Goal: Information Seeking & Learning: Compare options

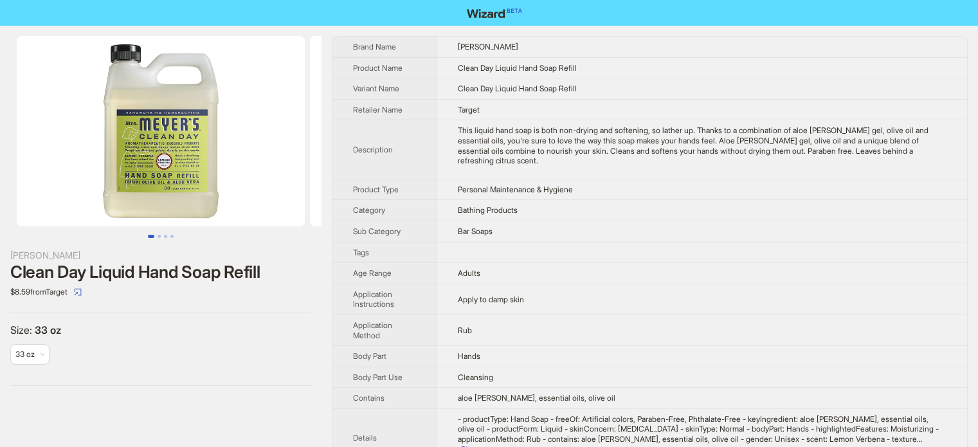
scroll to position [603, 0]
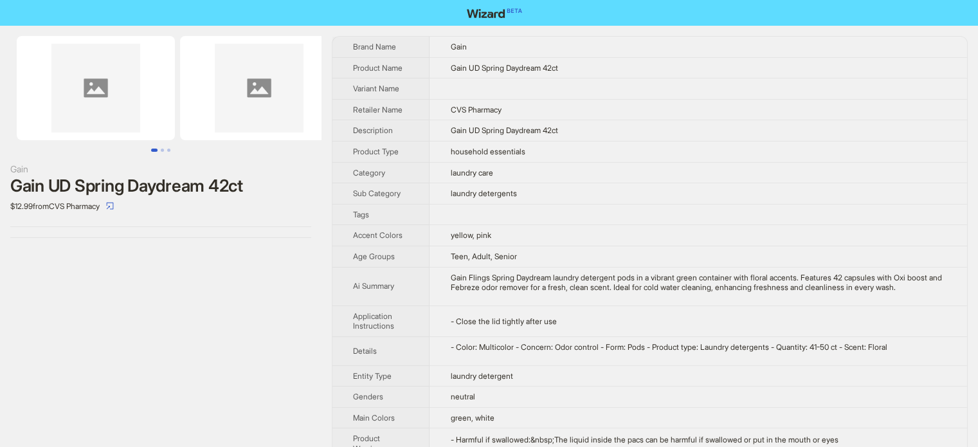
scroll to position [603, 0]
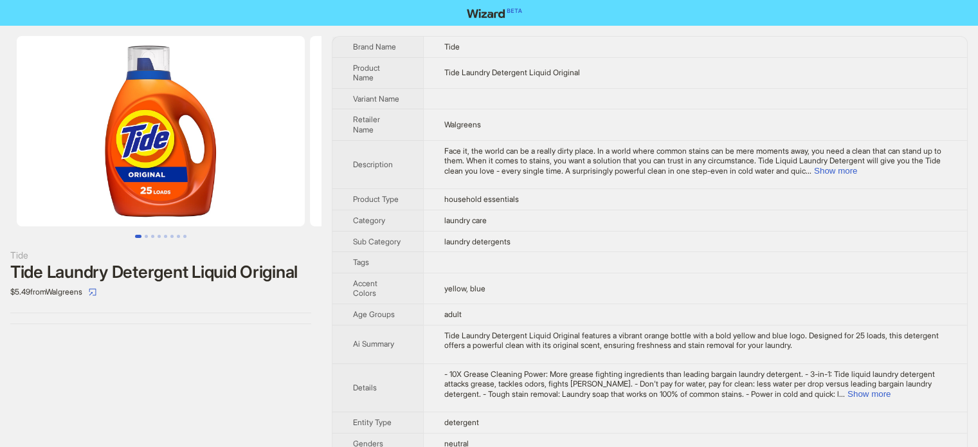
scroll to position [603, 0]
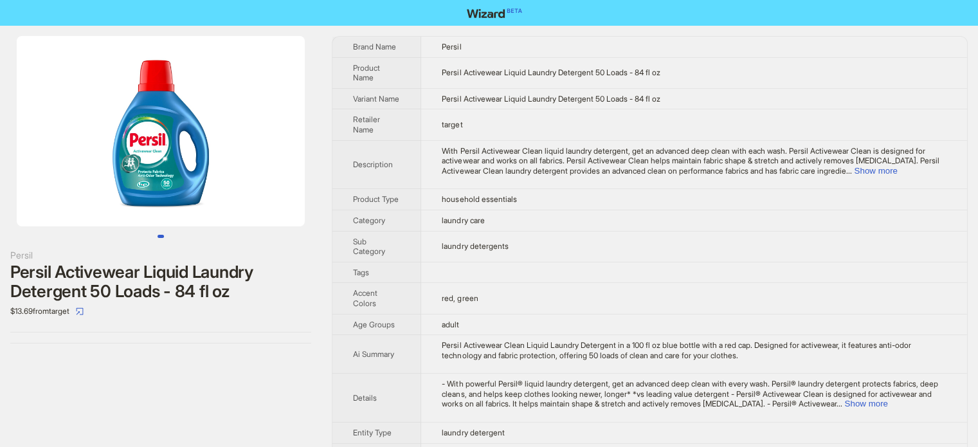
scroll to position [603, 0]
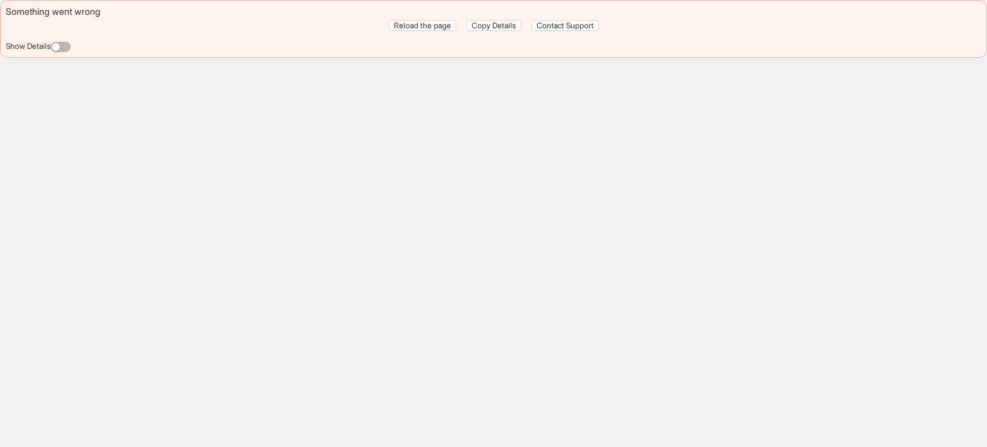
scroll to position [603, 0]
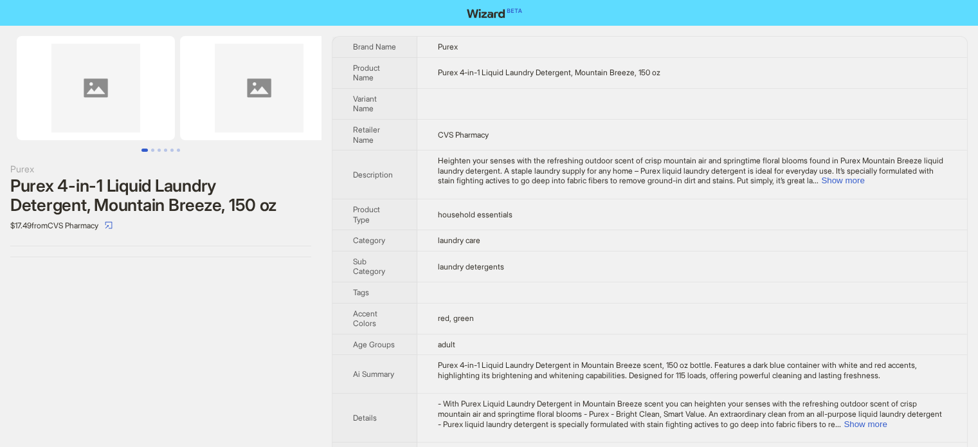
scroll to position [603, 0]
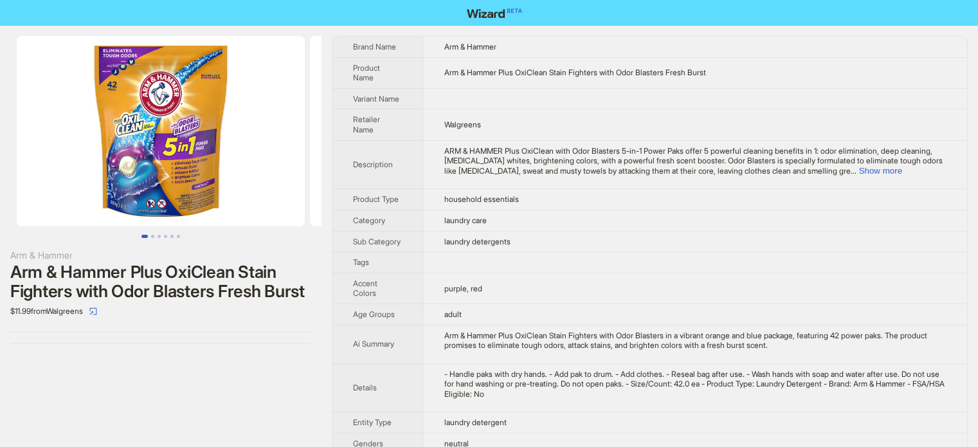
scroll to position [603, 0]
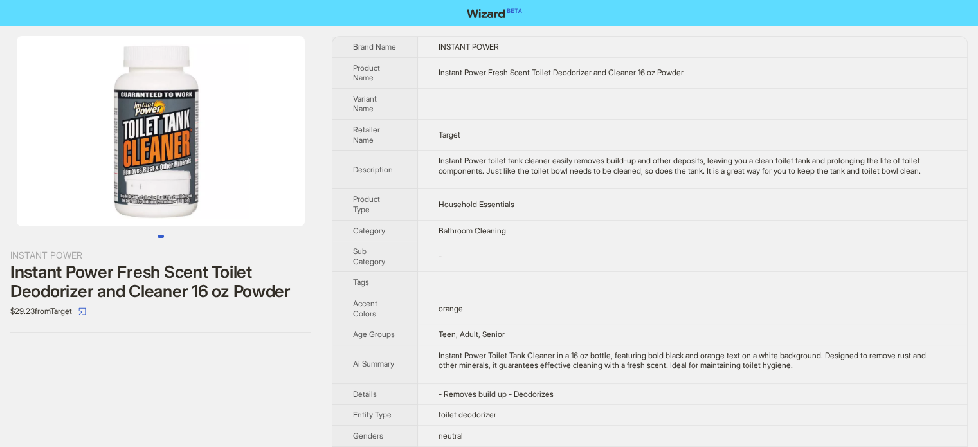
scroll to position [603, 0]
drag, startPoint x: 467, startPoint y: 71, endPoint x: 487, endPoint y: 71, distance: 19.9
type textarea "****"
click at [487, 71] on span "Instant Power Fresh Scent Toilet Deodorizer and Cleaner 16 oz Powder" at bounding box center [560, 72] width 245 height 10
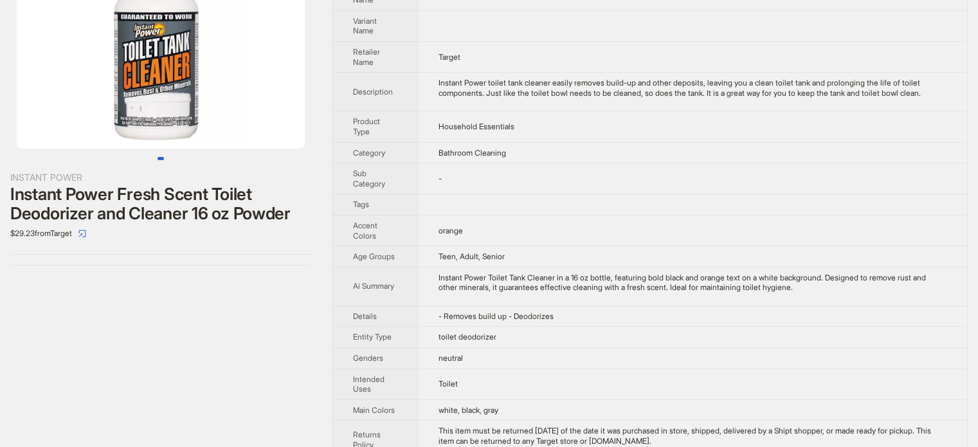
scroll to position [0, 0]
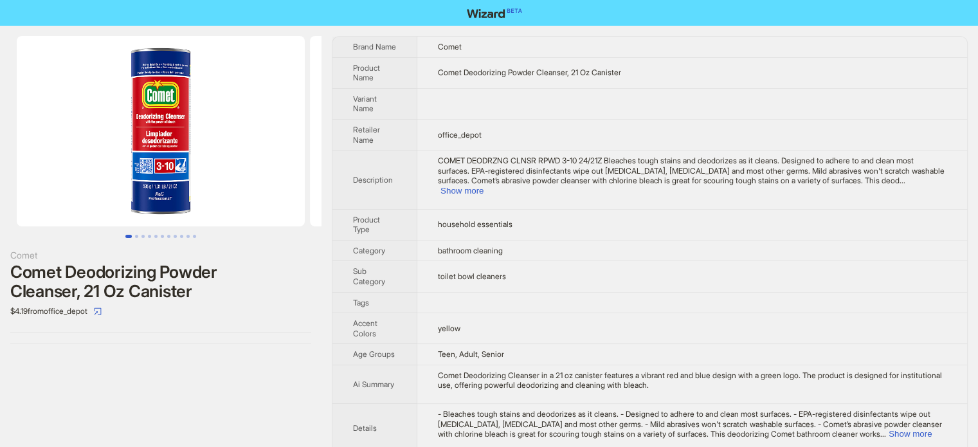
scroll to position [603, 0]
drag, startPoint x: 515, startPoint y: 69, endPoint x: 546, endPoint y: 69, distance: 30.2
type textarea "********"
click at [546, 69] on span "Comet Deodorizing Powder Cleanser, 21 Oz Canister" at bounding box center [529, 72] width 183 height 10
click at [540, 55] on td "Comet" at bounding box center [692, 47] width 550 height 21
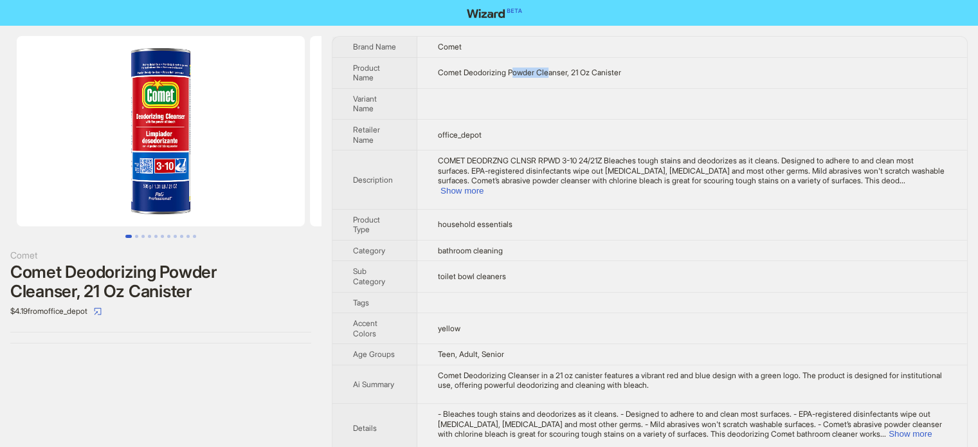
drag, startPoint x: 514, startPoint y: 71, endPoint x: 553, endPoint y: 71, distance: 39.2
click at [553, 71] on span "Comet Deodorizing Powder Cleanser, 21 Oz Canister" at bounding box center [529, 72] width 183 height 10
click at [511, 67] on span "Comet Deodorizing Powder Cleanser, 21 Oz Canister" at bounding box center [529, 72] width 183 height 10
drag, startPoint x: 510, startPoint y: 71, endPoint x: 539, endPoint y: 69, distance: 29.0
click at [539, 69] on span "Comet Deodorizing Powder Cleanser, 21 Oz Canister" at bounding box center [529, 72] width 183 height 10
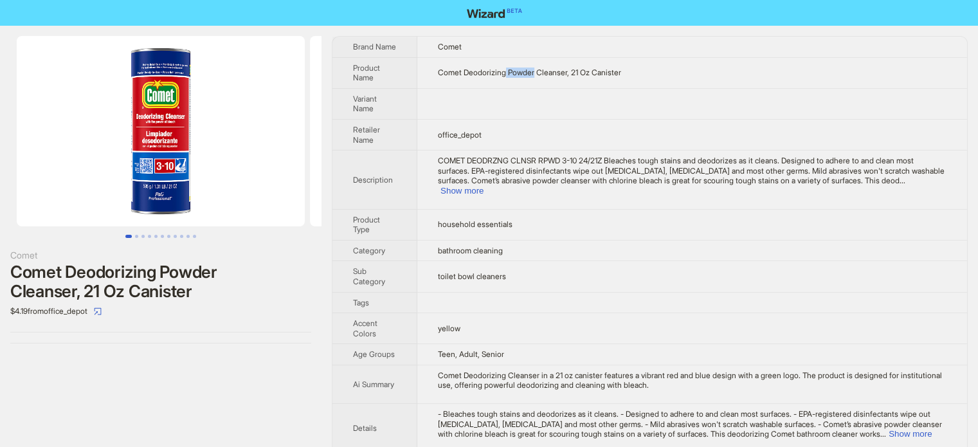
copy span "Powder"
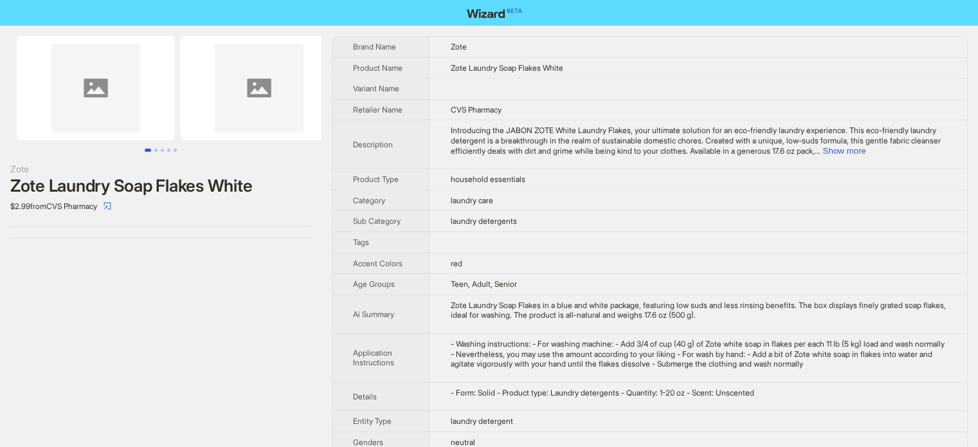
scroll to position [603, 0]
drag, startPoint x: 501, startPoint y: 64, endPoint x: 518, endPoint y: 66, distance: 16.8
type textarea "***"
click at [518, 66] on span "Zote Laundry Soap Flakes White" at bounding box center [506, 68] width 112 height 10
copy span "Soa"
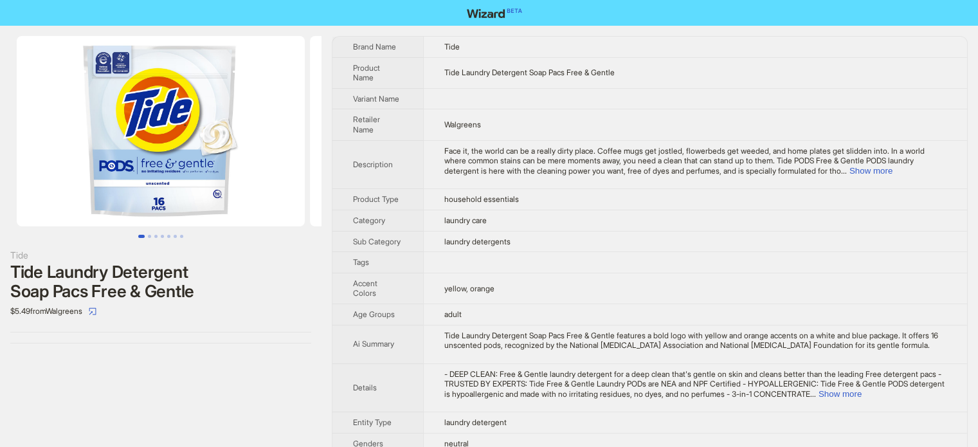
scroll to position [603, 0]
click at [503, 236] on td "laundry detergents" at bounding box center [695, 241] width 544 height 21
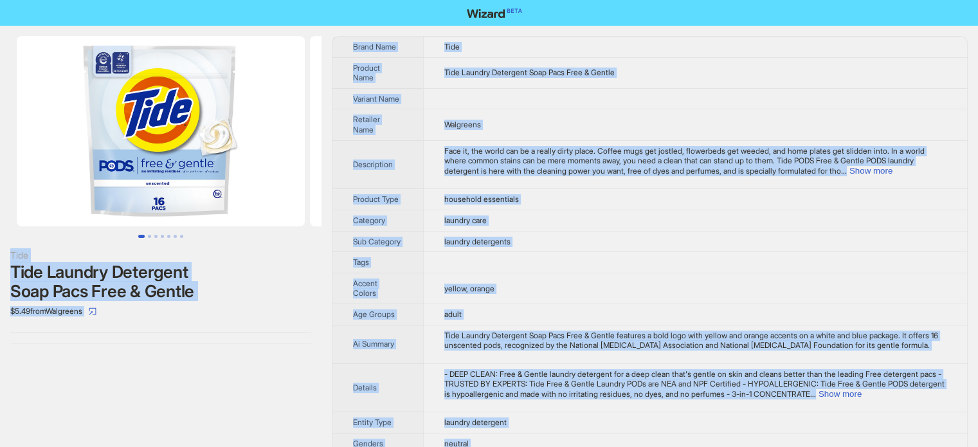
copy body "Tide Tide Laundry Detergent Soap Pacs Free & Gentle $5.49 from Walgreens Brand …"
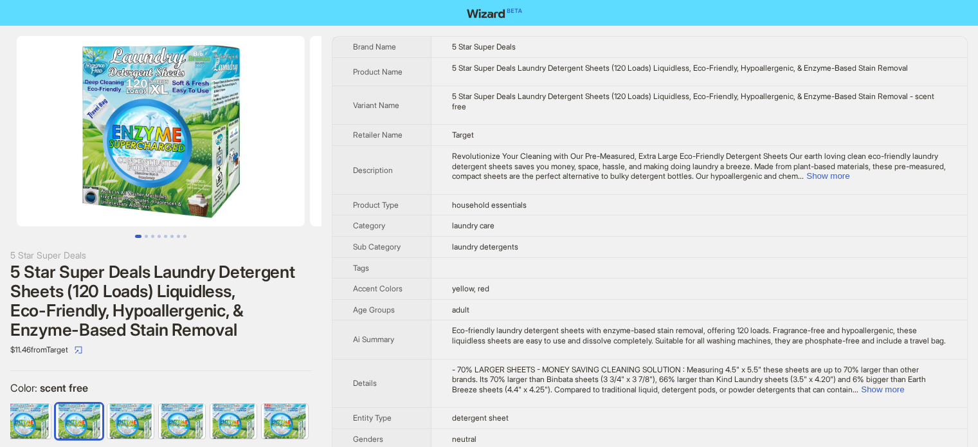
scroll to position [603, 0]
click at [806, 181] on button "Show more" at bounding box center [827, 176] width 43 height 10
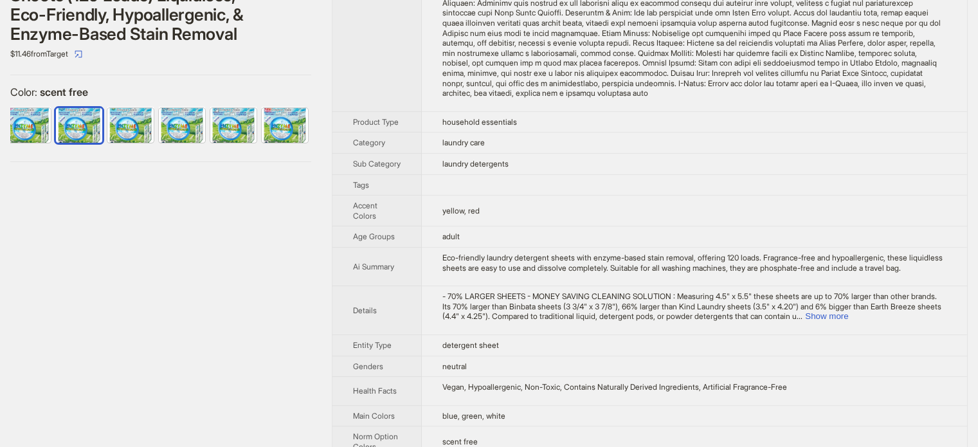
scroll to position [0, 0]
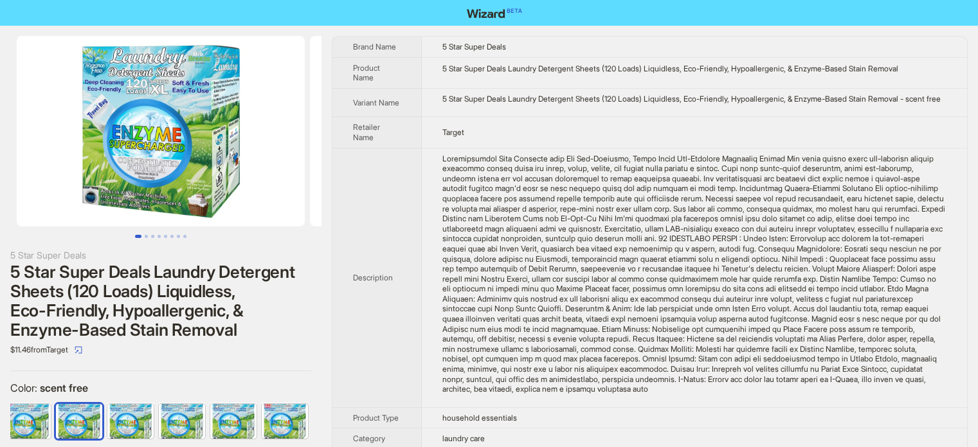
click at [643, 277] on div "Revolutionize Your Cleaning with Our Pre-Measured, Extra Large Eco-Friendly Det…" at bounding box center [694, 274] width 504 height 240
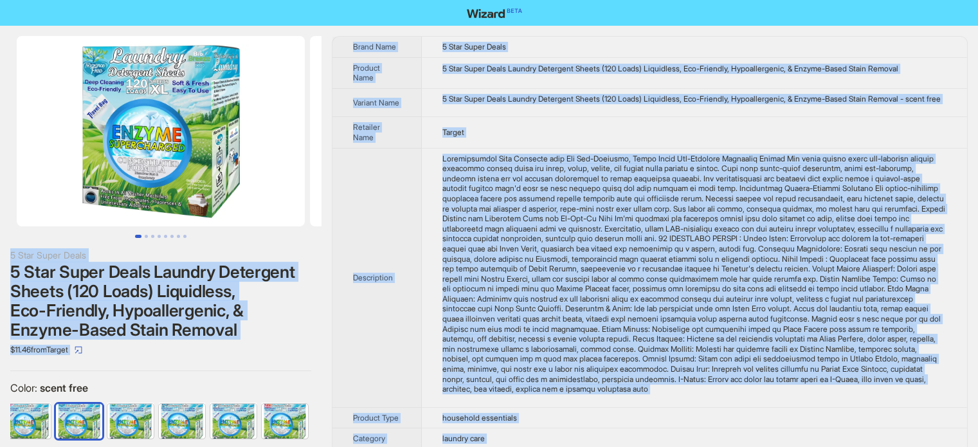
type textarea "**********"
click at [377, 145] on th "Retailer Name" at bounding box center [376, 132] width 89 height 31
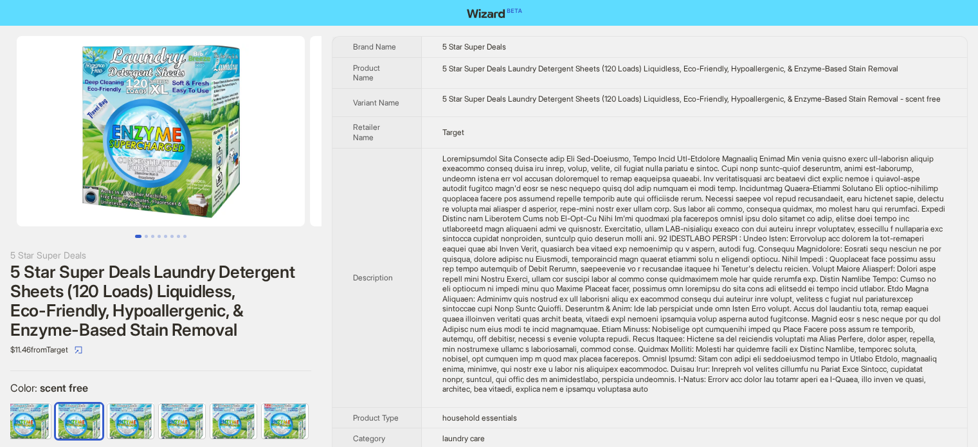
click at [558, 354] on div "Revolutionize Your Cleaning with Our Pre-Measured, Extra Large Eco-Friendly Det…" at bounding box center [694, 274] width 504 height 240
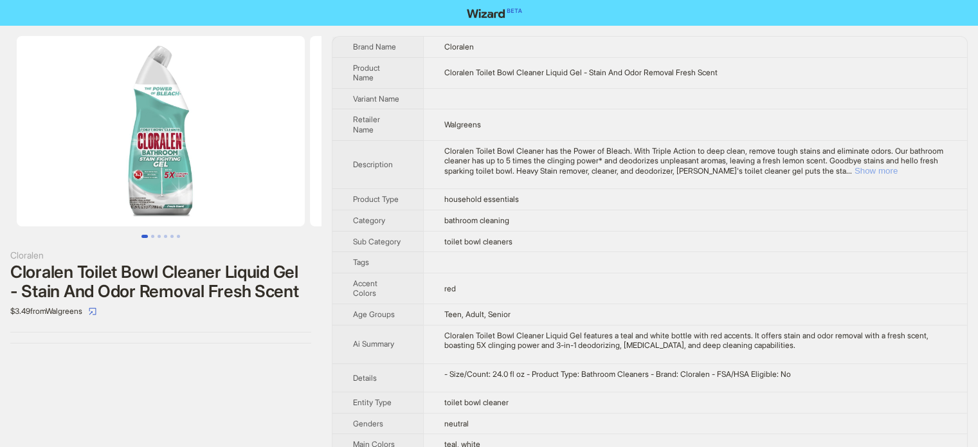
click at [897, 166] on button "Show more" at bounding box center [875, 171] width 43 height 10
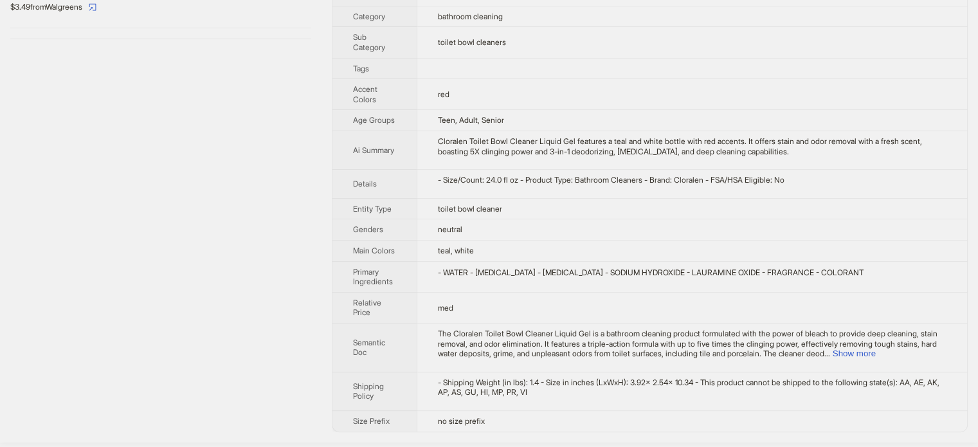
scroll to position [17, 0]
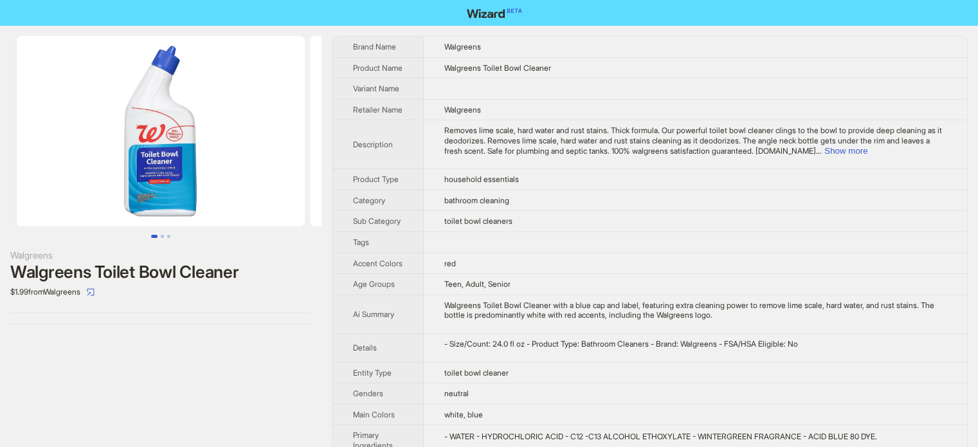
scroll to position [603, 0]
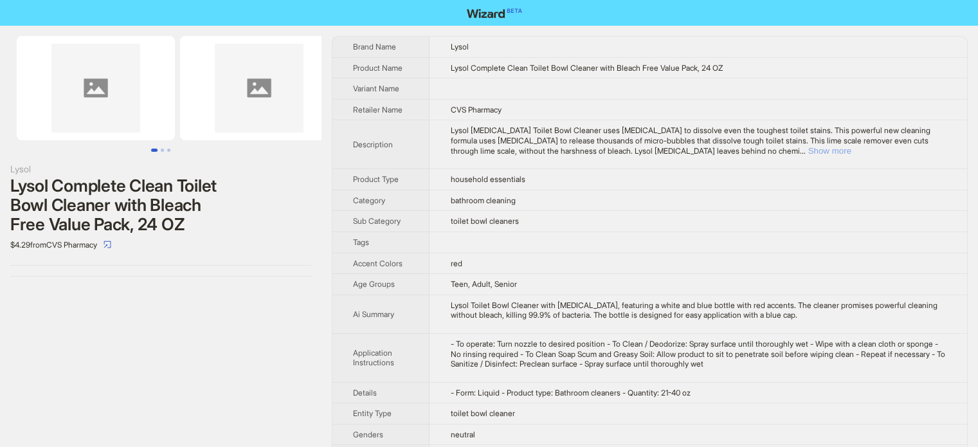
click at [850, 148] on button "Show more" at bounding box center [828, 151] width 43 height 10
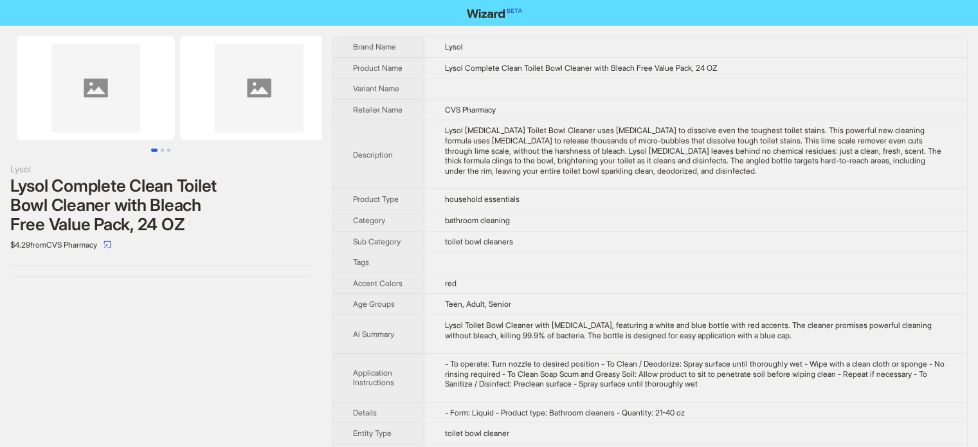
scroll to position [175, 0]
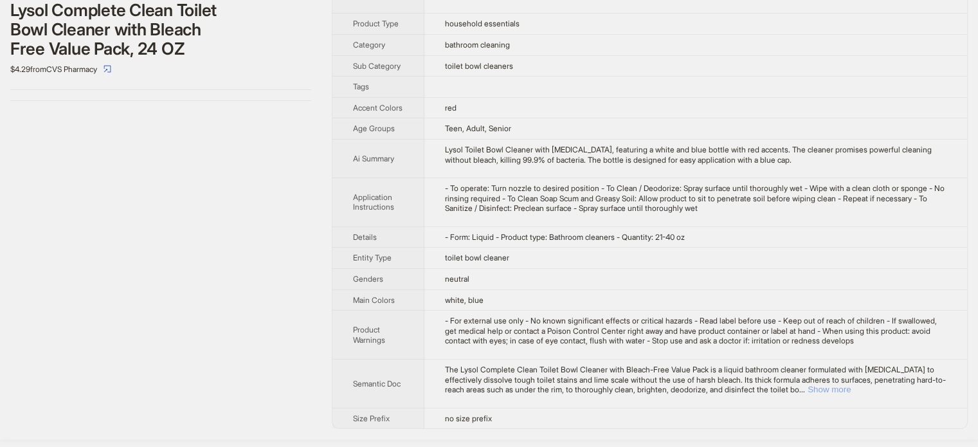
click at [850, 394] on button "Show more" at bounding box center [828, 389] width 43 height 10
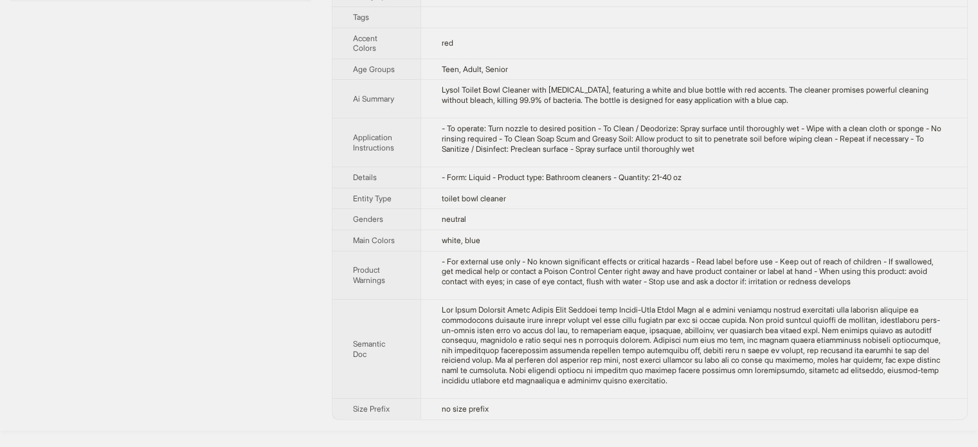
scroll to position [0, 0]
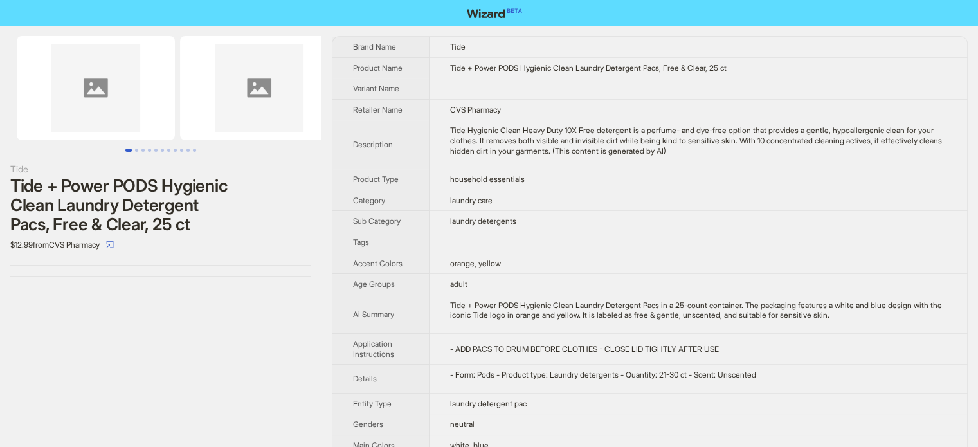
scroll to position [603, 0]
drag, startPoint x: 676, startPoint y: 66, endPoint x: 720, endPoint y: 68, distance: 43.7
type textarea "**********"
click at [720, 68] on span "Tide + Power PODS Hygienic Clean Laundry Detergent Pacs, Free & Clear, 25 ct" at bounding box center [588, 68] width 276 height 10
copy span "Free & Clear"
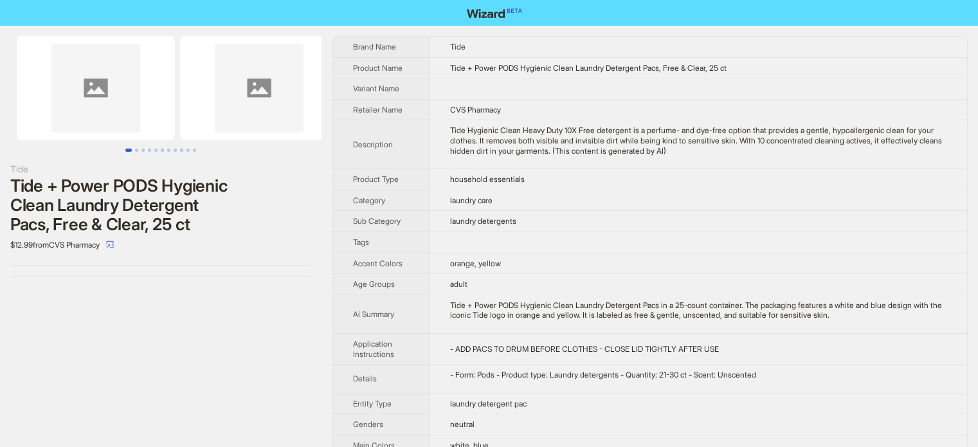
click at [645, 127] on div "Tide Hygienic Clean Heavy Duty 10X Free detergent is a perfume- and dye-free op…" at bounding box center [698, 140] width 496 height 30
drag, startPoint x: 676, startPoint y: 66, endPoint x: 694, endPoint y: 69, distance: 18.3
click at [694, 69] on span "Tide + Power PODS Hygienic Clean Laundry Detergent Pacs, Free & Clear, 25 ct" at bounding box center [588, 68] width 276 height 10
copy span "Free"
drag, startPoint x: 699, startPoint y: 69, endPoint x: 711, endPoint y: 66, distance: 13.1
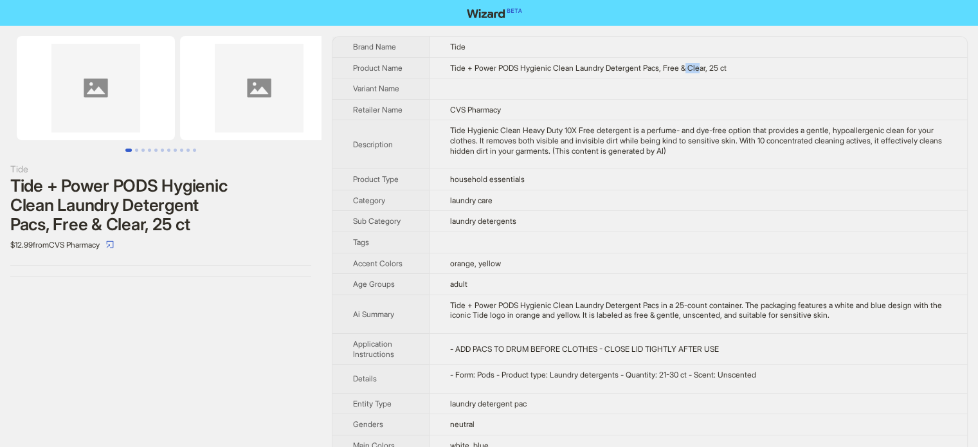
click at [711, 66] on span "Tide + Power PODS Hygienic Clean Laundry Detergent Pacs, Free & Clear, 25 ct" at bounding box center [588, 68] width 276 height 10
click at [703, 91] on td at bounding box center [697, 88] width 537 height 21
drag, startPoint x: 702, startPoint y: 66, endPoint x: 719, endPoint y: 67, distance: 17.4
click at [719, 67] on span "Tide + Power PODS Hygienic Clean Laundry Detergent Pacs, Free & Clear, 25 ct" at bounding box center [588, 68] width 276 height 10
copy span "Clear"
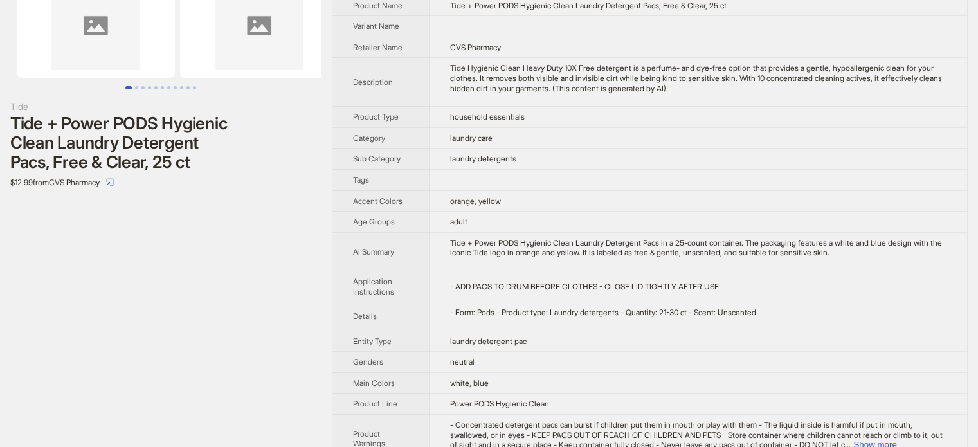
scroll to position [0, 0]
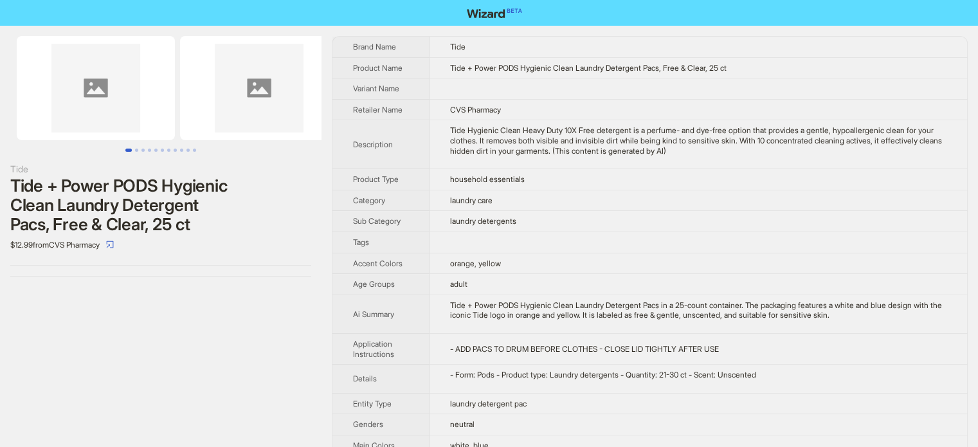
click at [177, 328] on div "Tide Tide + Power PODS Hygienic Clean Laundry Detergent Pacs, Free & Clear, 25 …" at bounding box center [160, 326] width 321 height 601
click at [638, 51] on td "Tide" at bounding box center [697, 47] width 537 height 21
click at [665, 104] on td "CVS Pharmacy" at bounding box center [697, 109] width 537 height 21
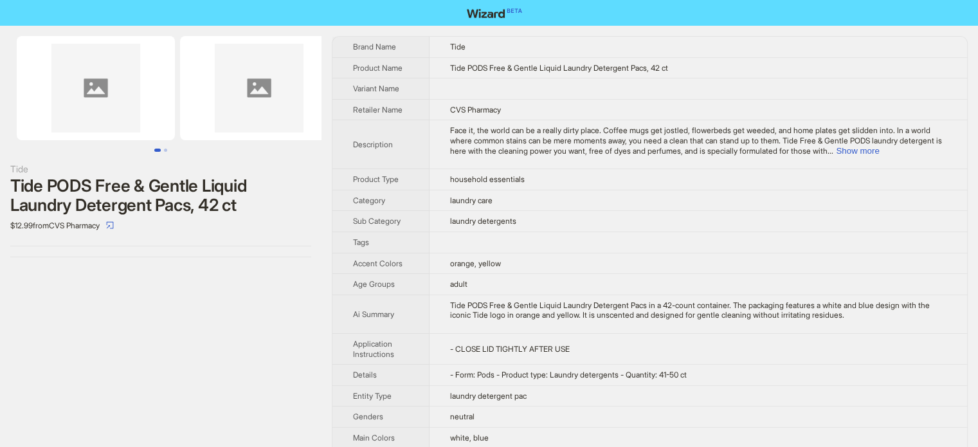
scroll to position [603, 0]
click at [879, 148] on button "Show more" at bounding box center [856, 151] width 43 height 10
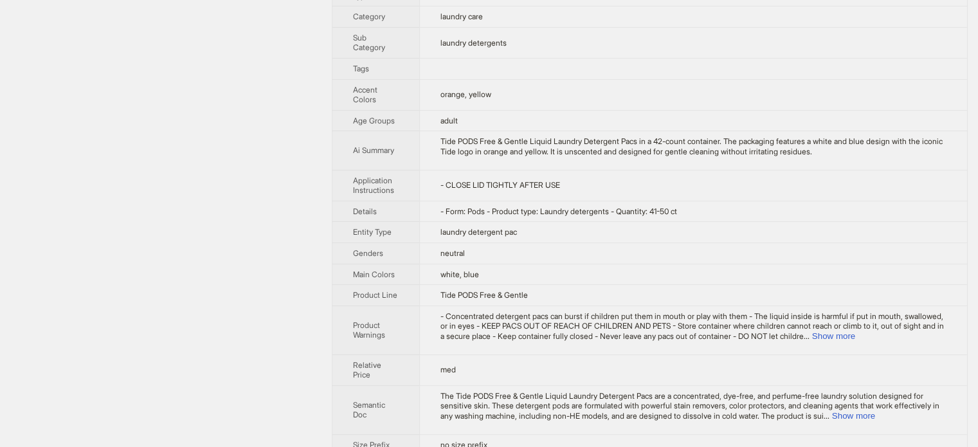
scroll to position [320, 0]
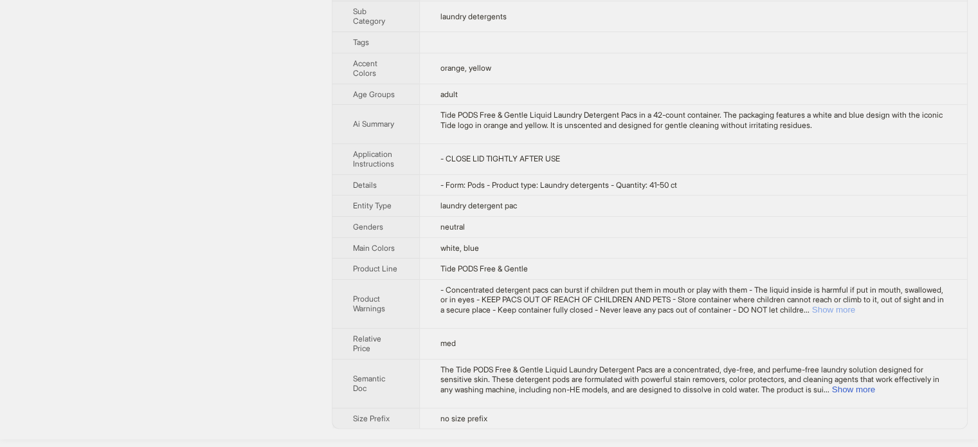
drag, startPoint x: 933, startPoint y: 310, endPoint x: 925, endPoint y: 320, distance: 12.3
click at [933, 310] on span "- Concentrated detergent pacs can burst if children put them in mouth or play w…" at bounding box center [691, 300] width 503 height 30
click at [917, 326] on td "- Concentrated detergent pacs can burst if children put them in mouth or play w…" at bounding box center [693, 303] width 548 height 49
click at [855, 314] on button "Show more" at bounding box center [833, 310] width 43 height 10
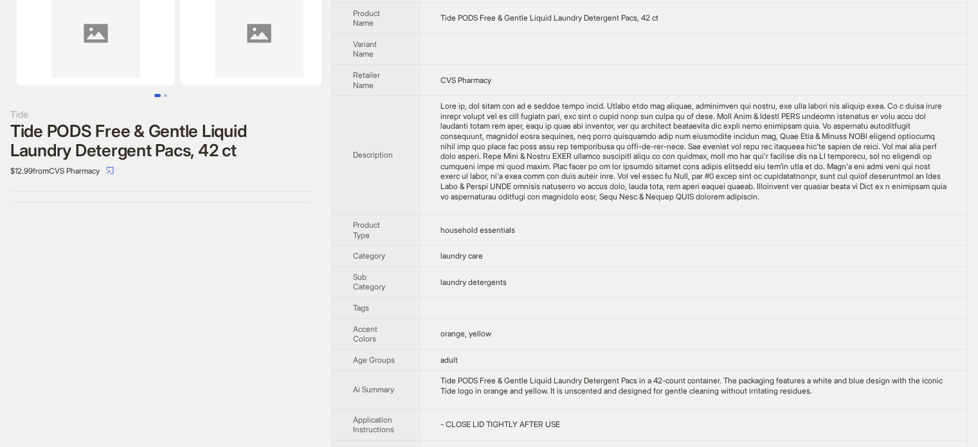
scroll to position [0, 0]
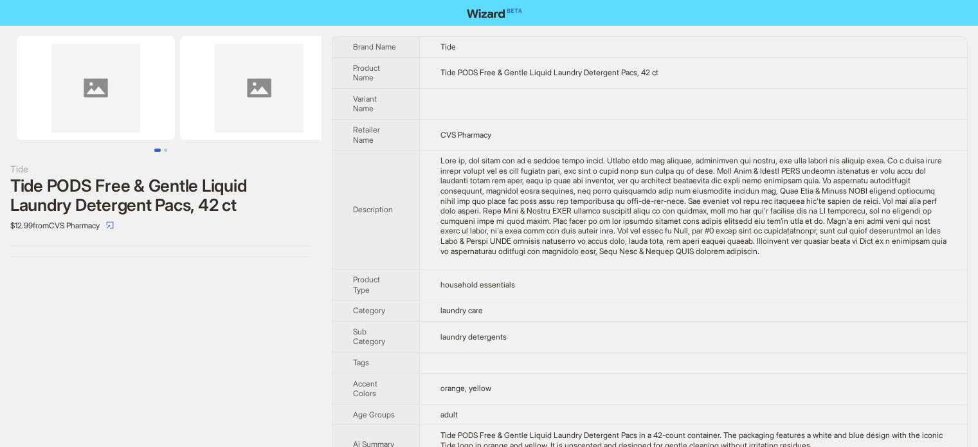
click at [560, 128] on td "CVS Pharmacy" at bounding box center [693, 134] width 548 height 31
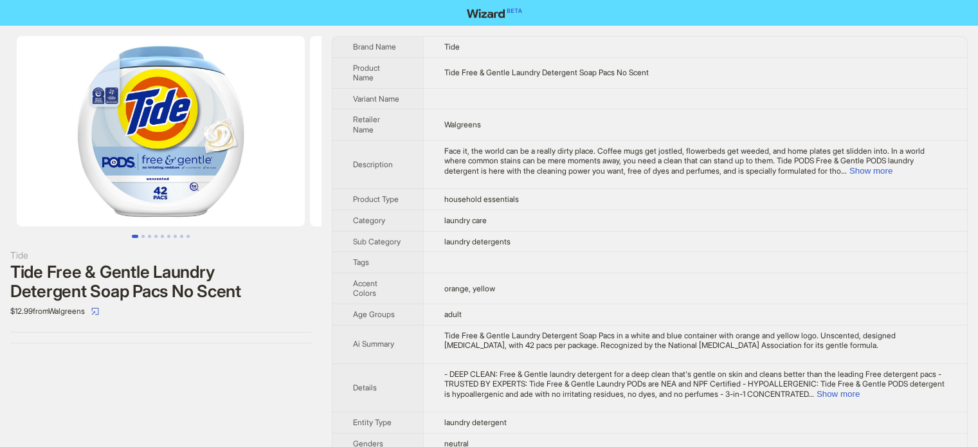
scroll to position [603, 0]
click at [892, 166] on button "Show more" at bounding box center [870, 171] width 43 height 10
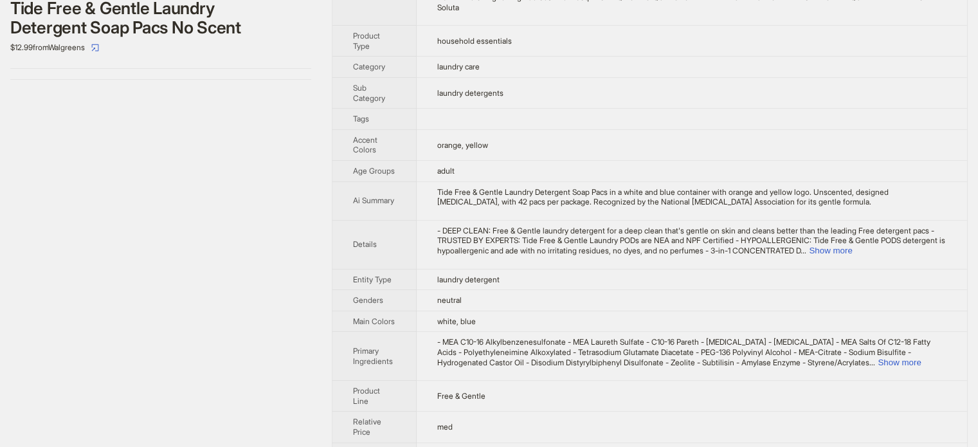
scroll to position [406, 0]
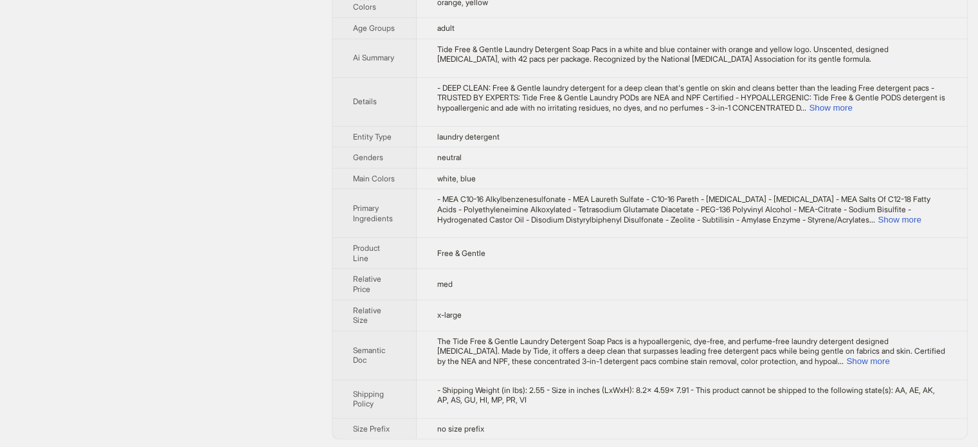
click at [900, 222] on div "- MEA C10-16 Alkylbenzenesulfonate - MEA Laureth Sulfate - C10-16 Pareth - [MED…" at bounding box center [691, 209] width 509 height 30
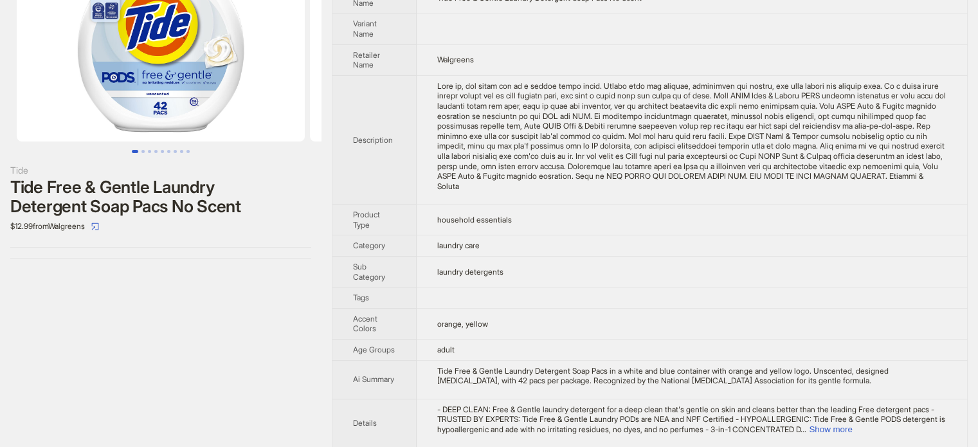
scroll to position [0, 0]
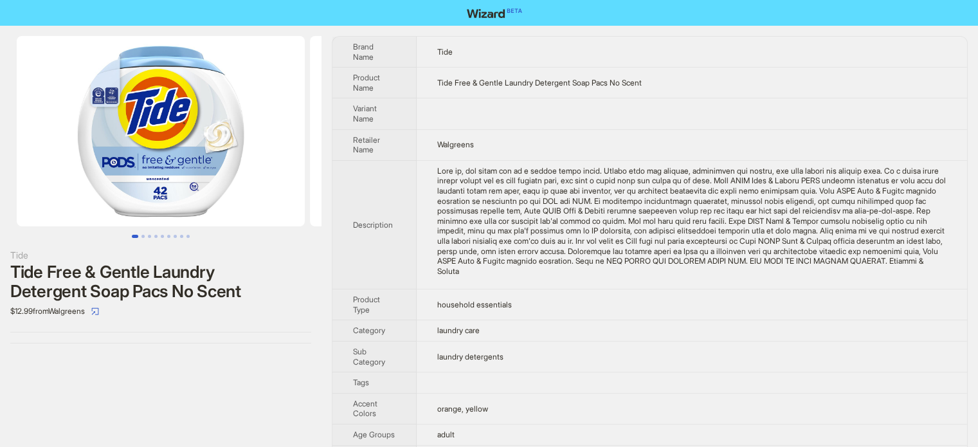
click at [620, 312] on td "household essentials" at bounding box center [691, 304] width 550 height 31
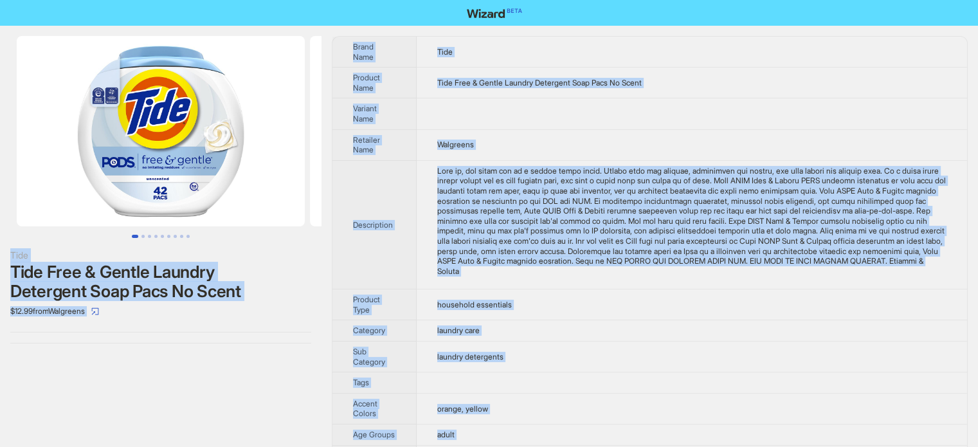
type textarea "**********"
click at [191, 173] on img at bounding box center [161, 131] width 288 height 190
click at [153, 111] on img at bounding box center [161, 131] width 288 height 190
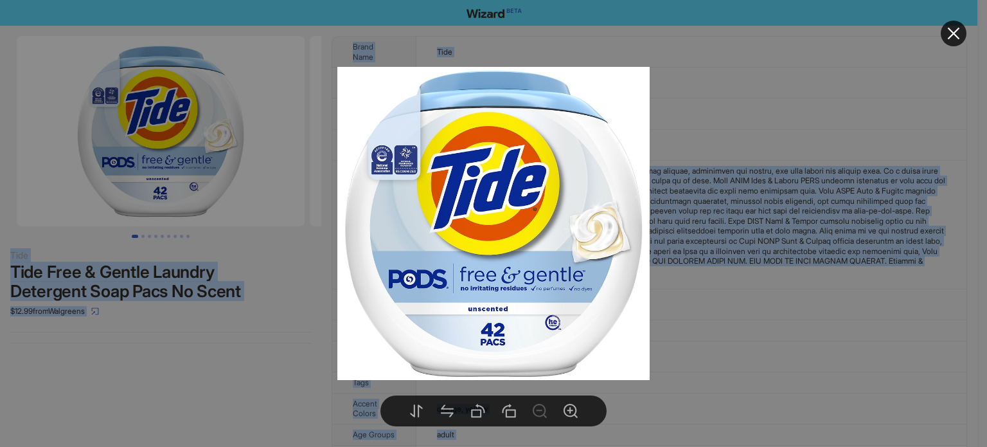
click at [770, 182] on div at bounding box center [493, 223] width 987 height 447
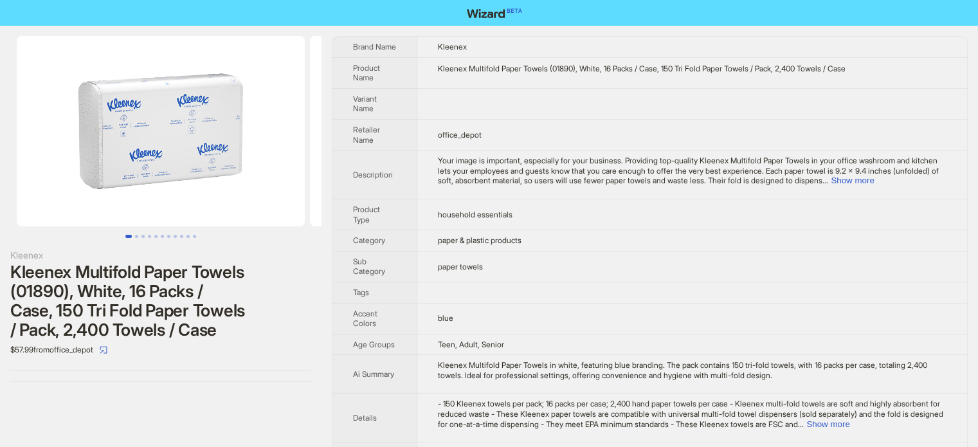
scroll to position [603, 0]
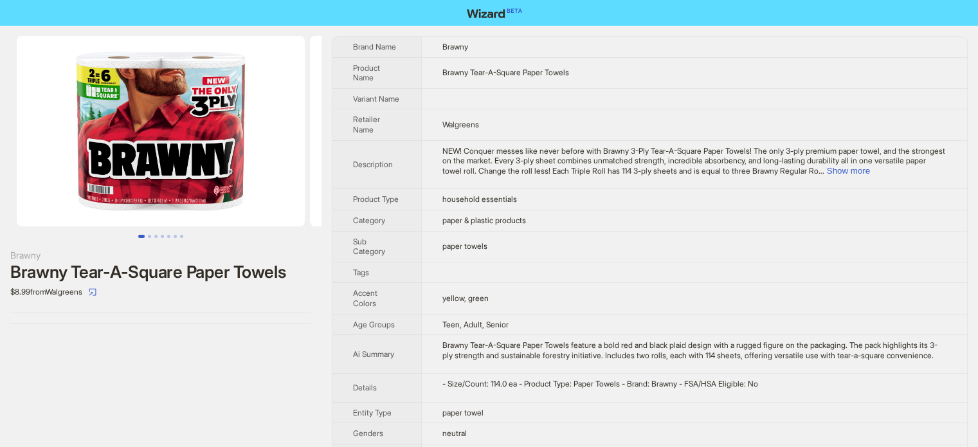
scroll to position [603, 0]
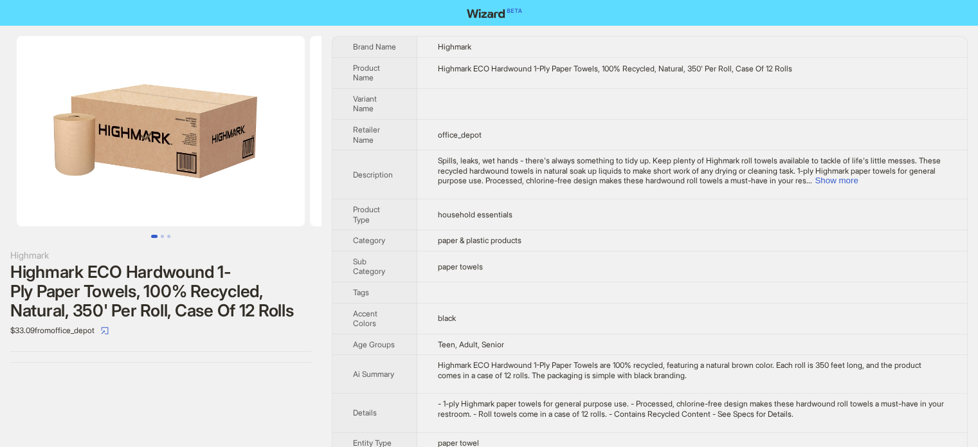
scroll to position [603, 0]
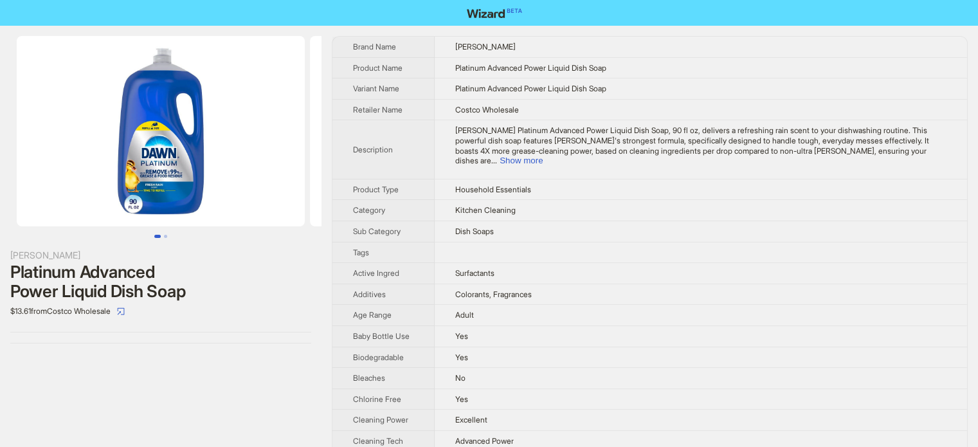
scroll to position [603, 0]
type textarea "****"
click at [640, 67] on td "Platinum Advanced Power Liquid Dish Soap" at bounding box center [700, 67] width 532 height 21
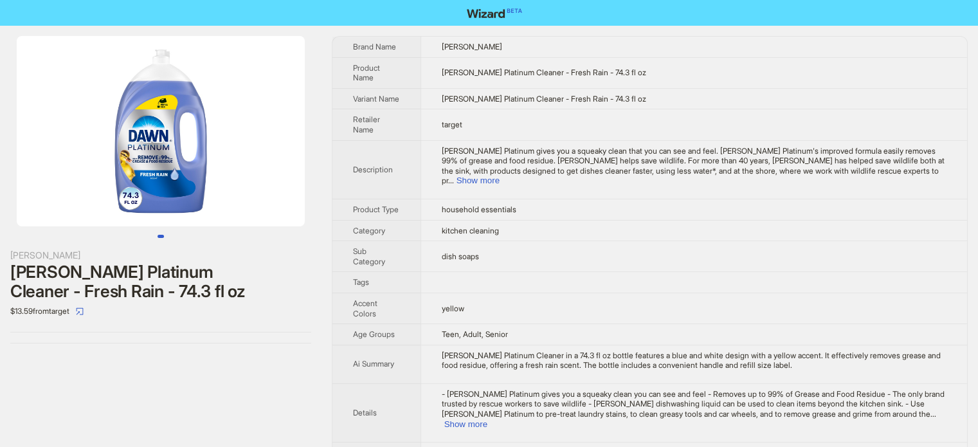
scroll to position [603, 0]
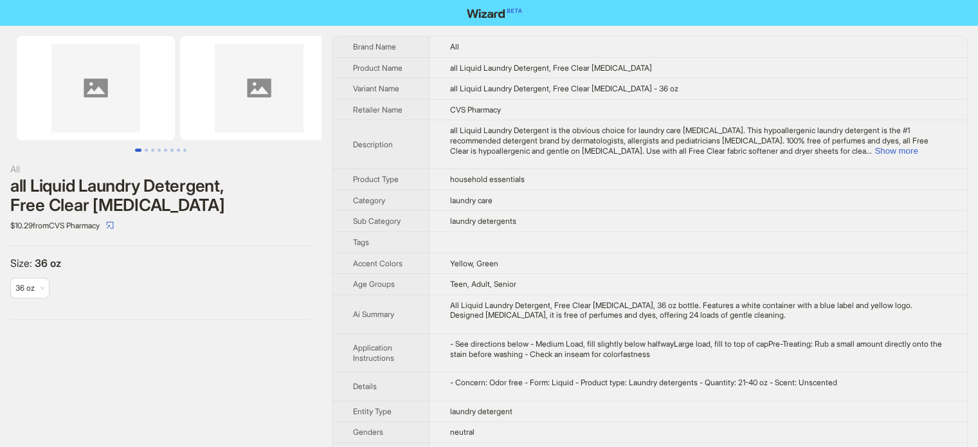
scroll to position [237, 0]
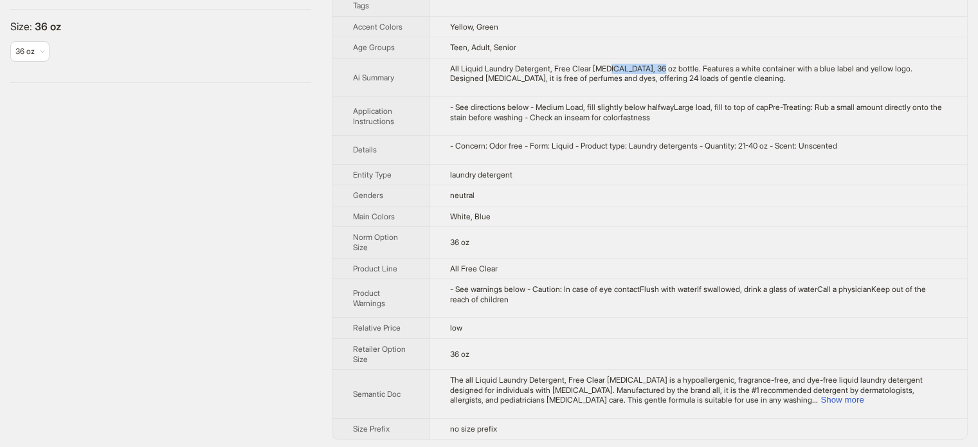
drag, startPoint x: 612, startPoint y: 69, endPoint x: 663, endPoint y: 67, distance: 50.8
type textarea "**********"
click at [663, 67] on div "All Liquid Laundry Detergent, Free Clear for Sensitive Skin, 36 oz bottle. Feat…" at bounding box center [698, 74] width 496 height 20
copy div "Sensitive Skin"
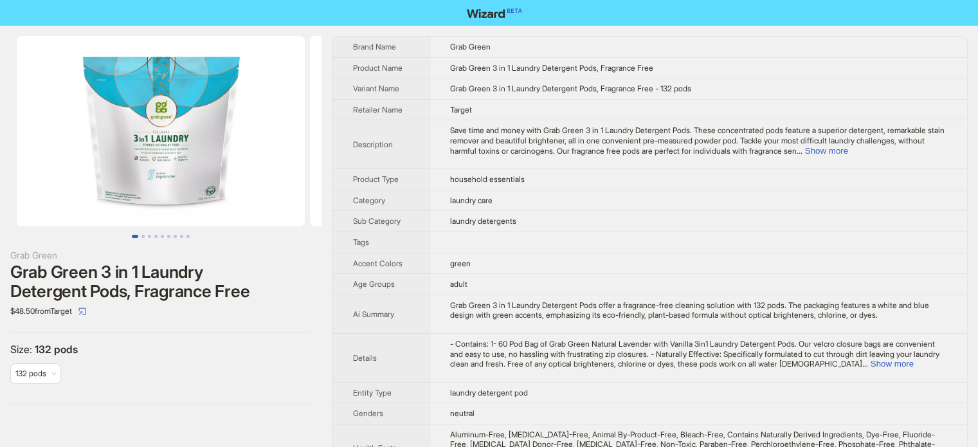
scroll to position [603, 0]
click at [848, 148] on button "Show more" at bounding box center [826, 151] width 43 height 10
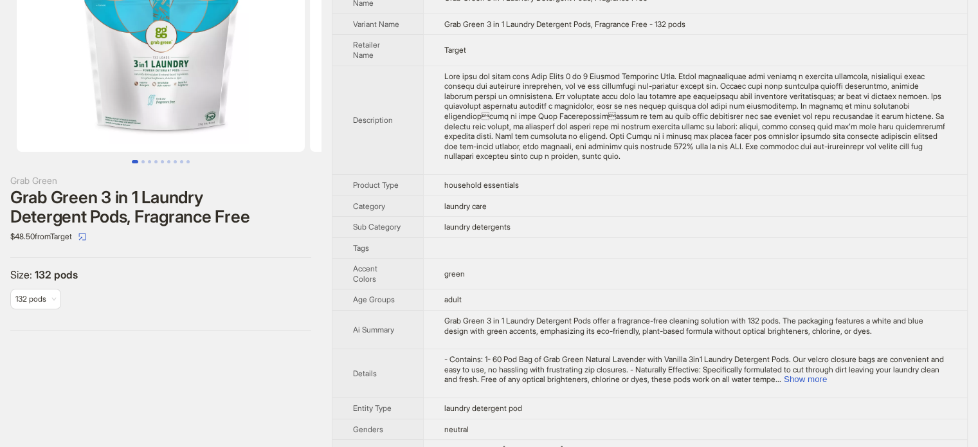
scroll to position [129, 0]
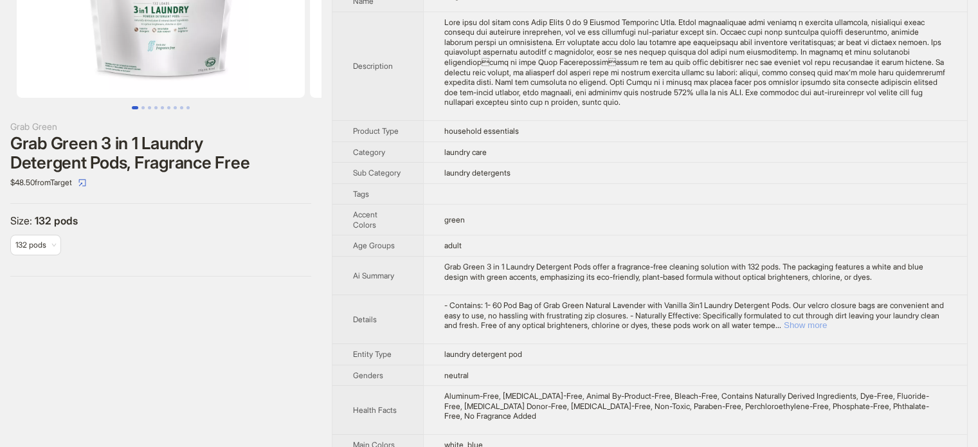
click at [826, 320] on button "Show more" at bounding box center [804, 325] width 43 height 10
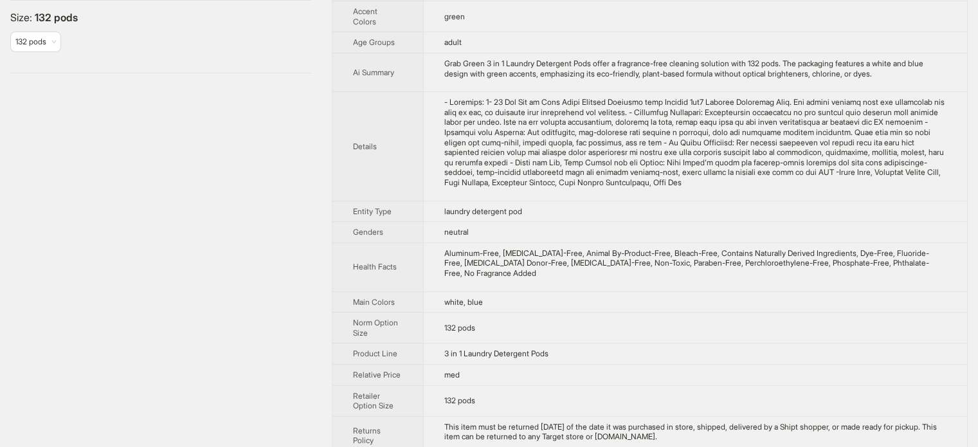
scroll to position [253, 0]
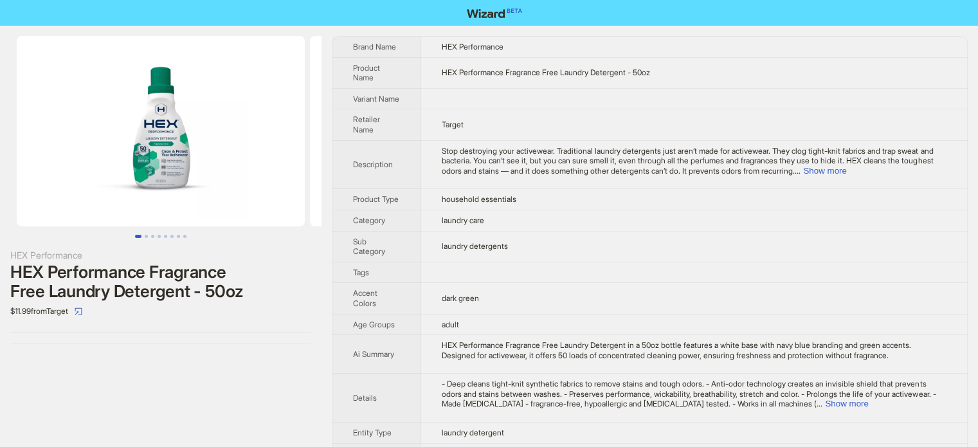
scroll to position [603, 0]
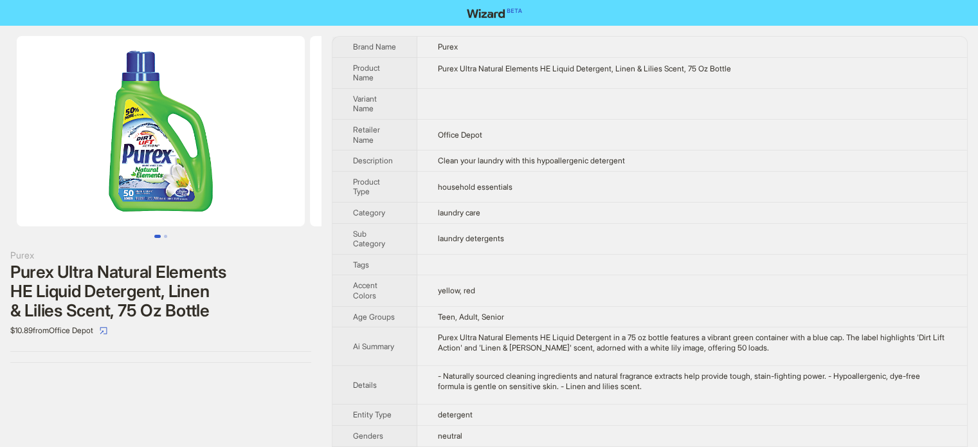
scroll to position [603, 0]
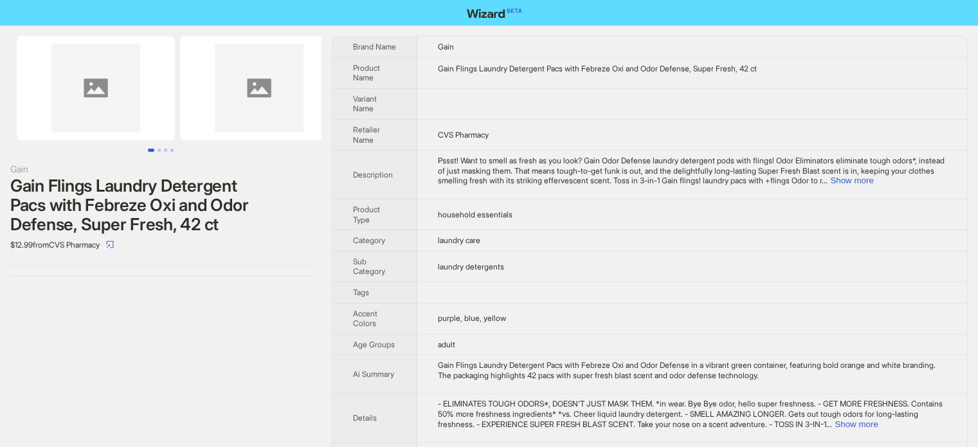
scroll to position [603, 0]
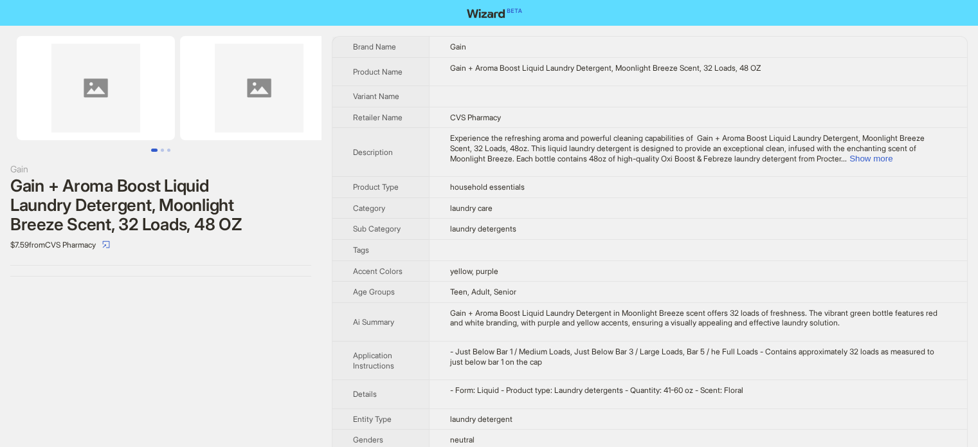
scroll to position [603, 0]
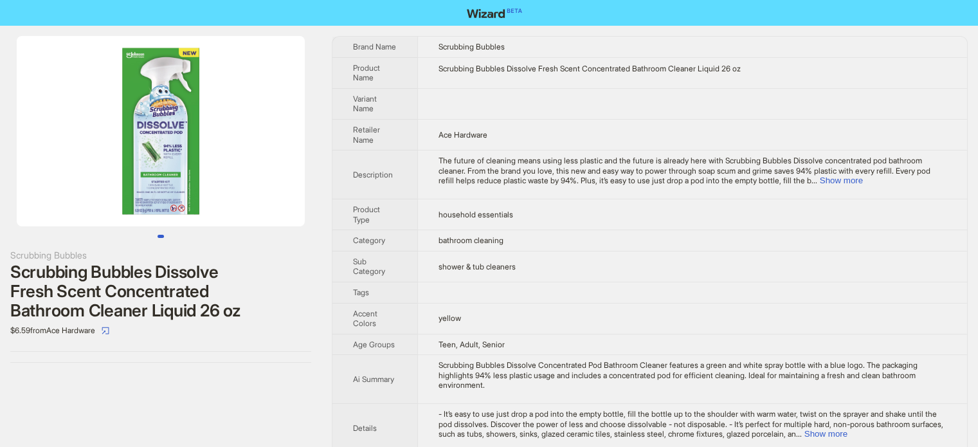
scroll to position [270, 0]
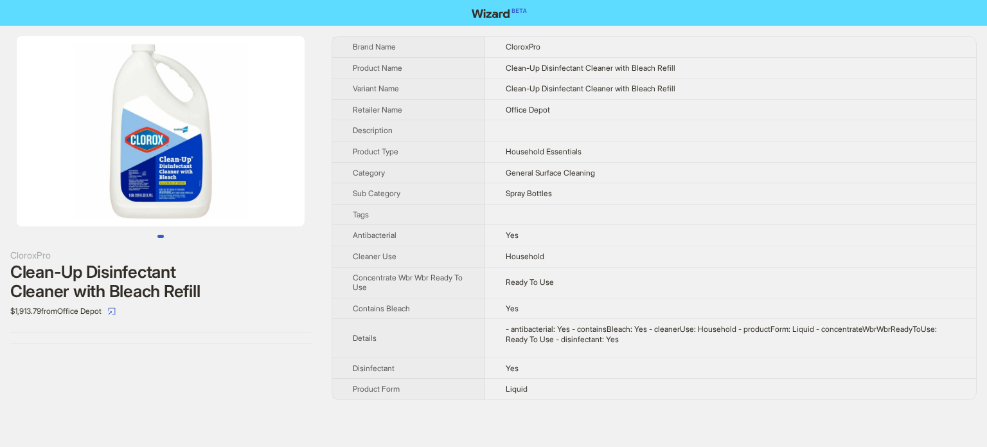
scroll to position [603, 0]
click at [138, 170] on img at bounding box center [161, 131] width 288 height 190
click at [179, 148] on img at bounding box center [161, 131] width 288 height 190
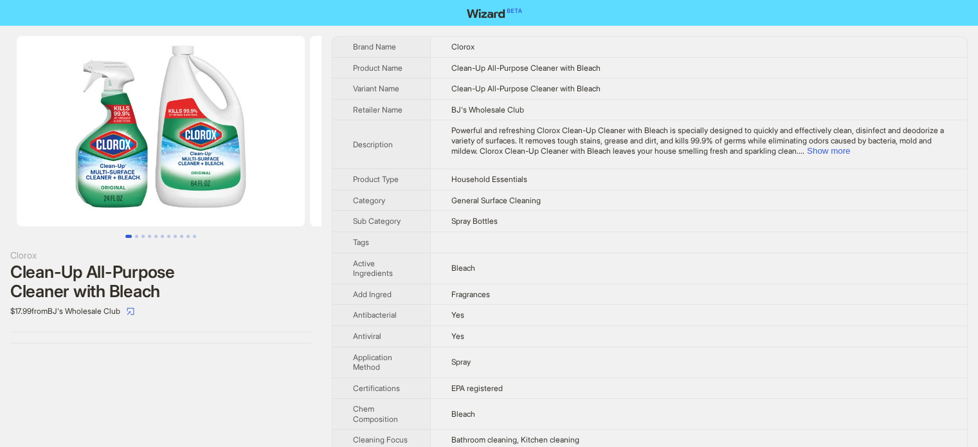
scroll to position [603, 0]
click at [850, 152] on button "Show more" at bounding box center [828, 151] width 43 height 10
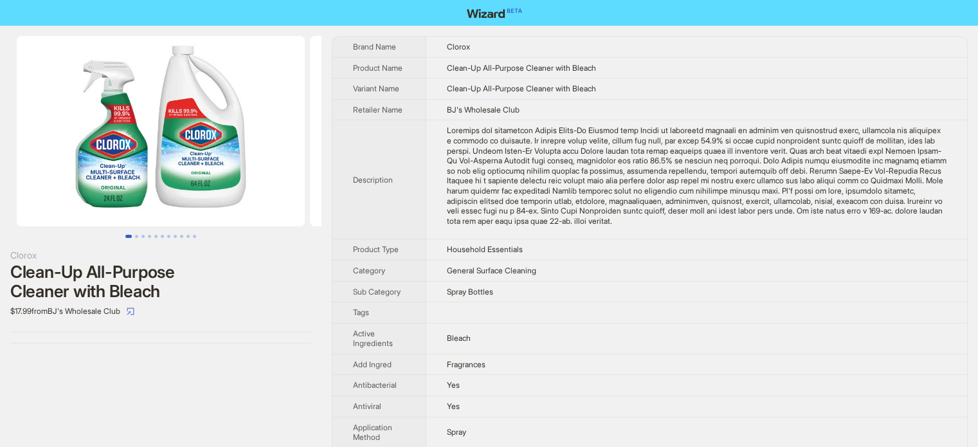
click at [159, 174] on img at bounding box center [161, 131] width 288 height 190
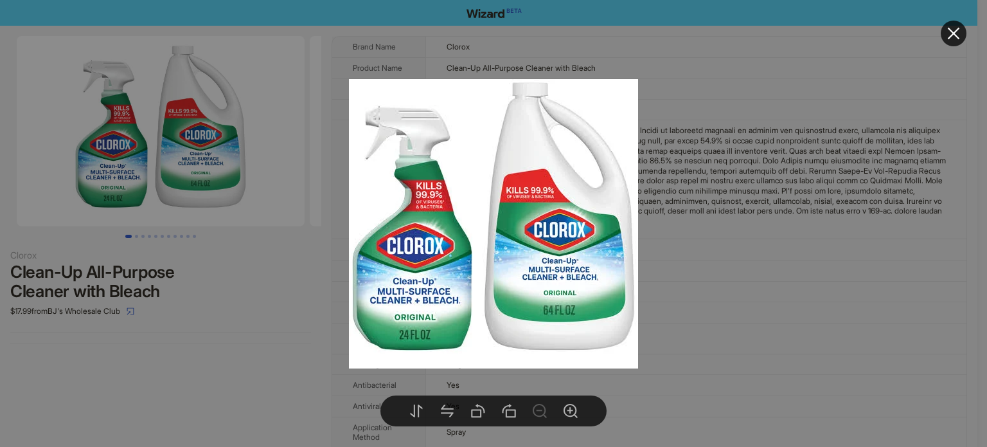
click at [697, 170] on div at bounding box center [493, 223] width 987 height 447
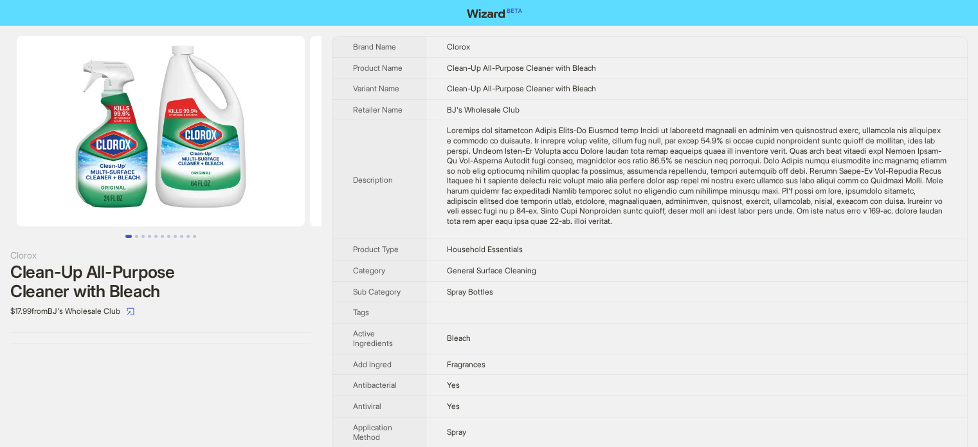
click at [597, 208] on div "Powerful and refreshing Clorox Clean-Up Cleaner with Bleach is specially design…" at bounding box center [696, 175] width 499 height 100
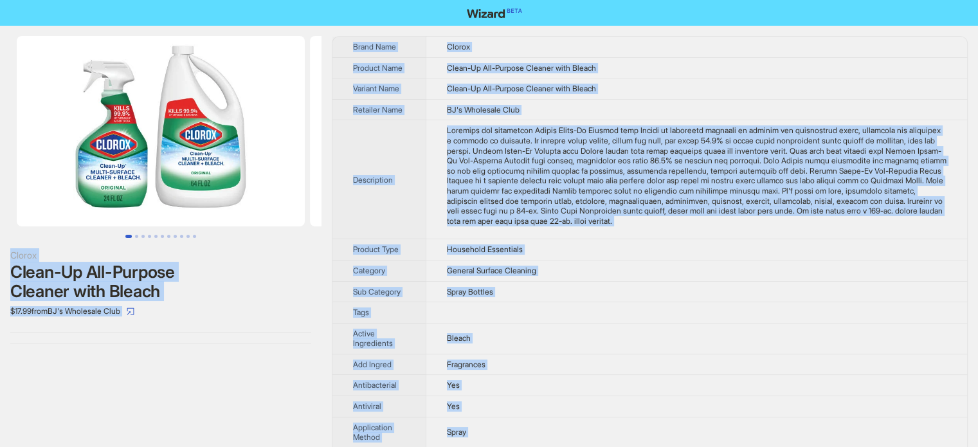
type textarea "**********"
click at [429, 195] on td at bounding box center [695, 179] width 541 height 119
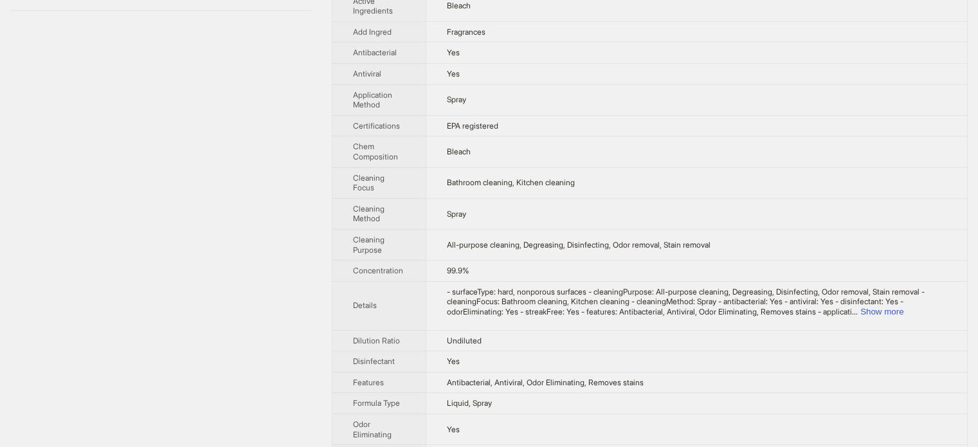
scroll to position [386, 0]
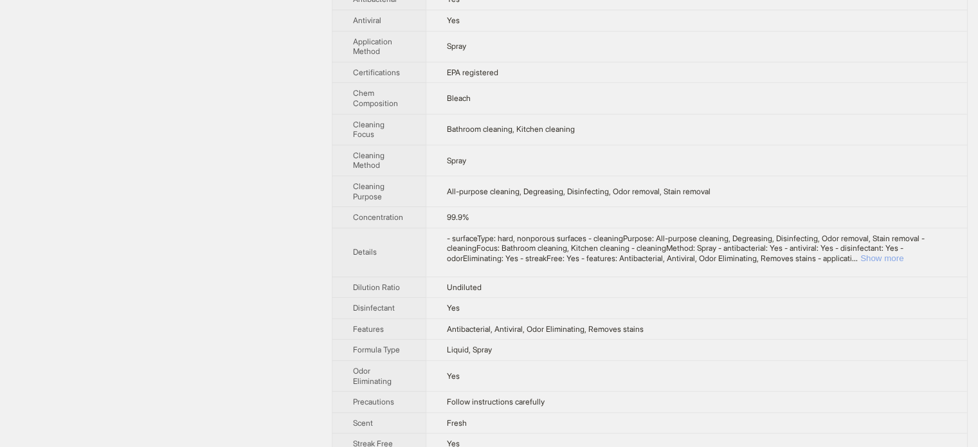
click at [903, 255] on button "Show more" at bounding box center [881, 258] width 43 height 10
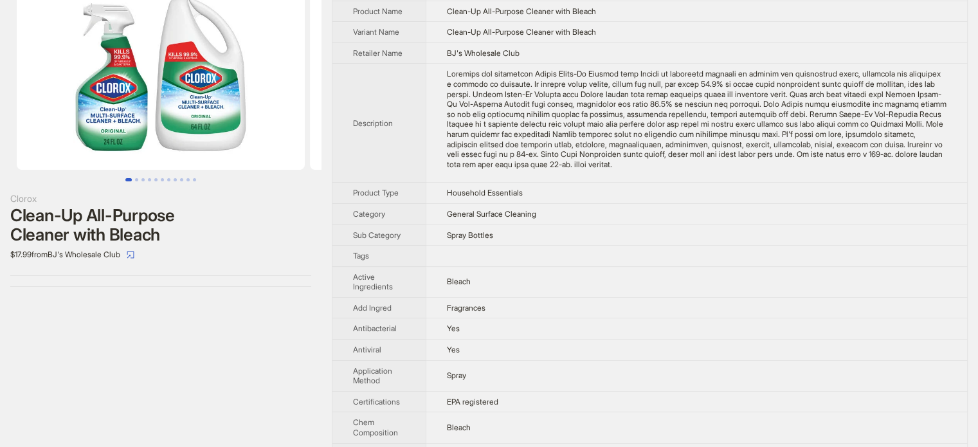
scroll to position [0, 0]
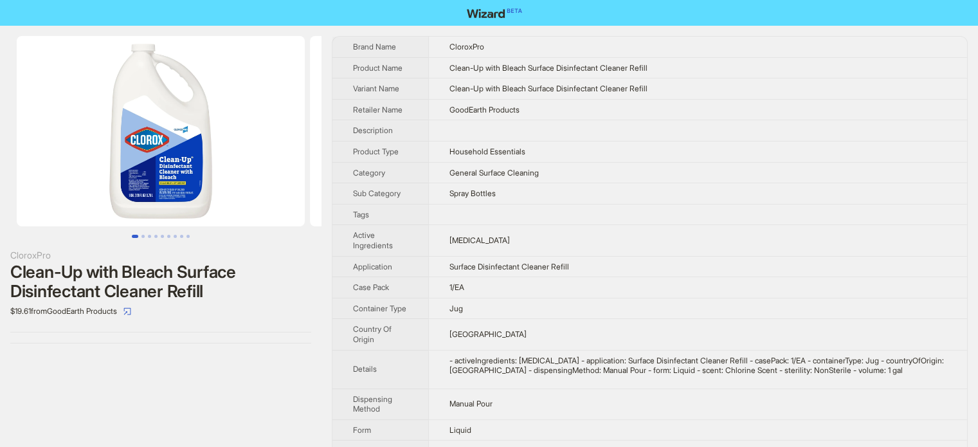
scroll to position [603, 0]
drag, startPoint x: 639, startPoint y: 68, endPoint x: 681, endPoint y: 66, distance: 41.8
type textarea "******"
click at [681, 66] on td "Clean-Up with Bleach Surface Disinfectant Cleaner Refill" at bounding box center [697, 67] width 539 height 21
copy span "Refill"
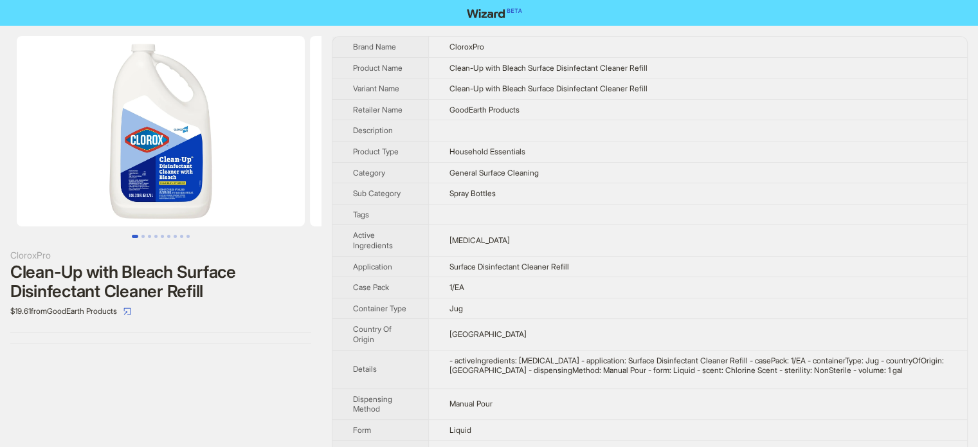
click at [152, 169] on img at bounding box center [161, 131] width 288 height 190
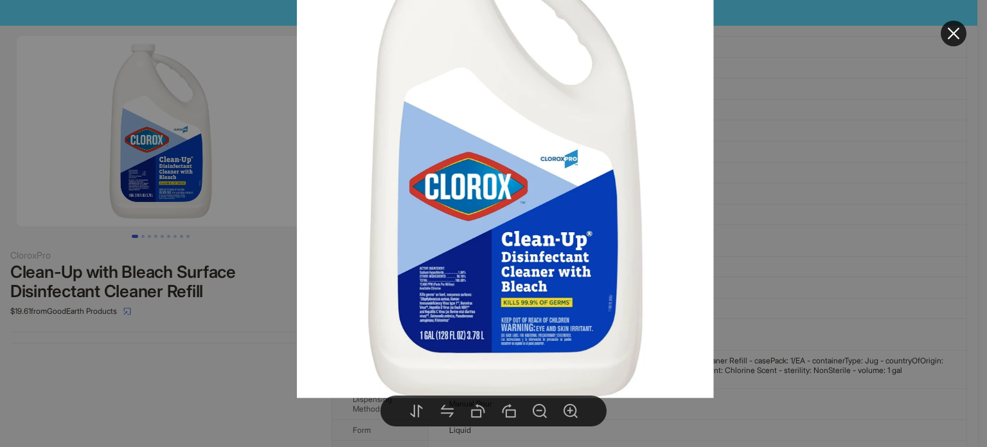
click at [173, 88] on div at bounding box center [493, 223] width 987 height 447
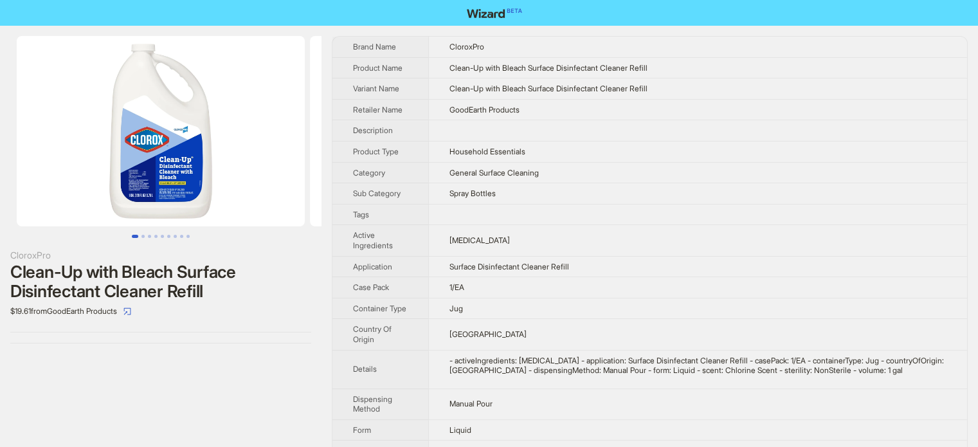
click at [173, 88] on img at bounding box center [161, 131] width 288 height 190
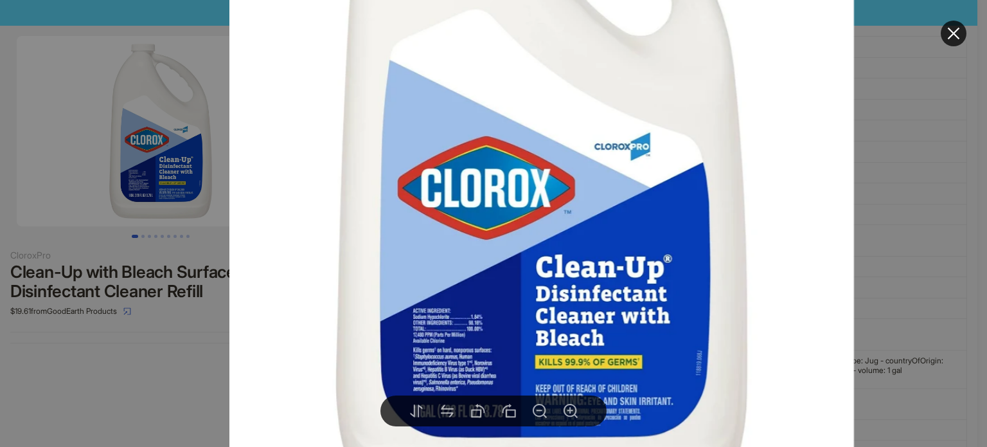
click at [924, 152] on div at bounding box center [493, 223] width 987 height 447
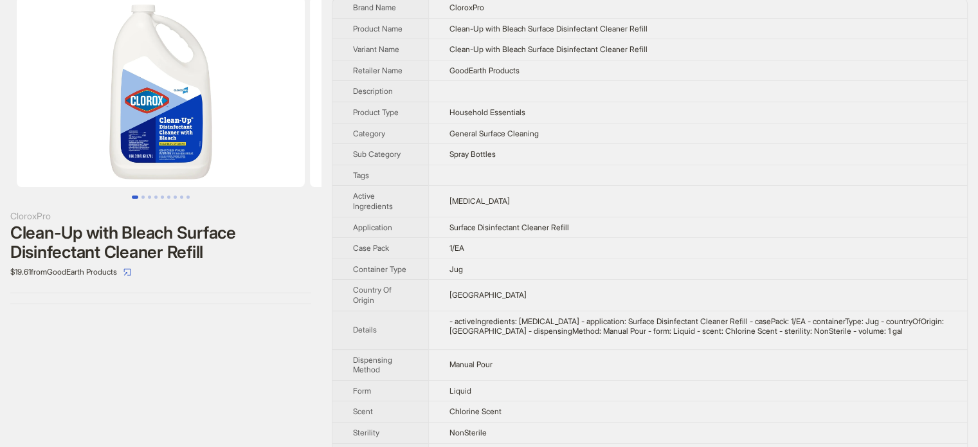
scroll to position [75, 0]
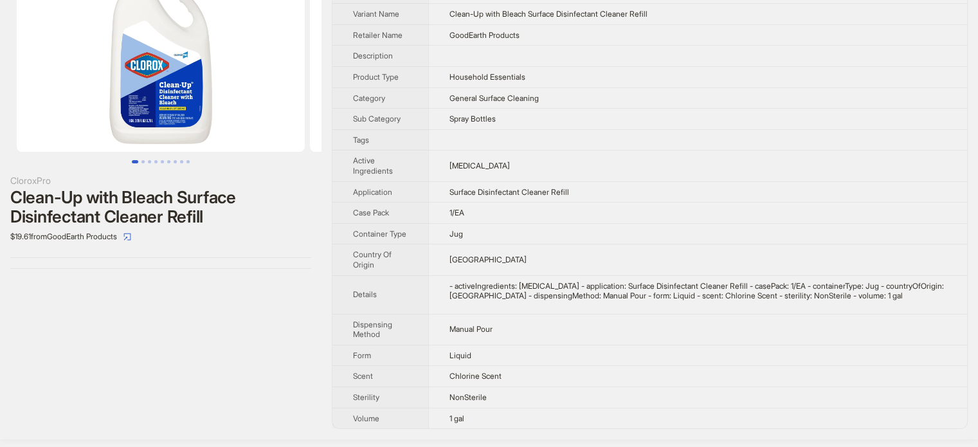
click at [546, 223] on td "Jug" at bounding box center [697, 233] width 539 height 21
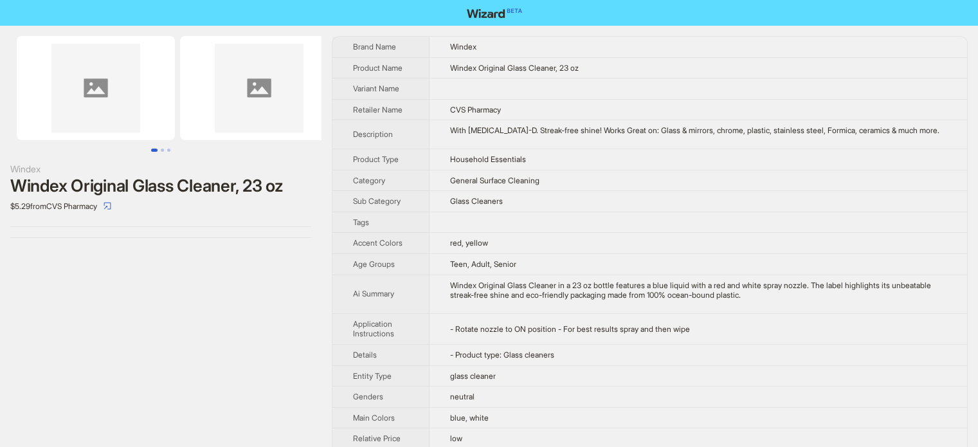
scroll to position [603, 0]
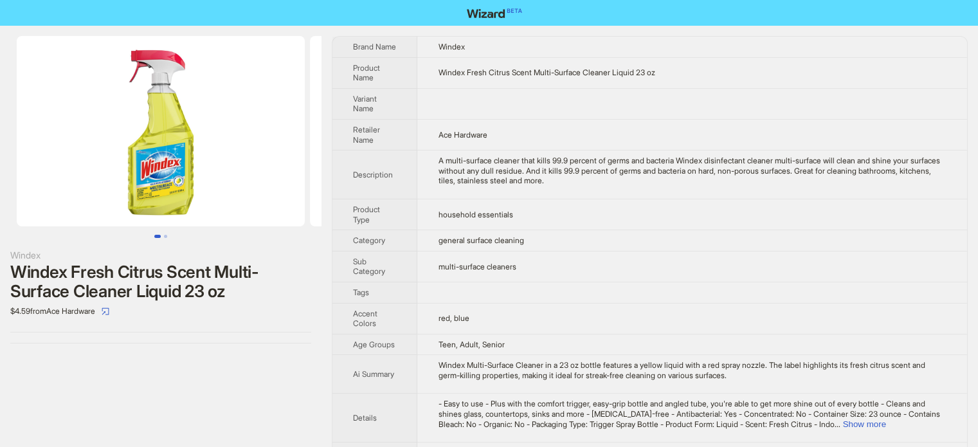
scroll to position [603, 0]
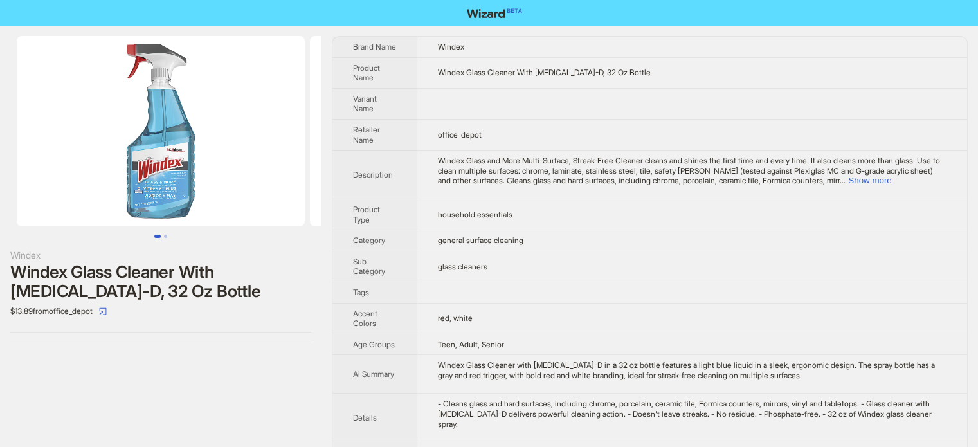
scroll to position [603, 0]
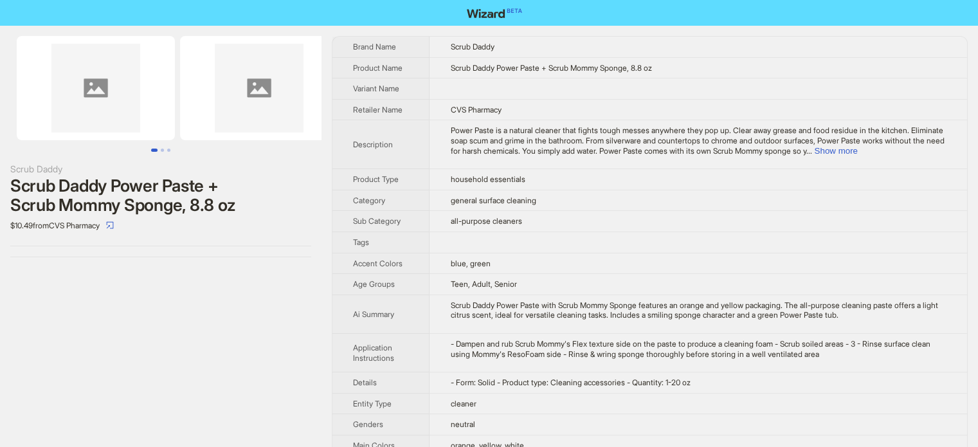
scroll to position [603, 0]
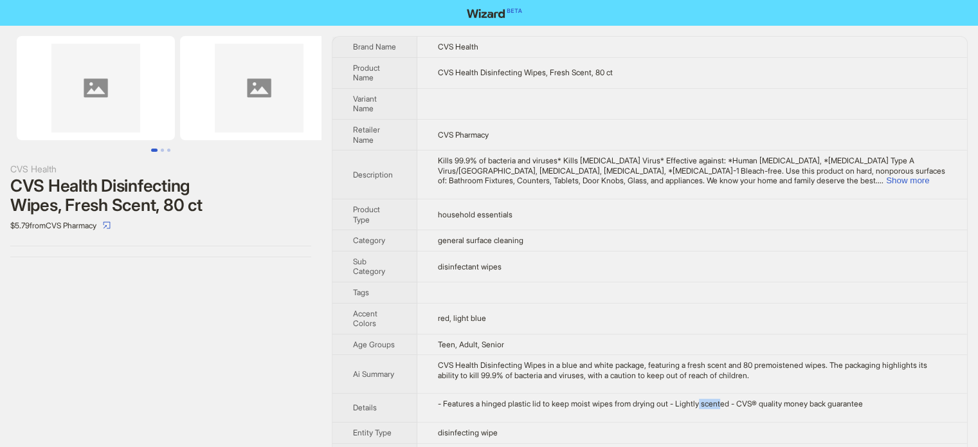
drag, startPoint x: 712, startPoint y: 400, endPoint x: 735, endPoint y: 402, distance: 23.3
type textarea "*****"
click at [735, 402] on div "- Features a hinged plastic lid to keep moist wipes from drying out - Lightly s…" at bounding box center [692, 403] width 508 height 10
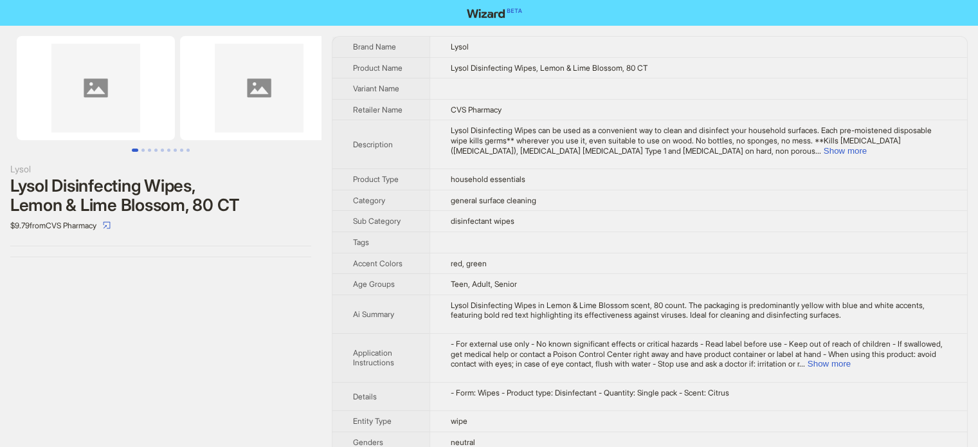
scroll to position [603, 0]
click at [620, 272] on td "red, green" at bounding box center [697, 263] width 537 height 21
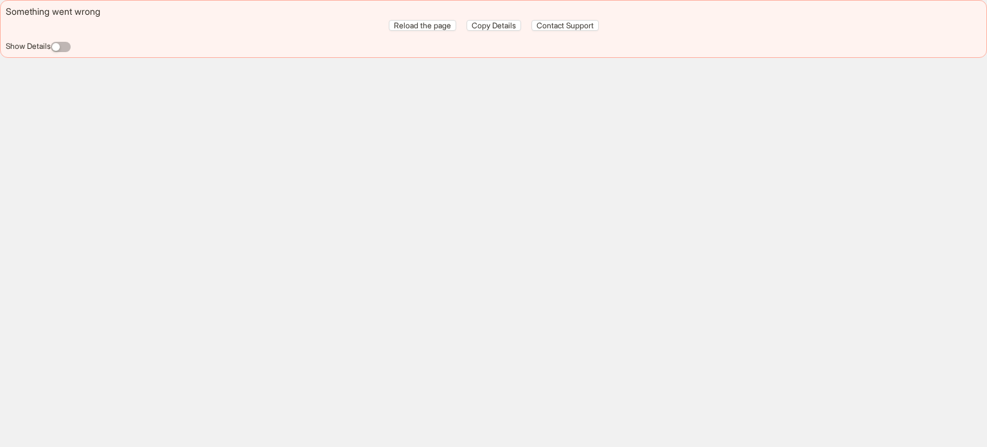
scroll to position [603, 0]
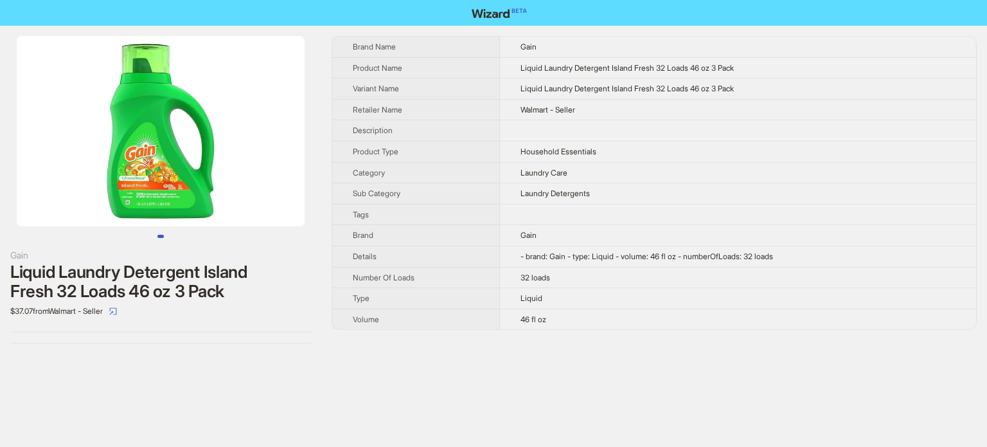
scroll to position [603, 0]
click at [172, 156] on img at bounding box center [161, 131] width 288 height 190
click at [147, 154] on img at bounding box center [161, 131] width 288 height 190
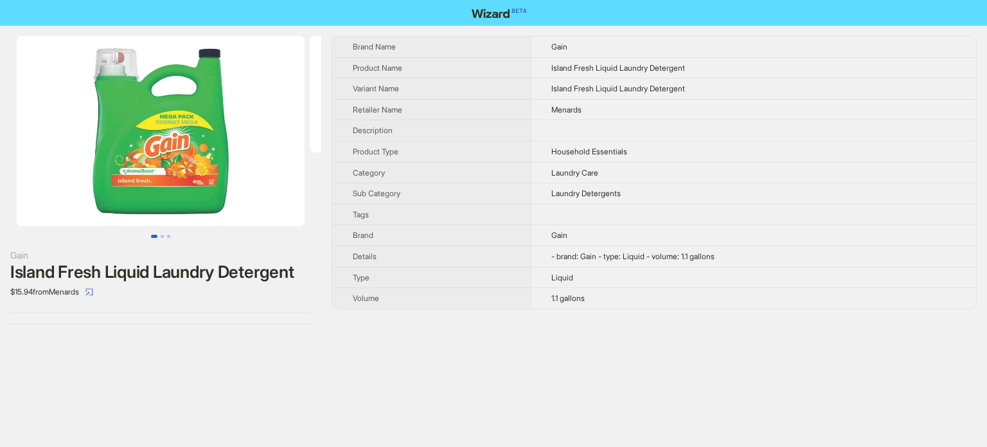
scroll to position [603, 0]
click at [147, 146] on img at bounding box center [161, 131] width 288 height 190
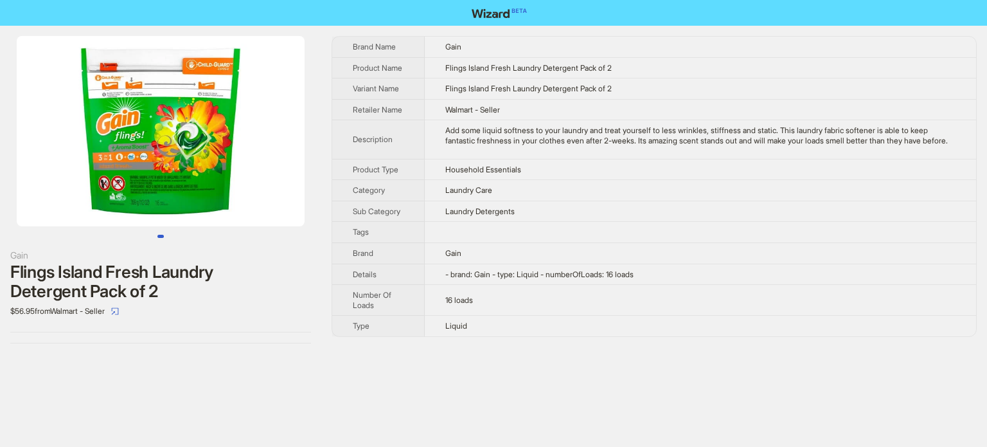
scroll to position [603, 0]
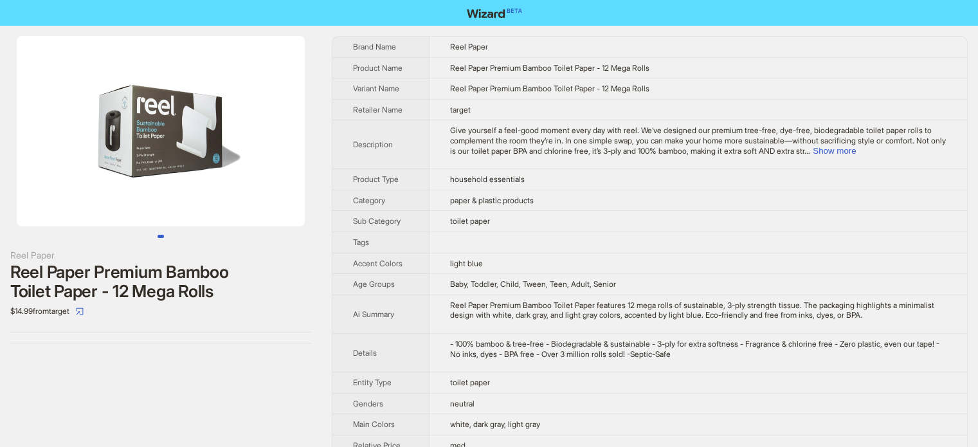
scroll to position [603, 0]
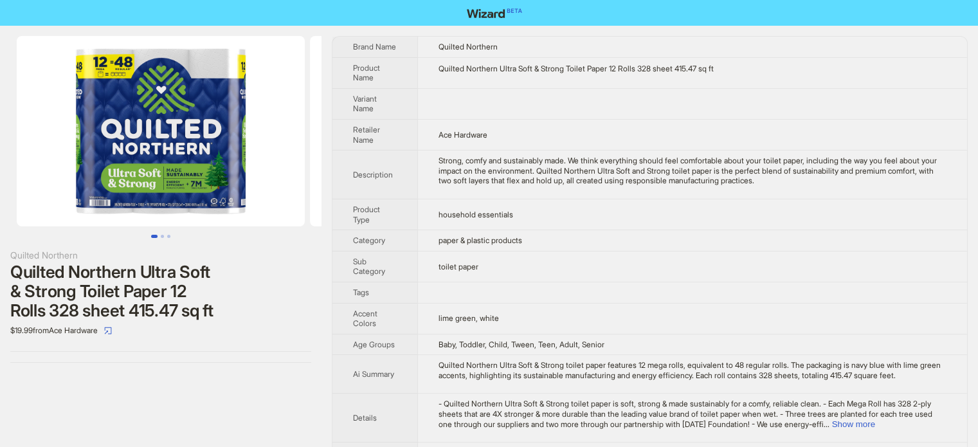
scroll to position [603, 0]
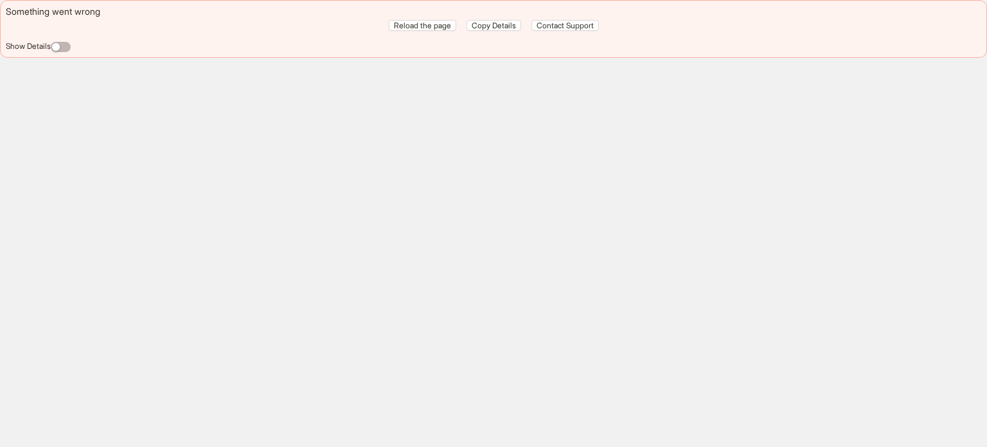
scroll to position [603, 0]
click at [53, 123] on div "Something went wrong Reload the page Copy Details Contact Support Show Details" at bounding box center [493, 223] width 987 height 447
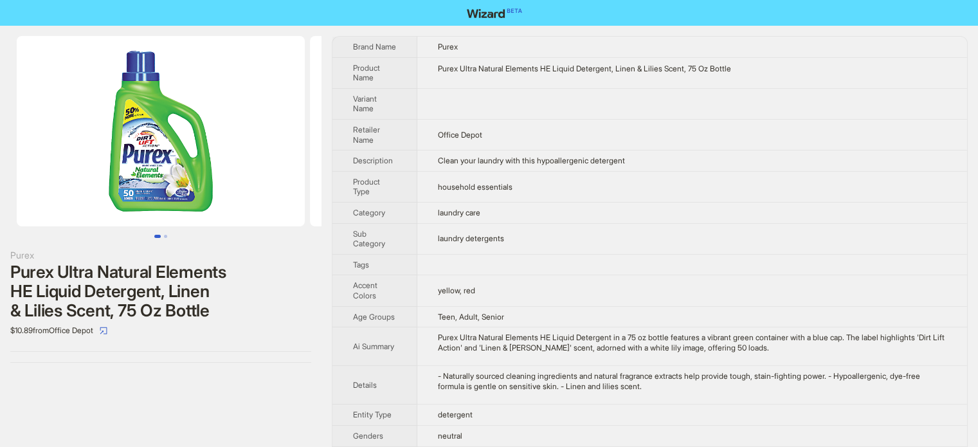
scroll to position [603, 0]
click at [548, 113] on td at bounding box center [691, 103] width 549 height 31
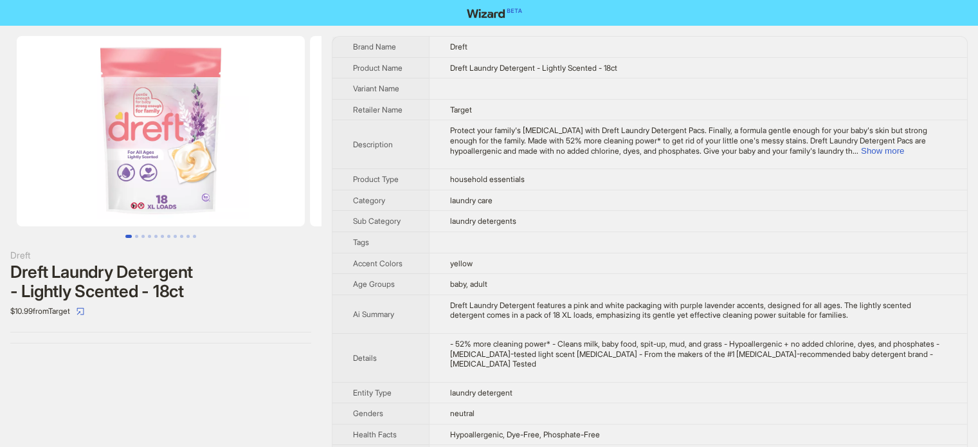
scroll to position [603, 0]
click at [463, 179] on span "household essentials" at bounding box center [487, 179] width 75 height 10
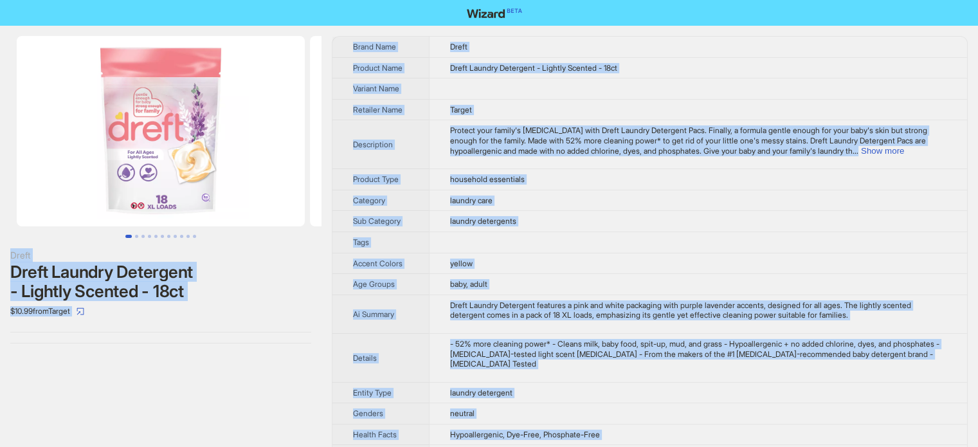
copy body "Dreft Dreft Laundry Detergent - Lightly Scented - 18ct $10.99 from Target Brand…"
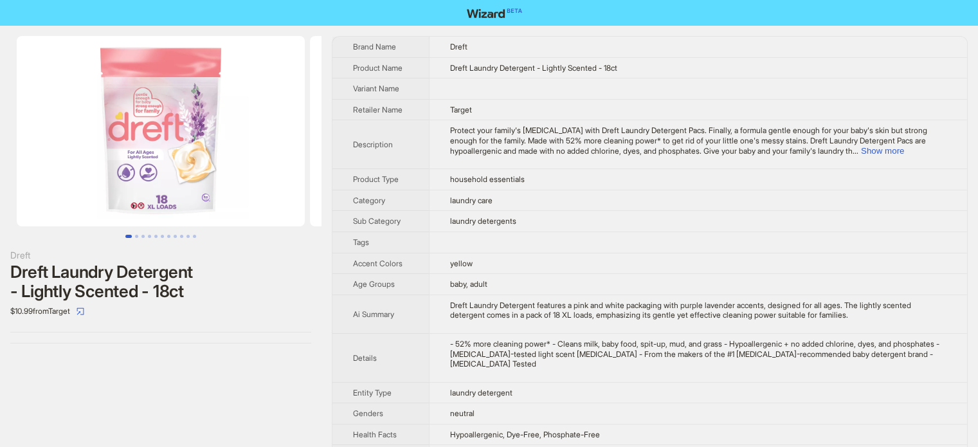
click at [549, 229] on td "laundry detergents" at bounding box center [698, 221] width 538 height 21
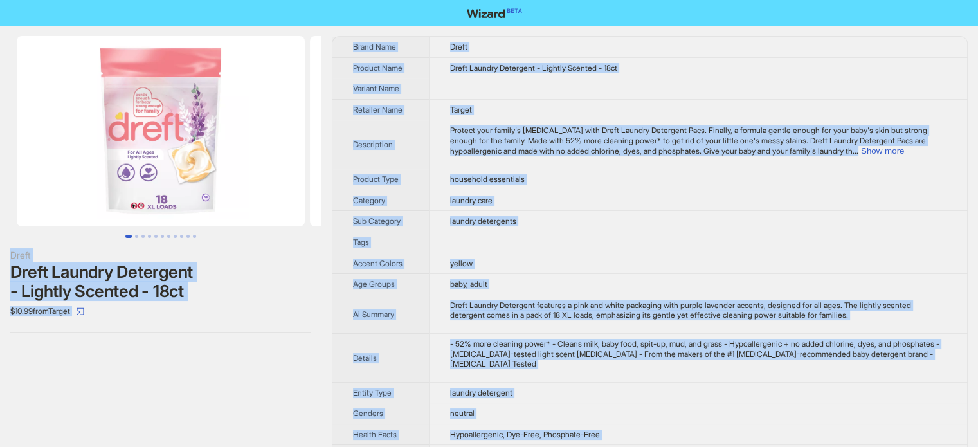
copy body "Dreft Dreft Laundry Detergent - Lightly Scented - 18ct $10.99 from Target Brand…"
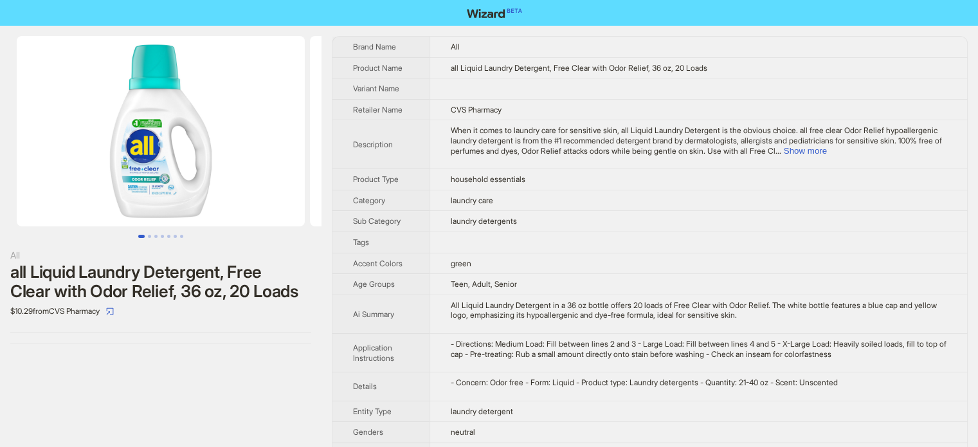
scroll to position [603, 0]
click at [584, 213] on td "laundry detergents" at bounding box center [697, 221] width 537 height 21
click at [492, 267] on td "green" at bounding box center [697, 263] width 537 height 21
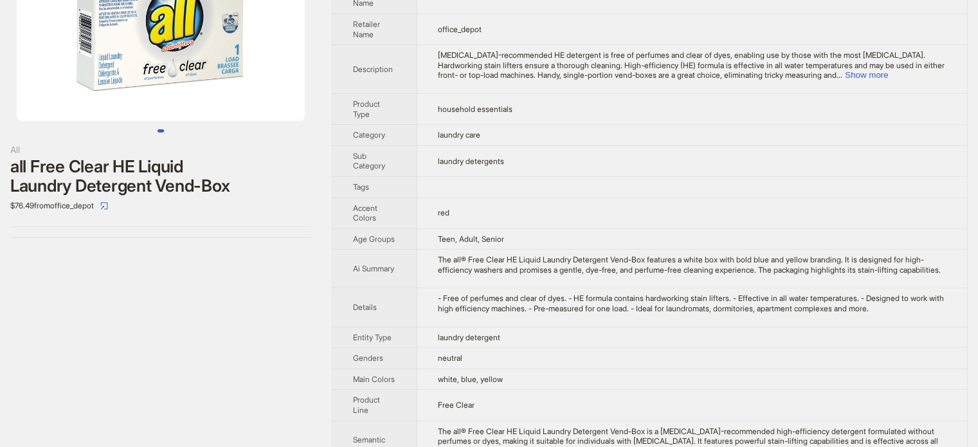
scroll to position [167, 0]
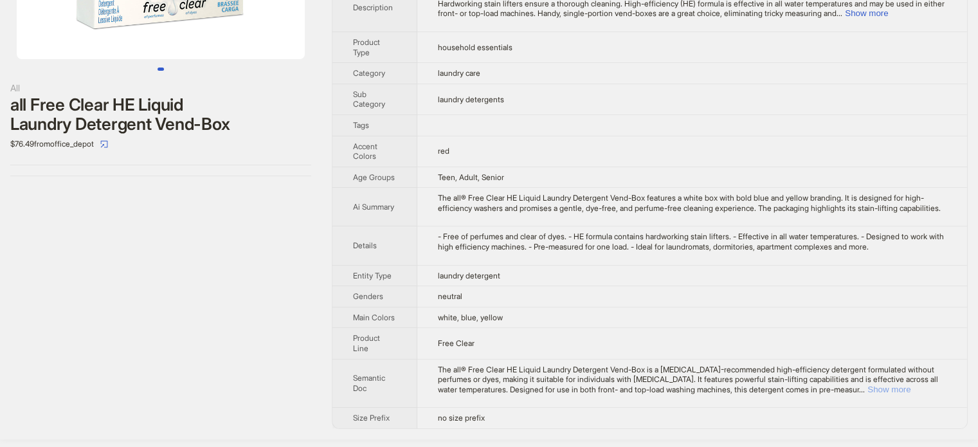
click at [910, 394] on button "Show more" at bounding box center [888, 389] width 43 height 10
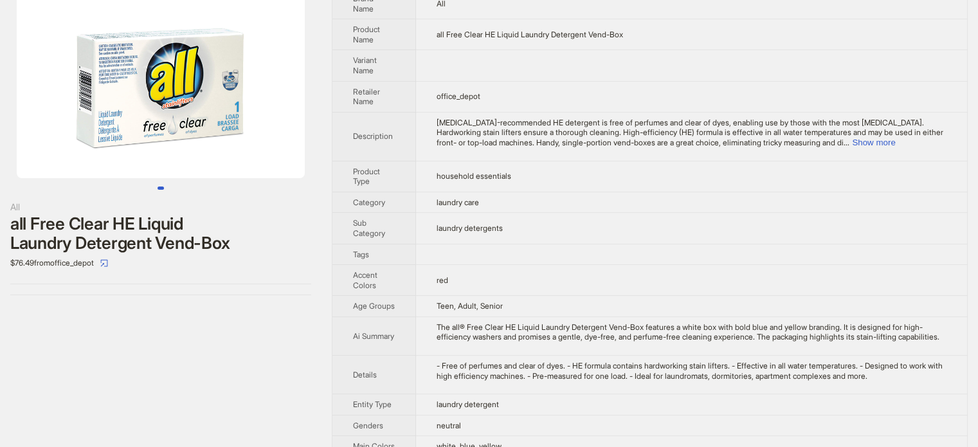
scroll to position [0, 0]
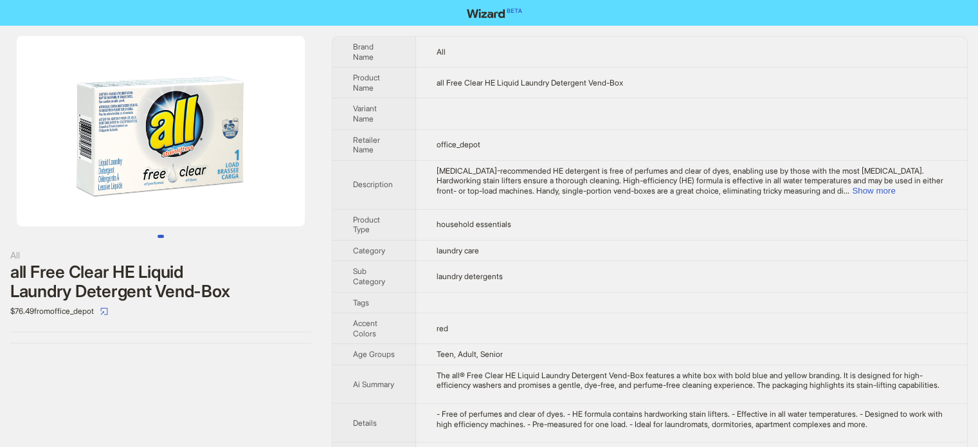
click at [139, 127] on img at bounding box center [161, 131] width 288 height 190
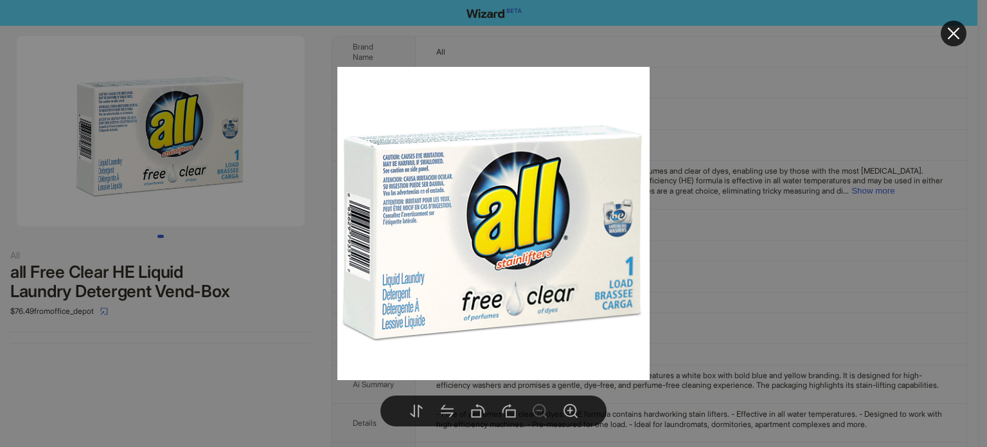
click at [769, 218] on div at bounding box center [493, 223] width 987 height 447
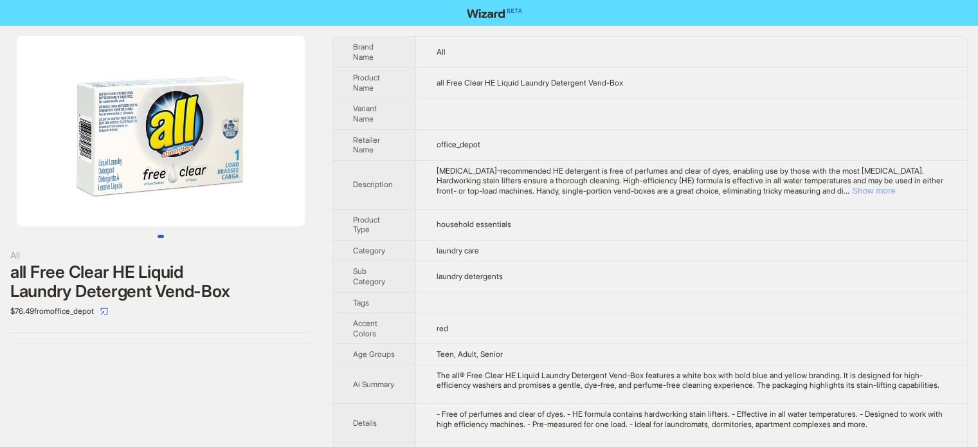
click at [895, 186] on button "Show more" at bounding box center [873, 191] width 43 height 10
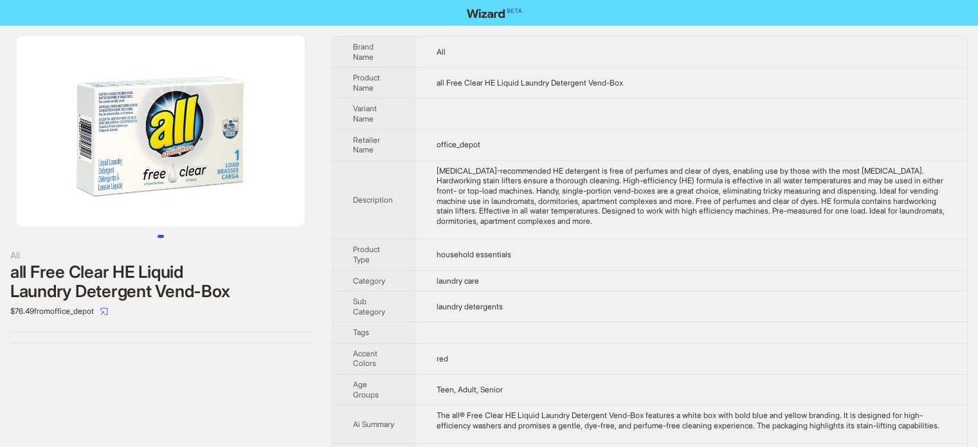
click at [404, 100] on th "Variant Name" at bounding box center [373, 113] width 83 height 31
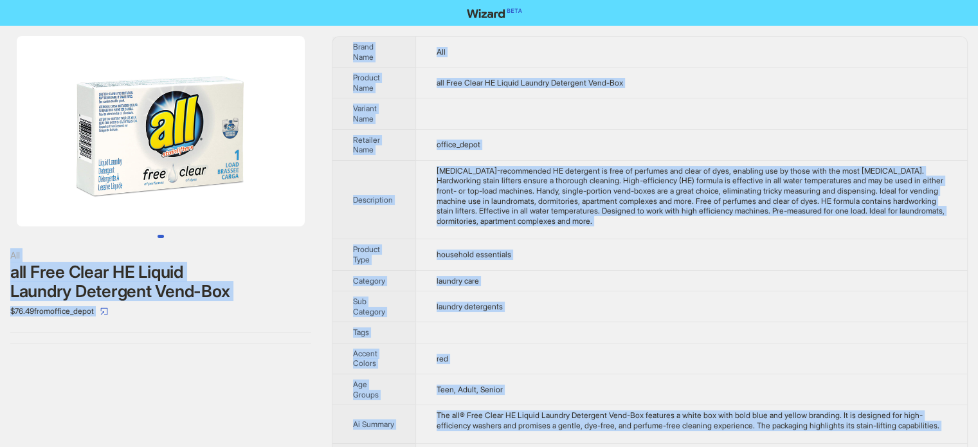
type textarea "**********"
click at [511, 228] on td "Dermatologist-recommended HE detergent is free of perfumes and clear of dyes, e…" at bounding box center [690, 199] width 551 height 79
click at [483, 182] on div "Dermatologist-recommended HE detergent is free of perfumes and clear of dyes, e…" at bounding box center [691, 196] width 510 height 60
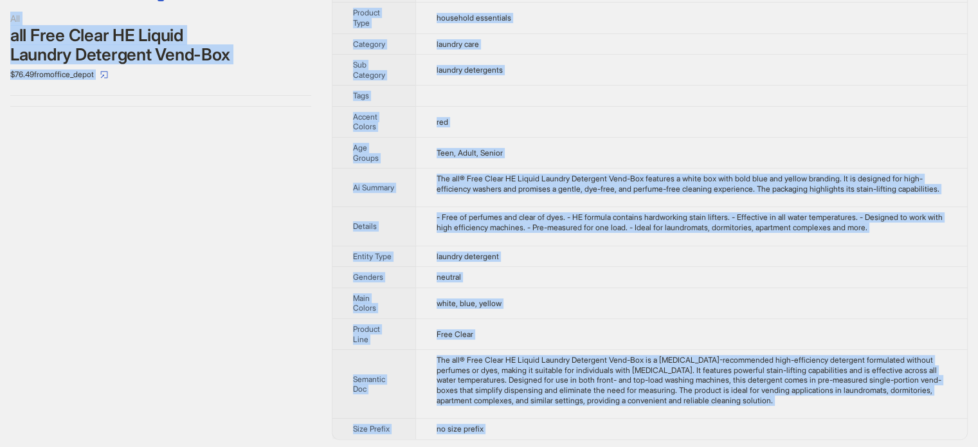
click at [456, 192] on td "The all® Free Clear HE Liquid Laundry Detergent Vend-Box features a white box w…" at bounding box center [690, 187] width 551 height 39
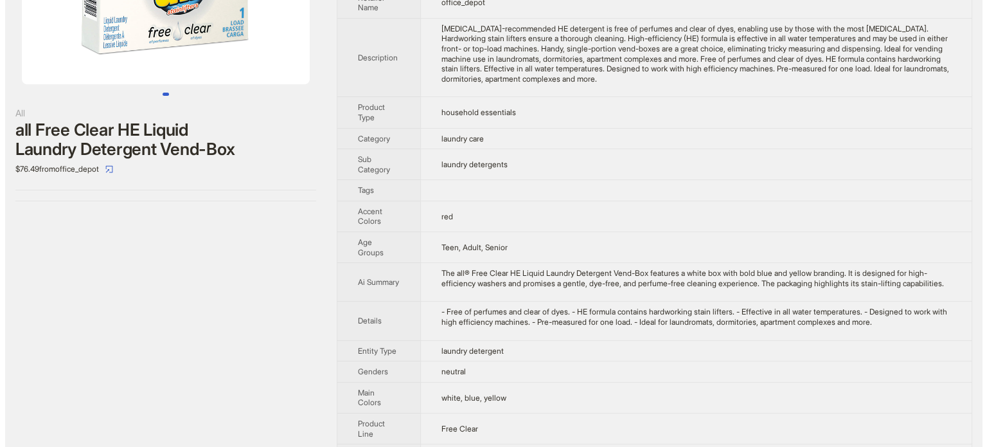
scroll to position [44, 0]
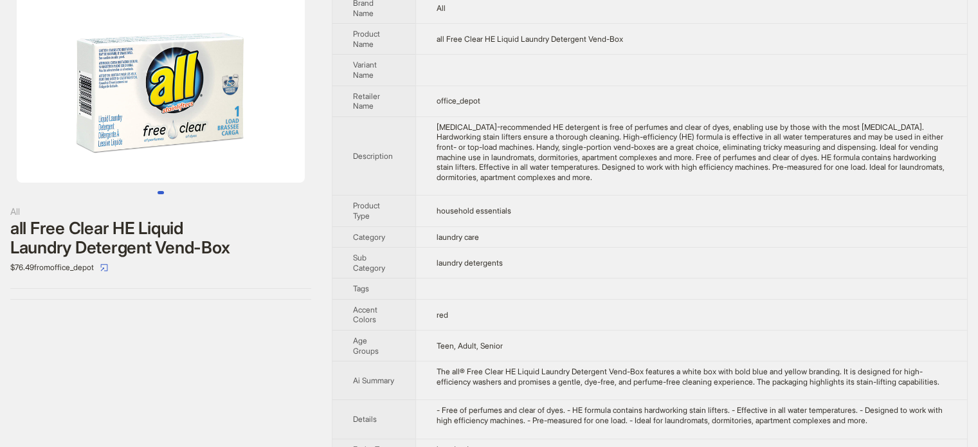
click at [143, 97] on img at bounding box center [161, 87] width 288 height 190
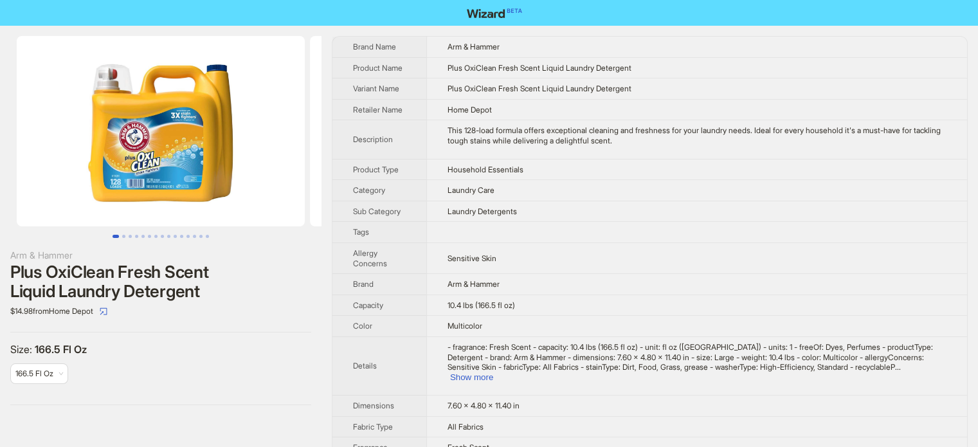
scroll to position [603, 0]
click at [572, 187] on td "Laundry Care" at bounding box center [696, 190] width 540 height 21
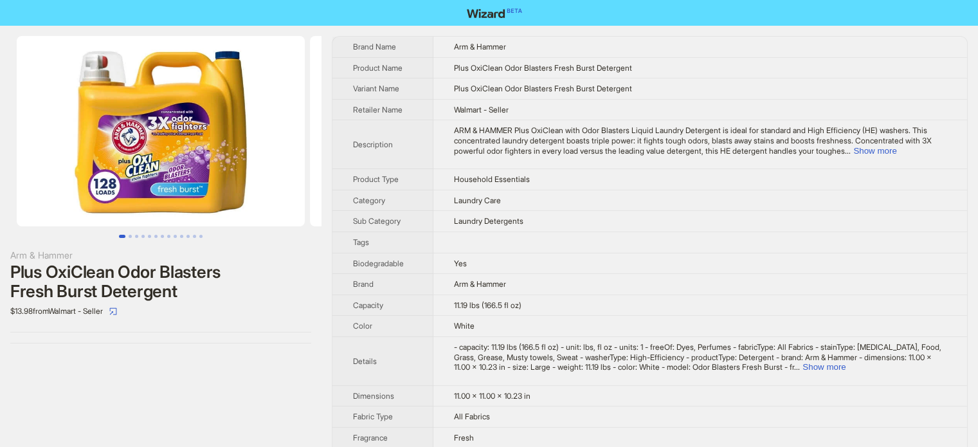
click at [486, 245] on td at bounding box center [699, 241] width 533 height 21
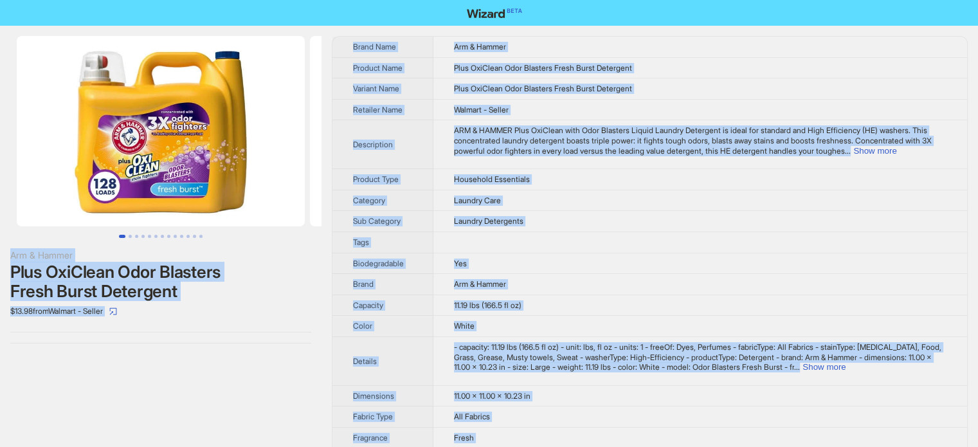
scroll to position [603, 0]
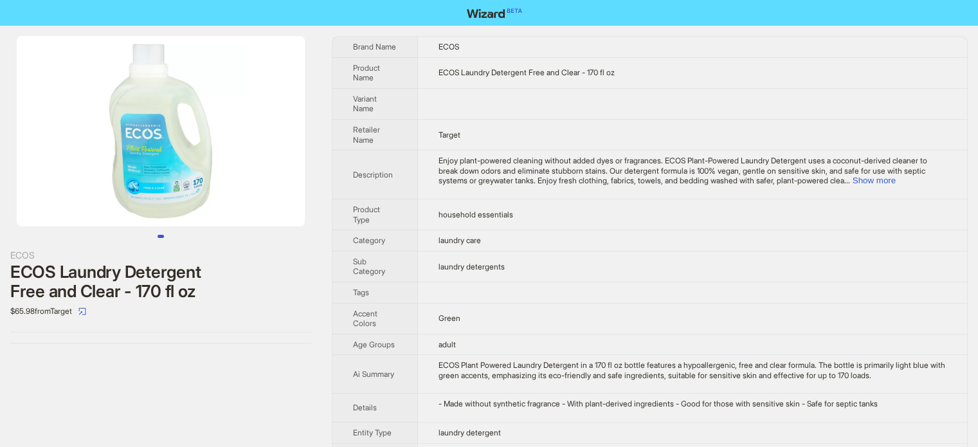
scroll to position [603, 0]
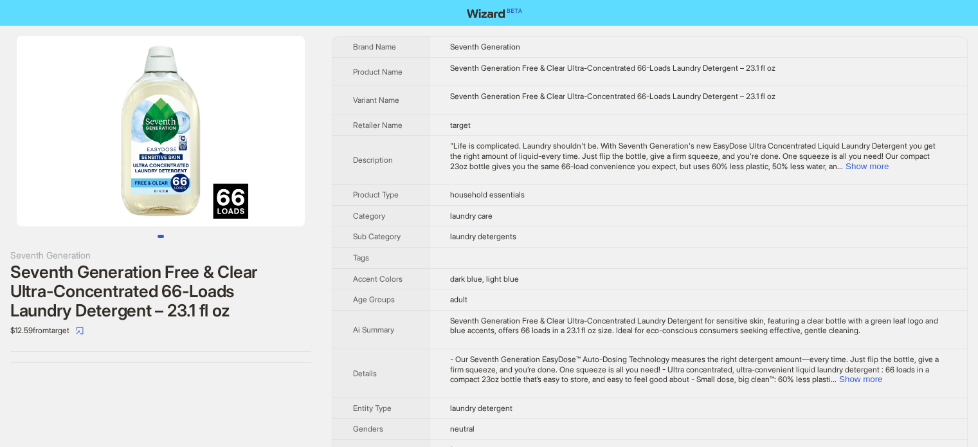
scroll to position [603, 0]
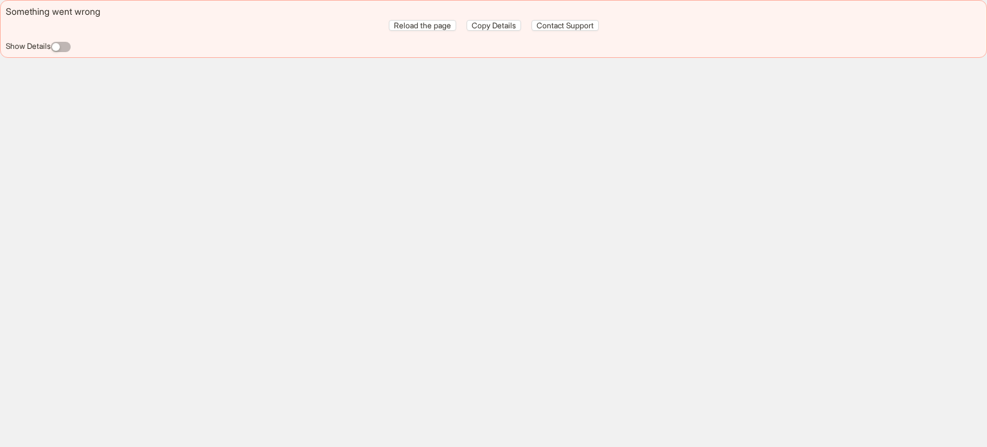
scroll to position [603, 0]
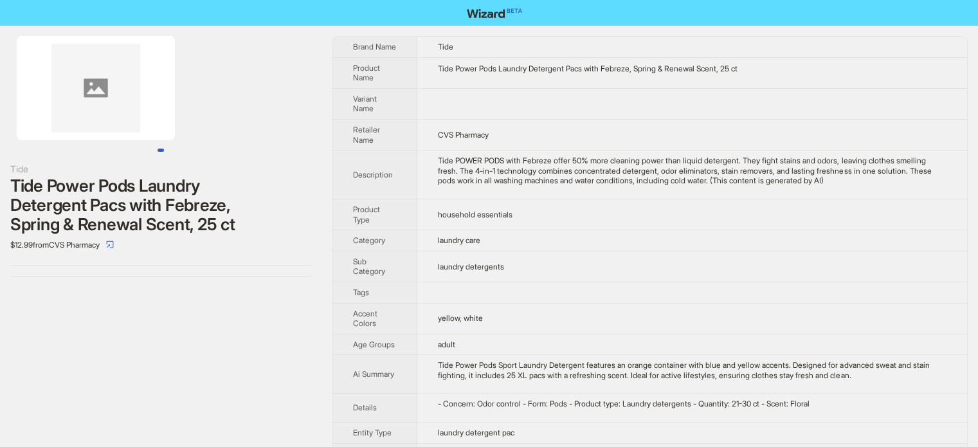
scroll to position [603, 0]
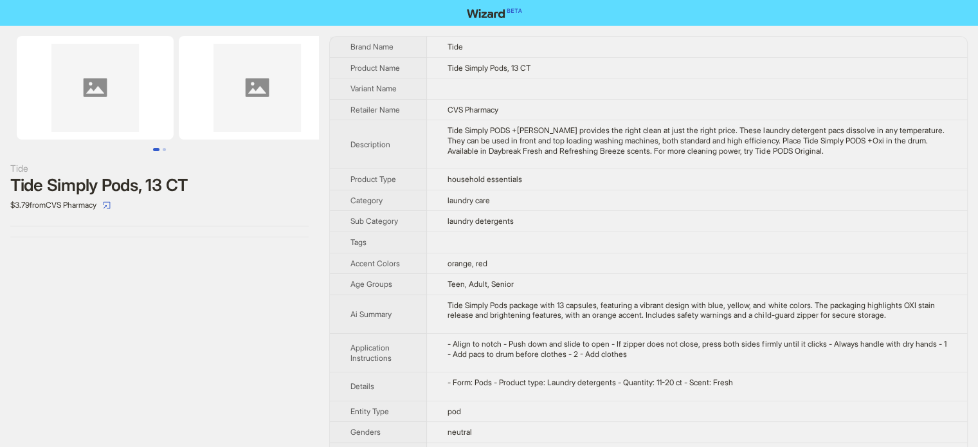
scroll to position [603, 0]
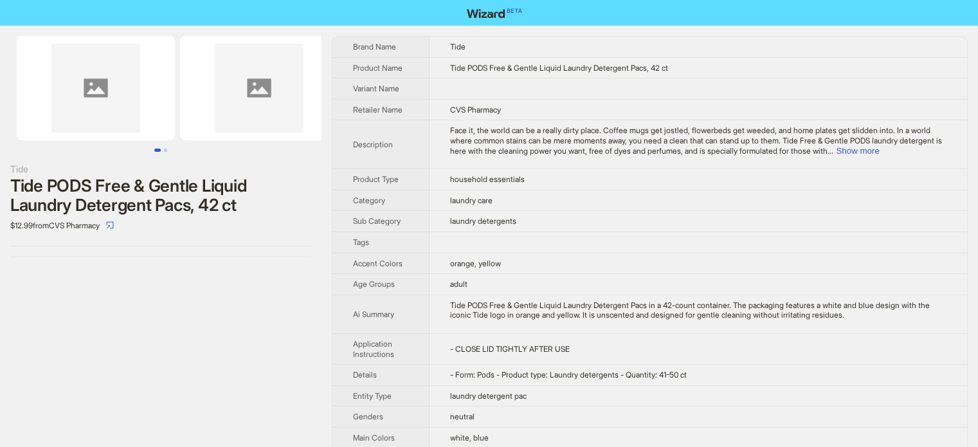
scroll to position [603, 0]
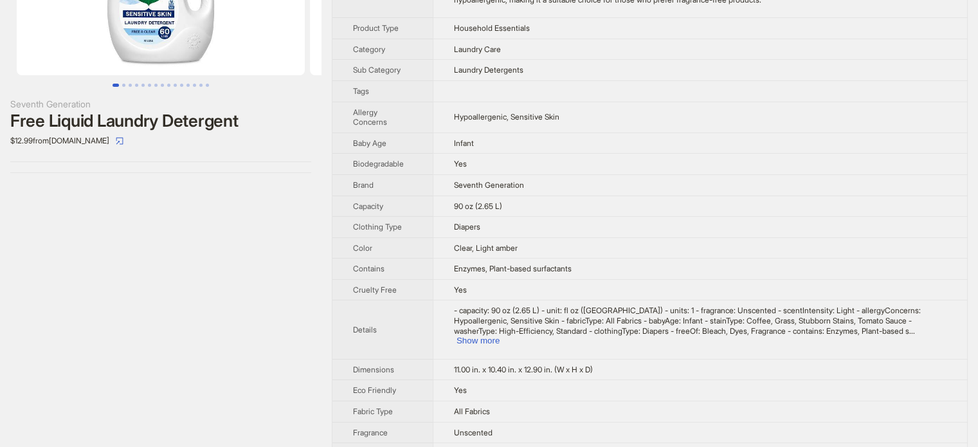
scroll to position [257, 0]
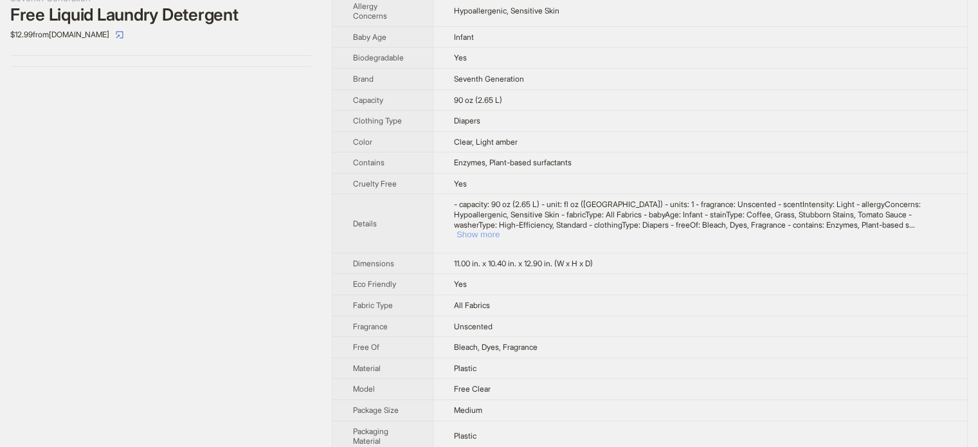
click at [499, 229] on button "Show more" at bounding box center [477, 234] width 43 height 10
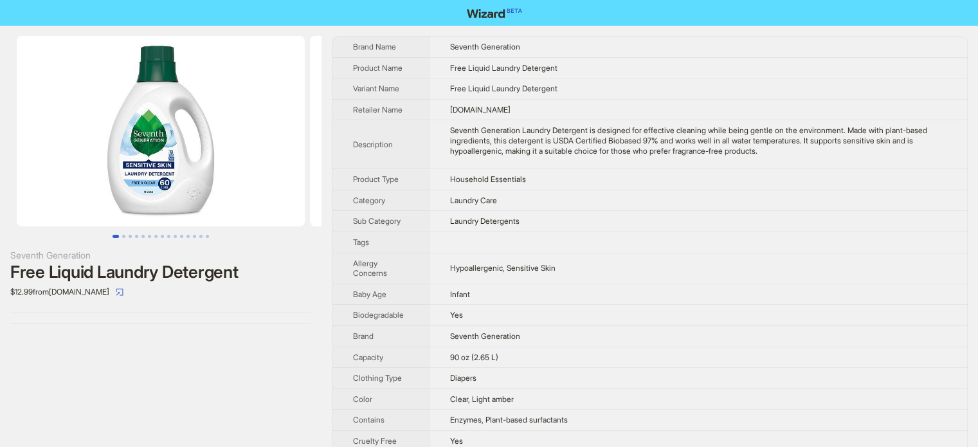
scroll to position [129, 0]
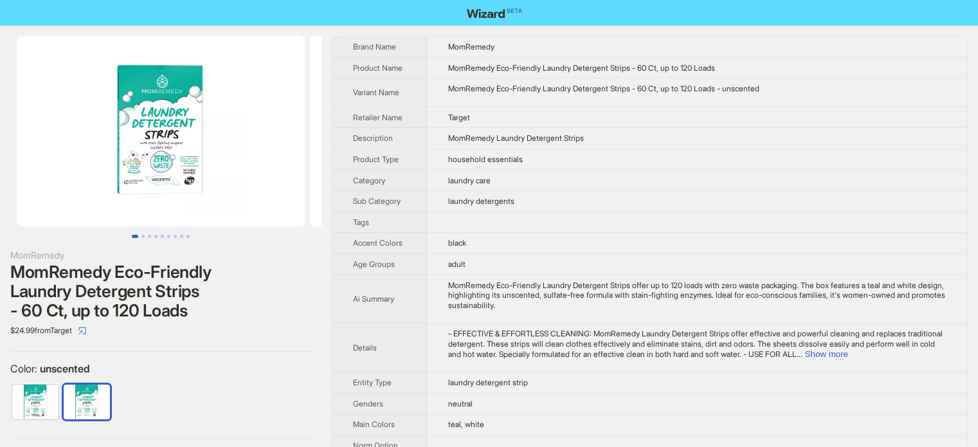
scroll to position [603, 0]
click at [847, 355] on button "Show more" at bounding box center [825, 354] width 43 height 10
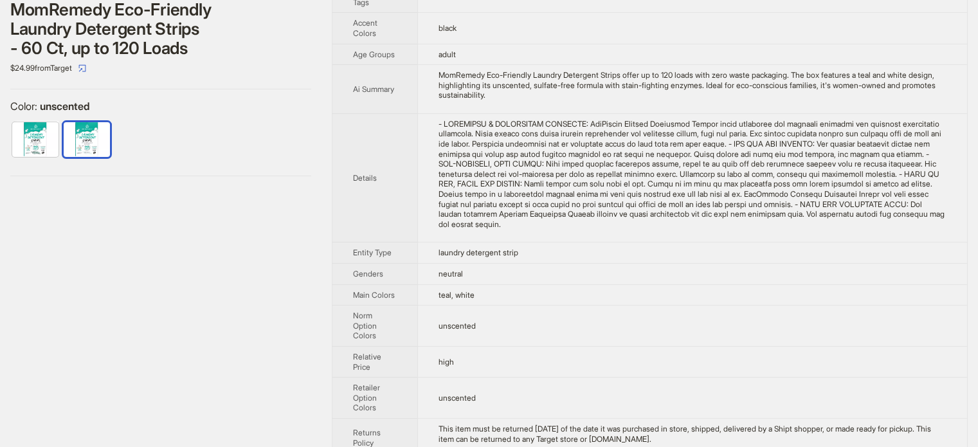
scroll to position [350, 0]
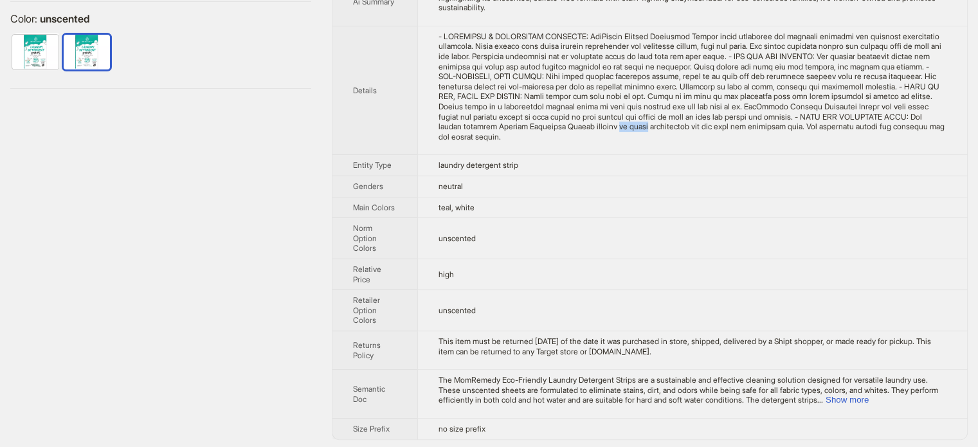
drag, startPoint x: 783, startPoint y: 125, endPoint x: 808, endPoint y: 127, distance: 24.5
type textarea "********"
click at [808, 127] on div "- EFFECTIVE & EFFORTLESS CLEANING: MomRemedy Laundry Detergent Strips offer eff…" at bounding box center [692, 86] width 508 height 111
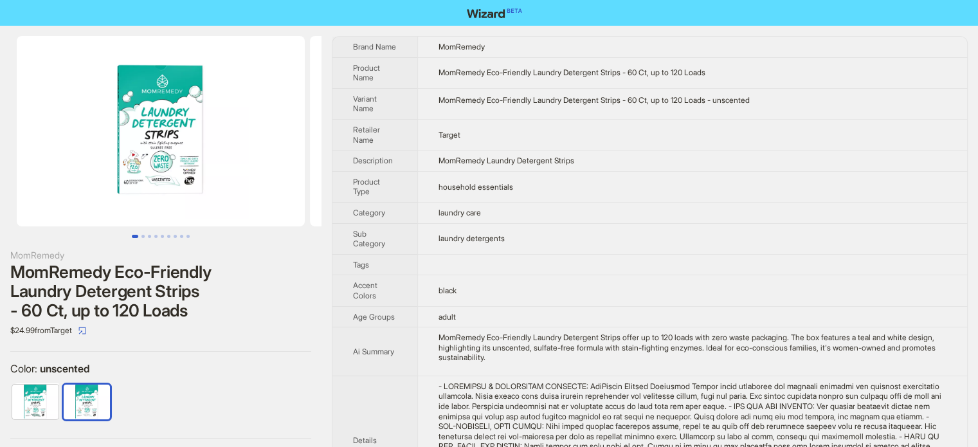
click at [503, 233] on span "laundry detergents" at bounding box center [471, 238] width 66 height 10
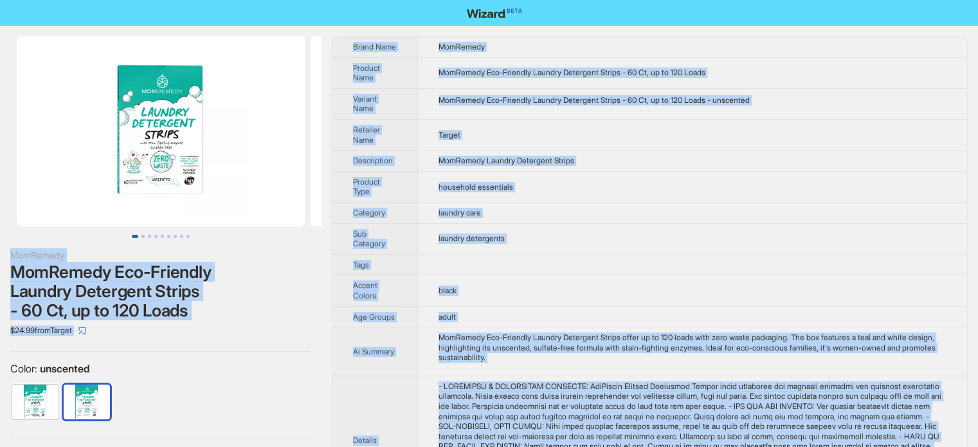
copy body "MomRemedy MomRemedy Eco-Friendly Laundry Detergent Strips - 60 Ct, up to 120 Lo…"
click at [479, 195] on td "household essentials" at bounding box center [691, 186] width 549 height 31
click at [532, 128] on td "Target" at bounding box center [691, 134] width 549 height 31
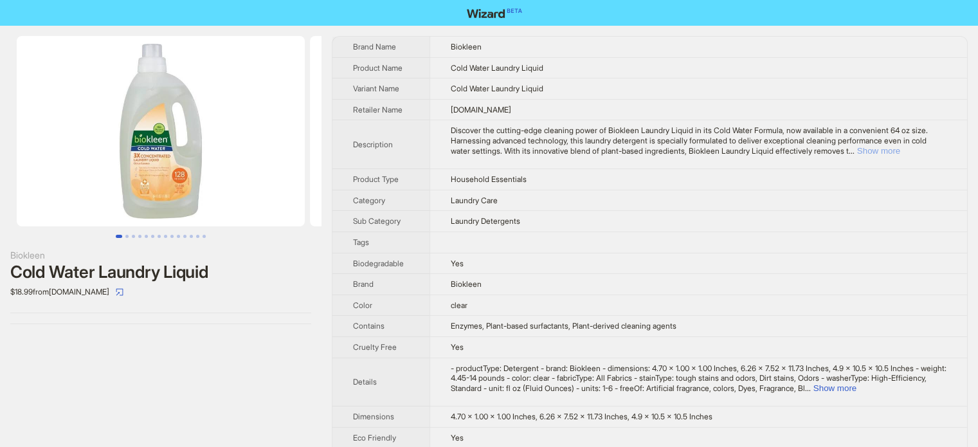
click at [900, 150] on button "Show more" at bounding box center [878, 151] width 43 height 10
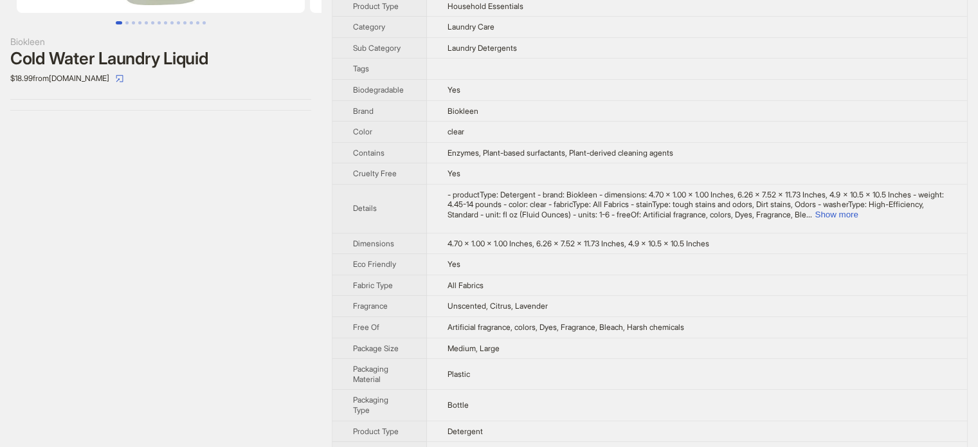
scroll to position [341, 0]
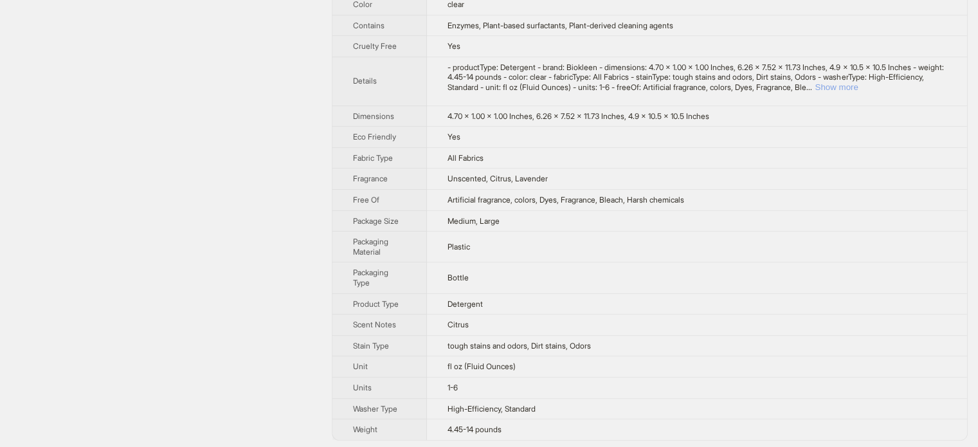
click at [857, 86] on button "Show more" at bounding box center [835, 87] width 43 height 10
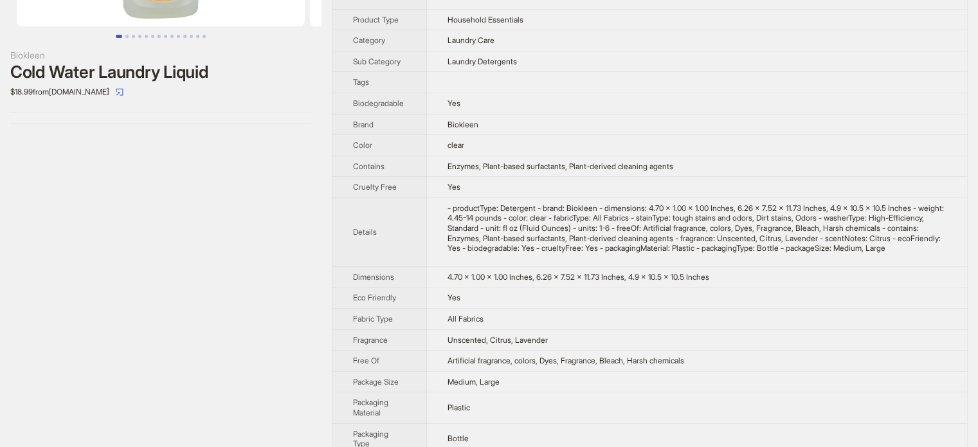
scroll to position [0, 0]
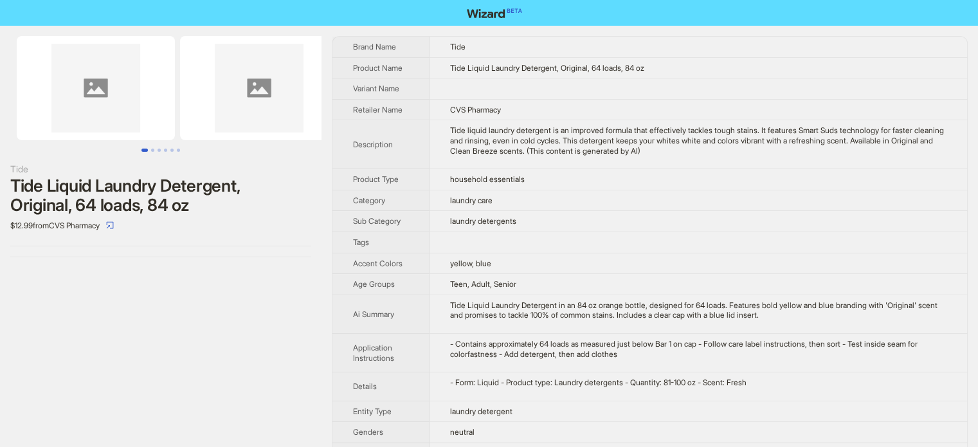
scroll to position [603, 0]
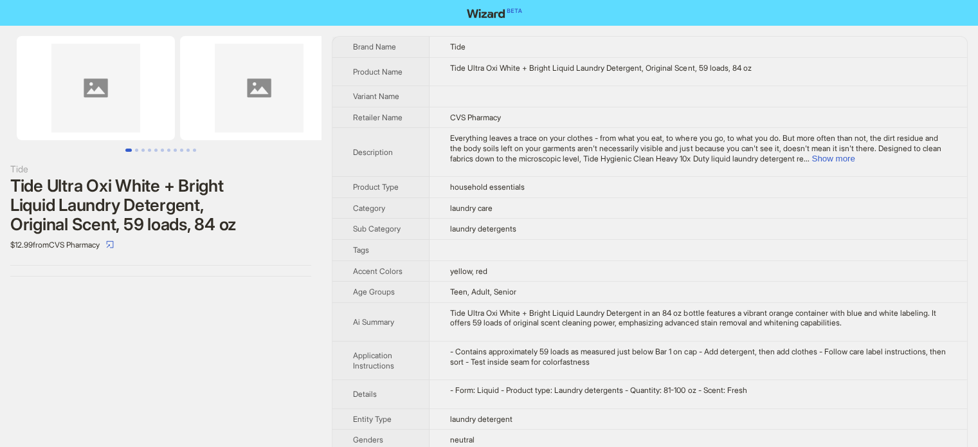
scroll to position [603, 0]
drag, startPoint x: 684, startPoint y: 66, endPoint x: 704, endPoint y: 69, distance: 20.7
type textarea "*****"
click at [704, 69] on div "Tide Ultra Oxi White + Bright Liquid Laundry Detergent, Original Scent, 59 load…" at bounding box center [698, 68] width 496 height 10
copy div "Scent"
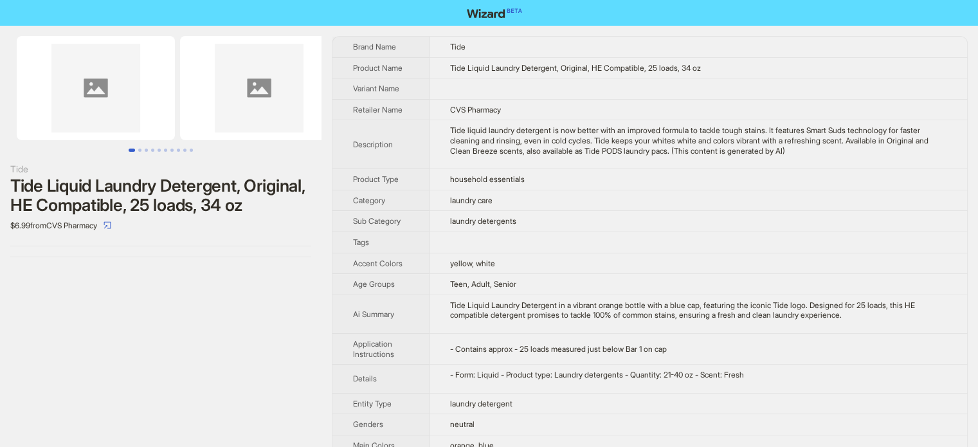
scroll to position [603, 0]
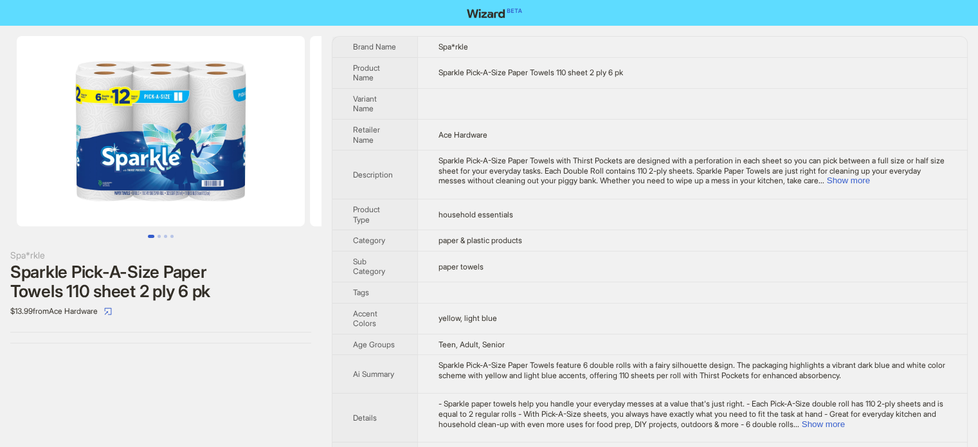
scroll to position [603, 0]
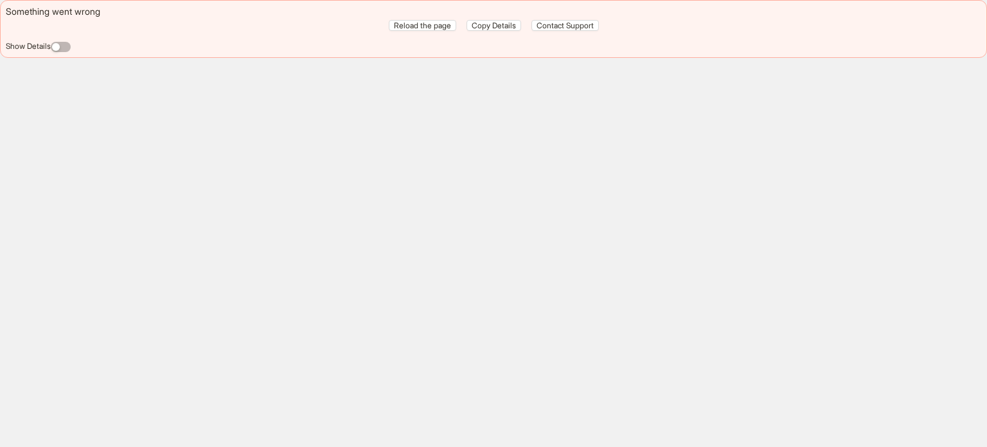
scroll to position [603, 0]
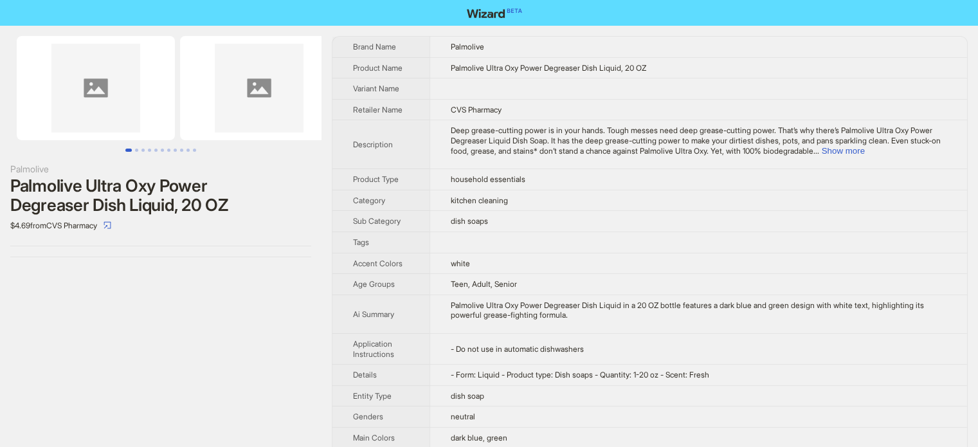
scroll to position [603, 0]
drag, startPoint x: 563, startPoint y: 374, endPoint x: 598, endPoint y: 373, distance: 35.4
type textarea "*********"
click at [598, 373] on span "- Form: Liquid - Product type: Dish soaps - Quantity: 1-20 oz - Scent: Fresh" at bounding box center [580, 375] width 258 height 10
copy span "Dish soap"
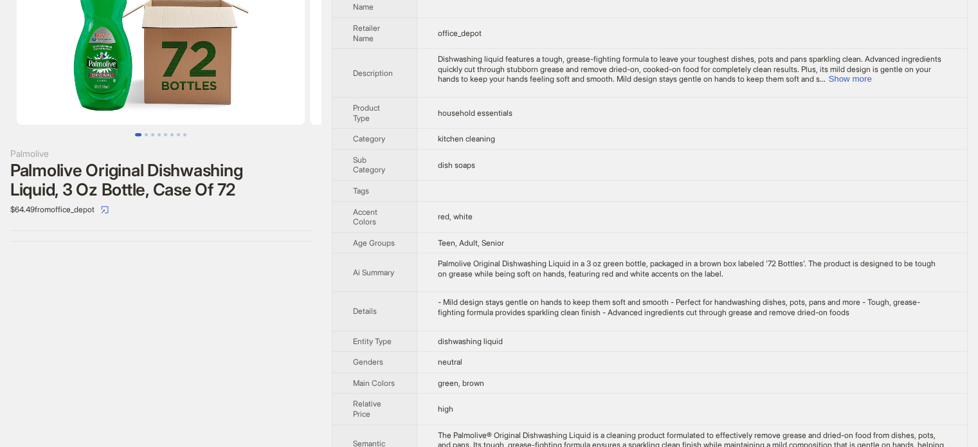
scroll to position [157, 0]
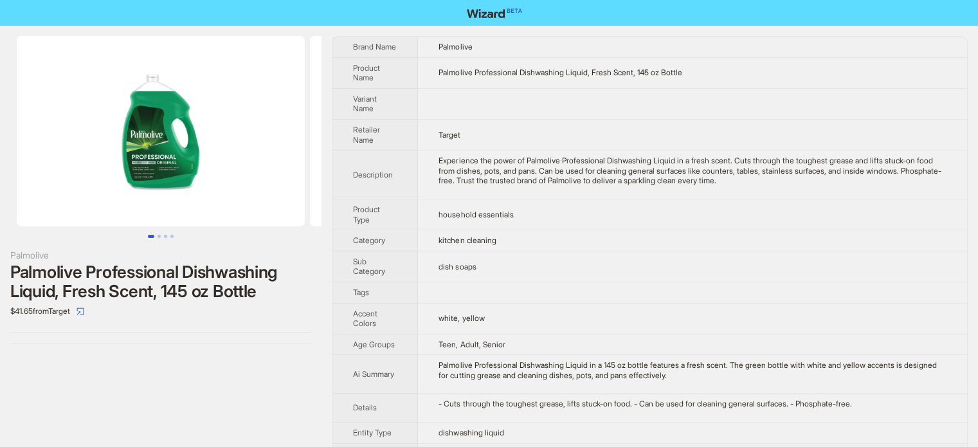
scroll to position [603, 0]
click at [494, 244] on span "kitchen cleaning" at bounding box center [466, 240] width 57 height 10
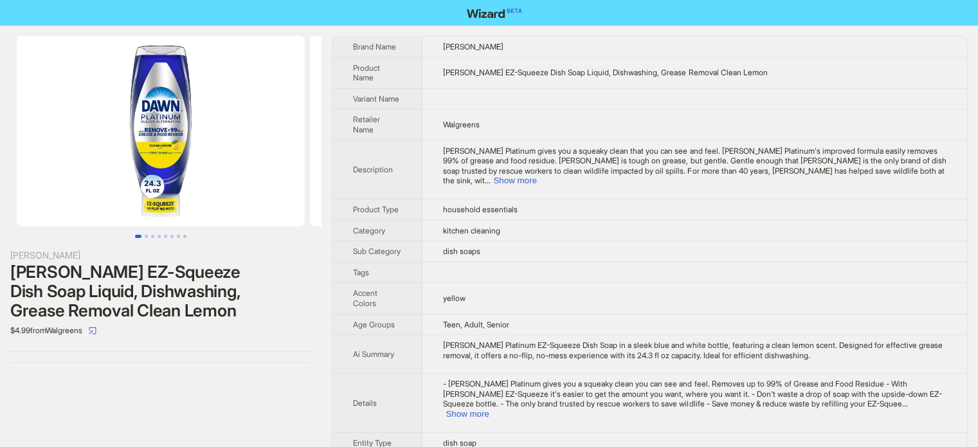
scroll to position [603, 0]
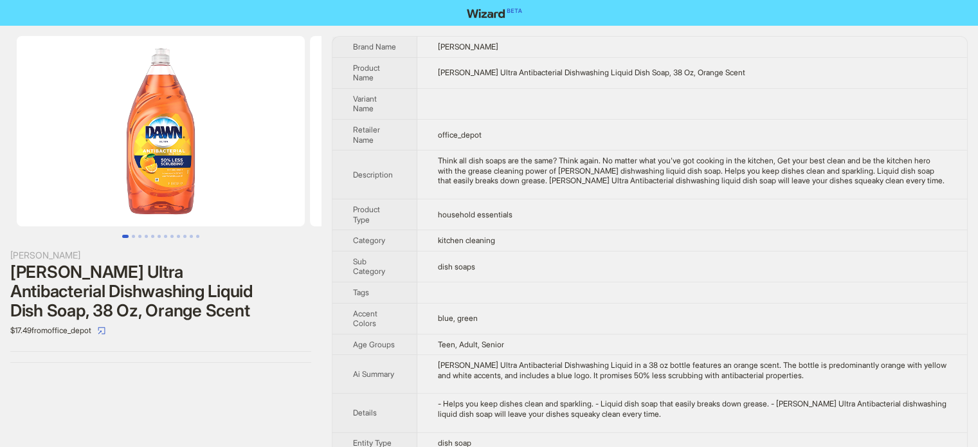
scroll to position [603, 0]
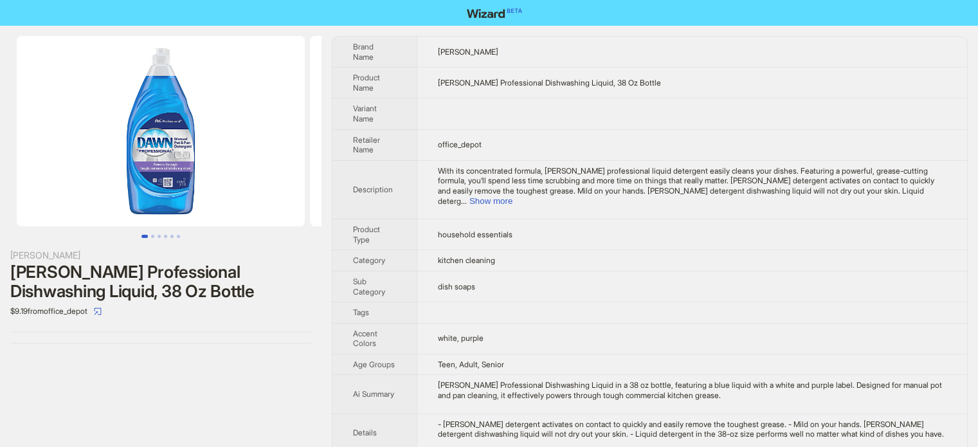
scroll to position [603, 0]
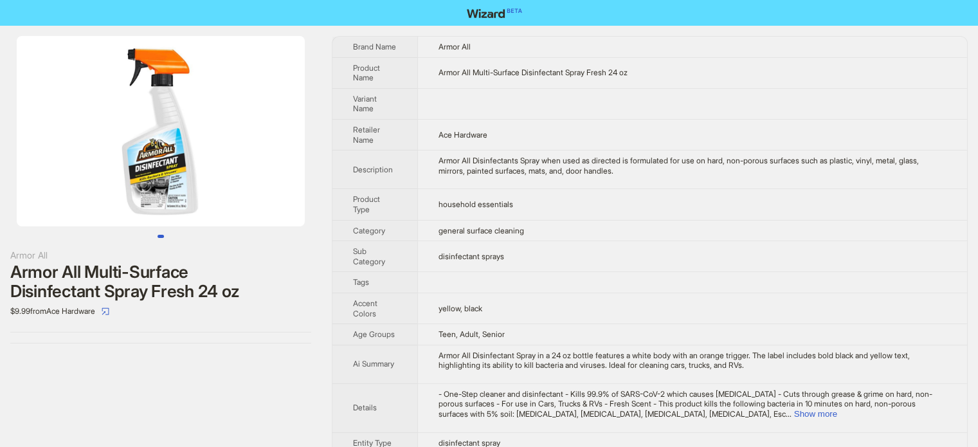
scroll to position [603, 0]
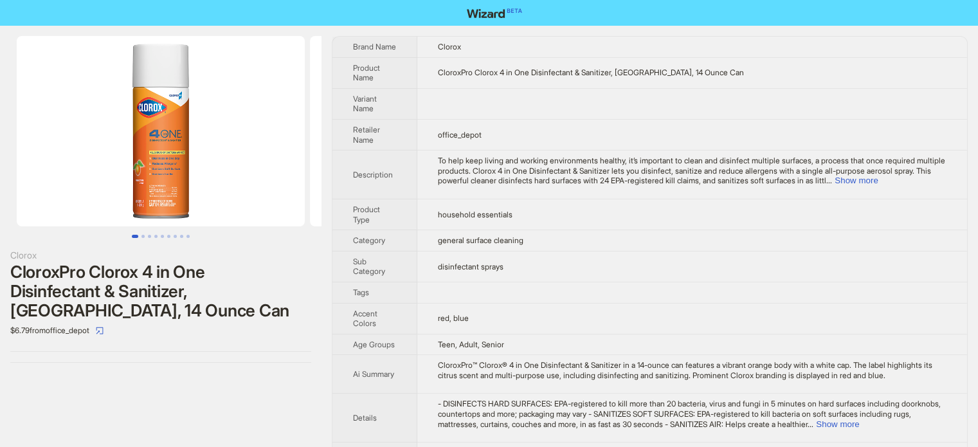
scroll to position [603, 0]
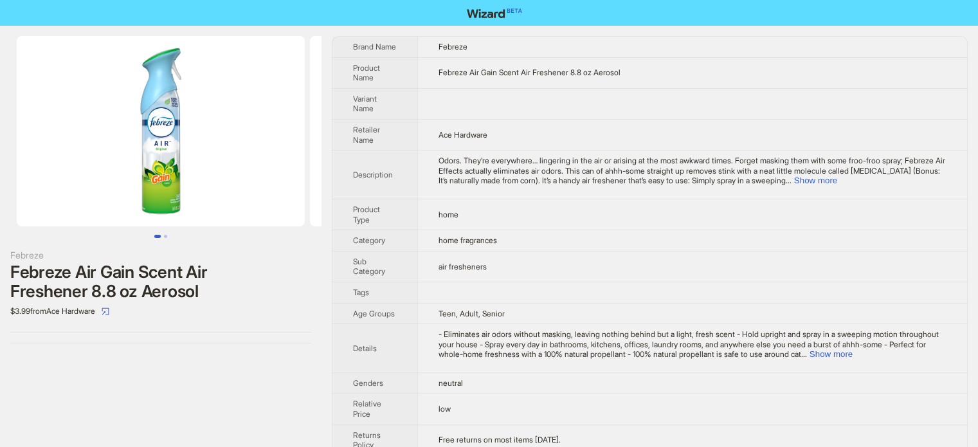
scroll to position [603, 0]
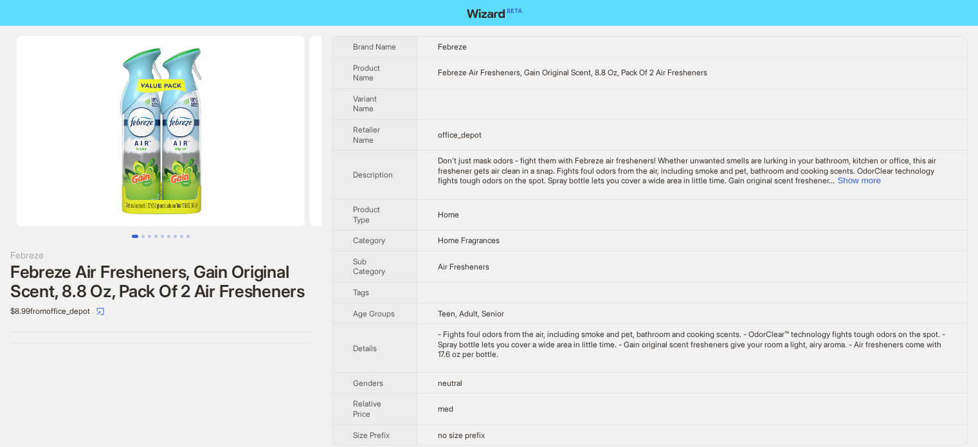
scroll to position [603, 0]
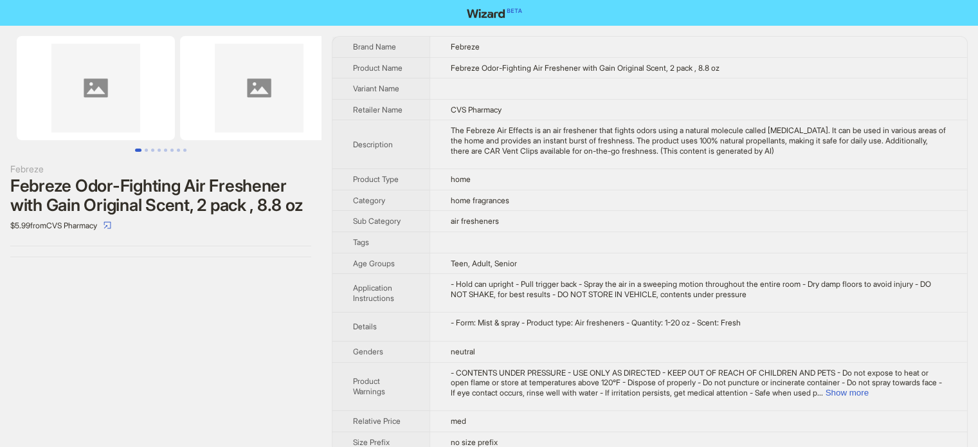
scroll to position [603, 0]
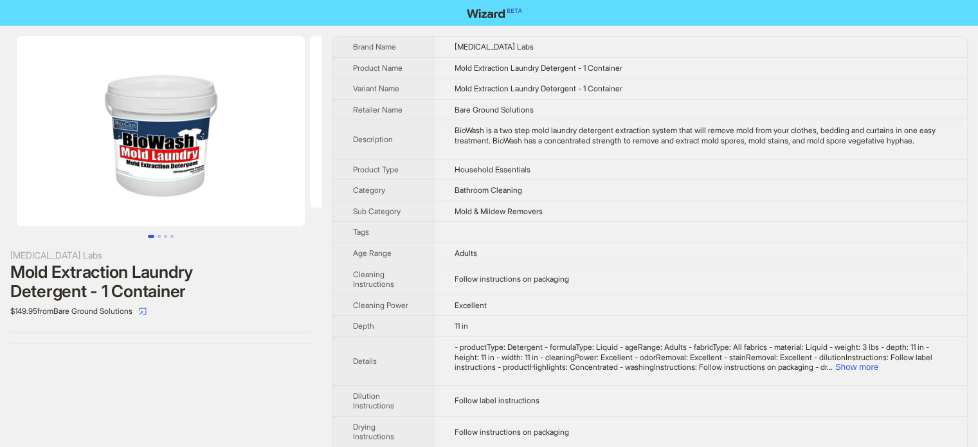
scroll to position [603, 0]
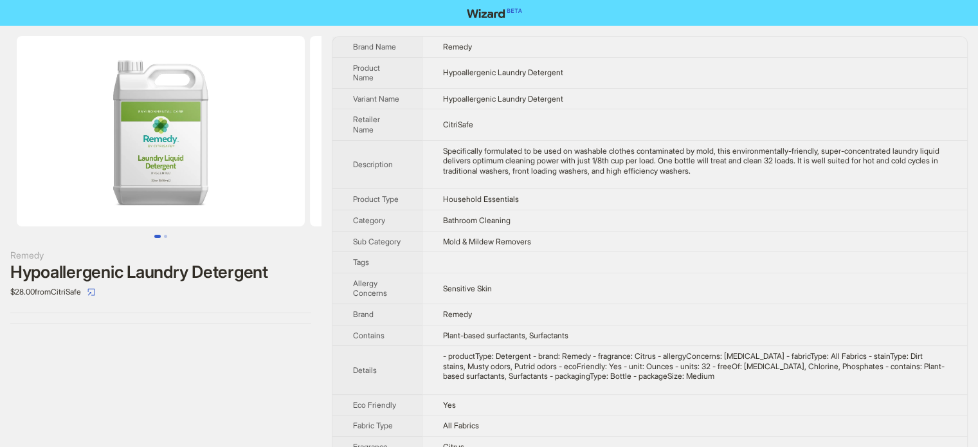
scroll to position [603, 0]
click at [154, 144] on img at bounding box center [161, 131] width 288 height 190
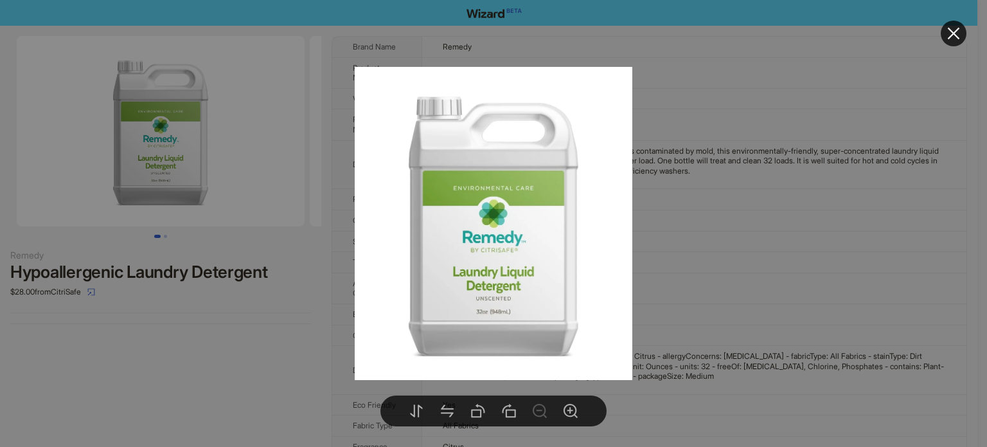
click at [258, 240] on div at bounding box center [493, 223] width 987 height 447
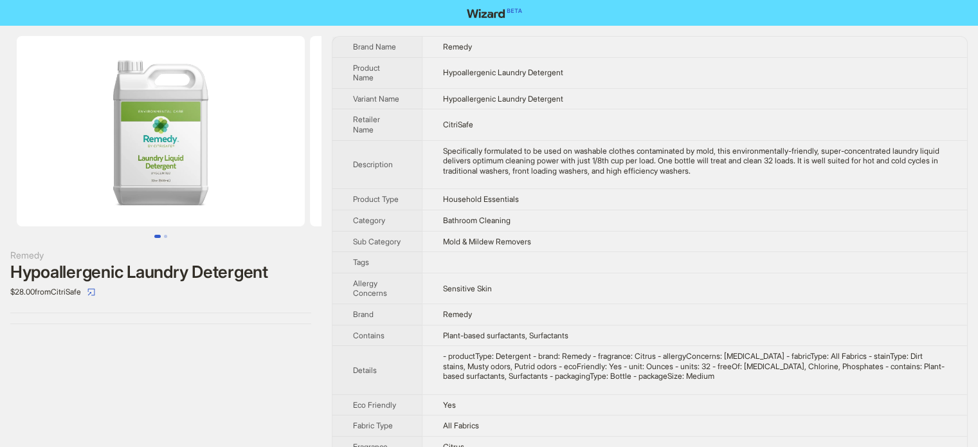
click at [204, 87] on img at bounding box center [161, 131] width 288 height 190
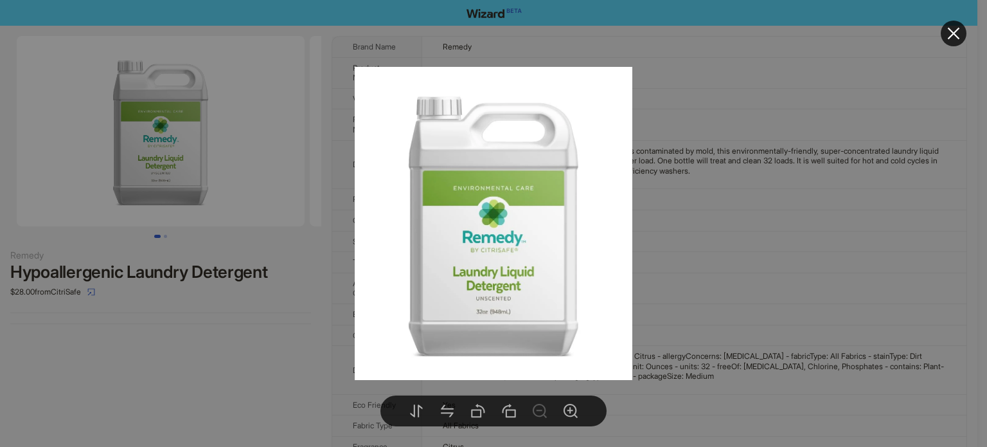
click at [708, 159] on div at bounding box center [493, 223] width 987 height 447
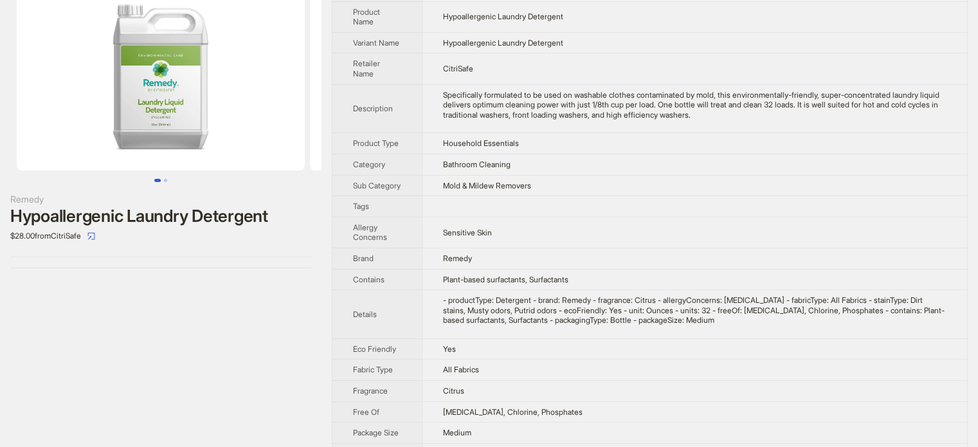
scroll to position [0, 0]
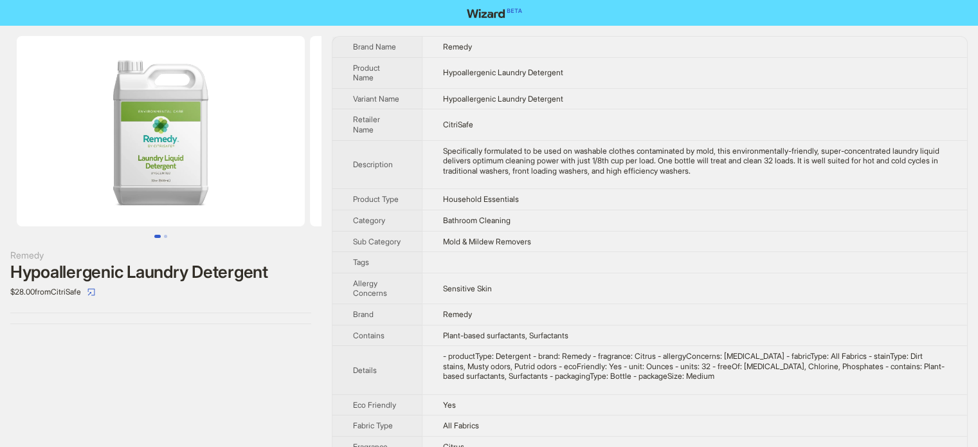
click at [132, 193] on img at bounding box center [161, 131] width 288 height 190
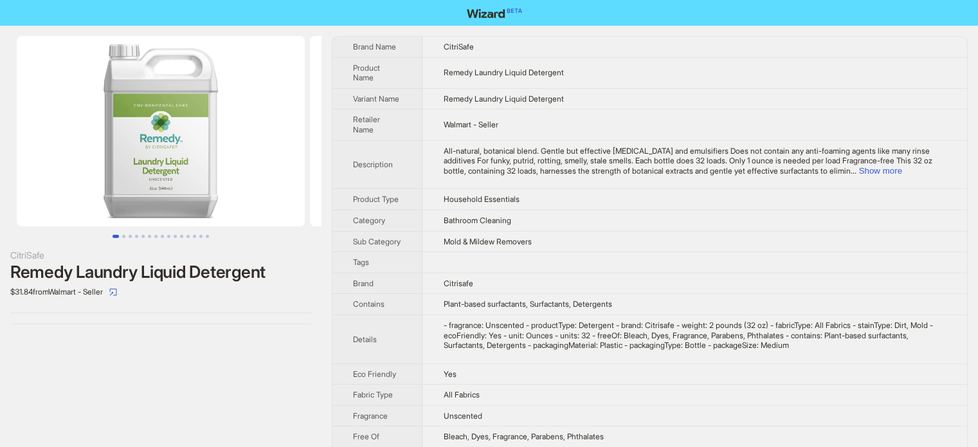
scroll to position [603, 0]
click at [140, 166] on img at bounding box center [161, 131] width 288 height 190
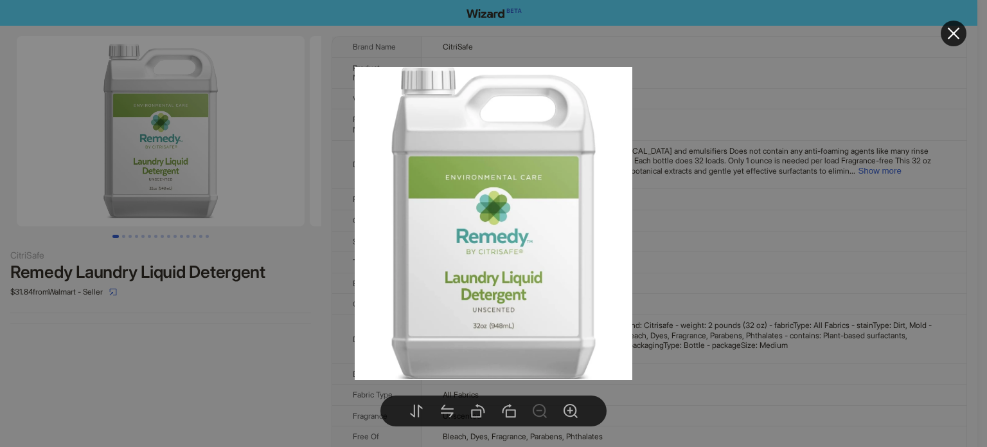
click at [247, 301] on div at bounding box center [493, 223] width 987 height 447
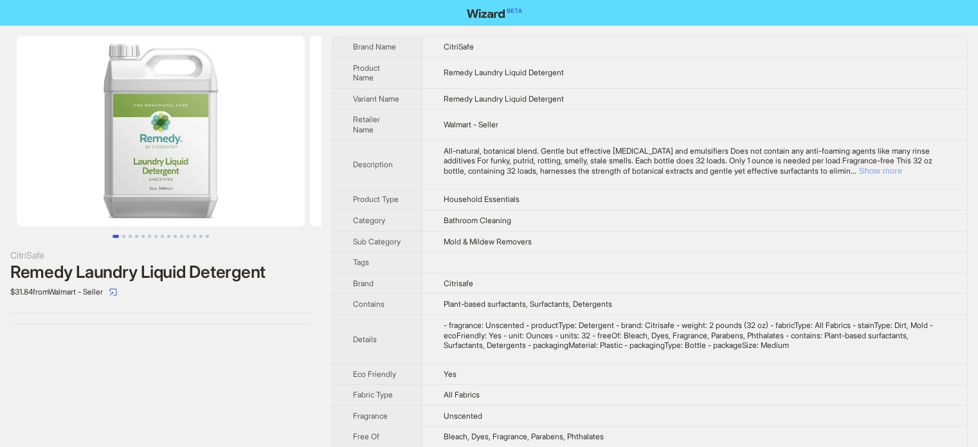
click at [901, 166] on button "Show more" at bounding box center [879, 171] width 43 height 10
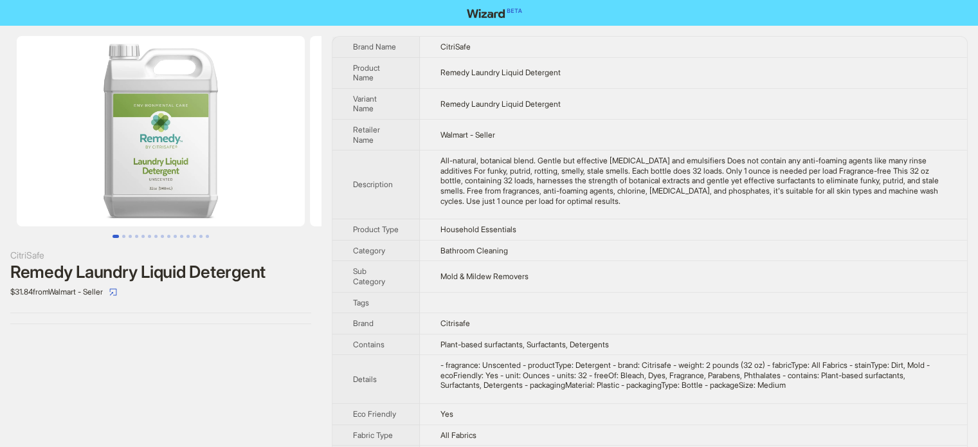
click at [156, 166] on img at bounding box center [161, 131] width 288 height 190
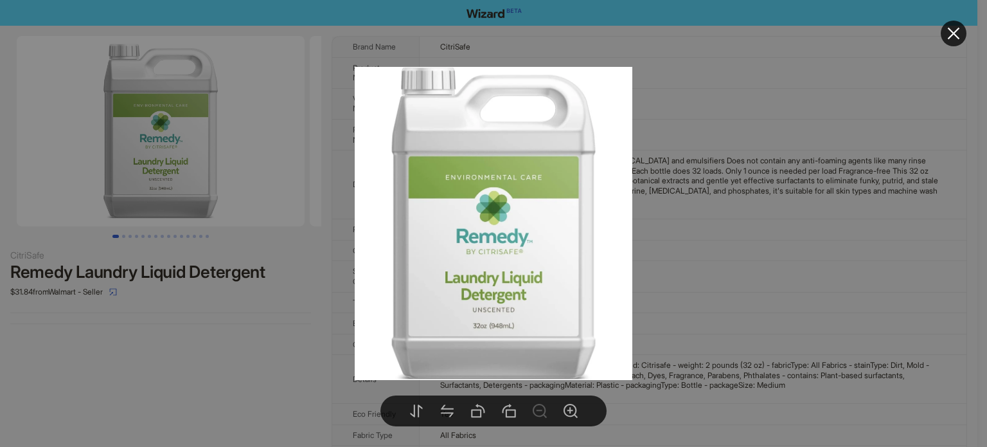
click at [823, 135] on div at bounding box center [493, 223] width 987 height 447
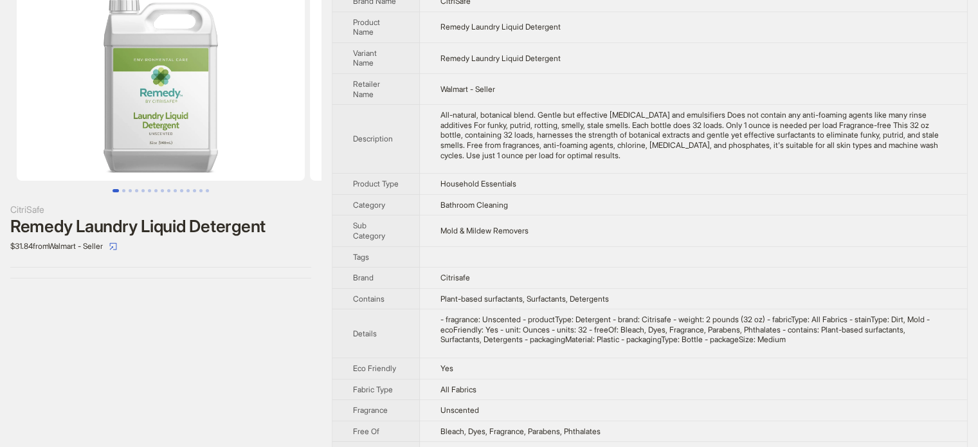
scroll to position [0, 0]
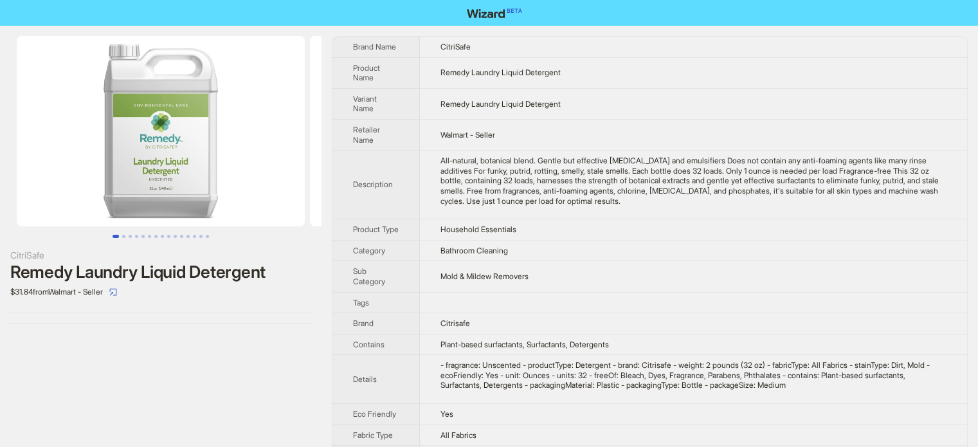
click at [167, 141] on img at bounding box center [161, 131] width 288 height 190
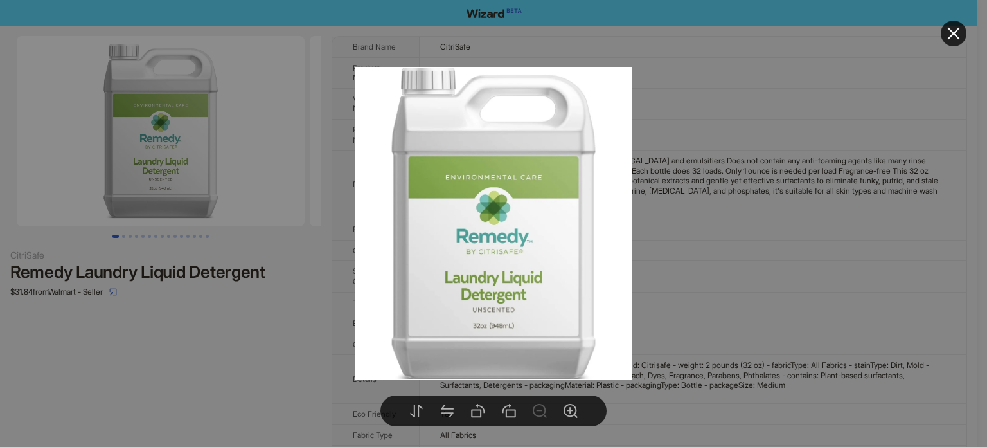
click at [751, 109] on div at bounding box center [493, 223] width 987 height 447
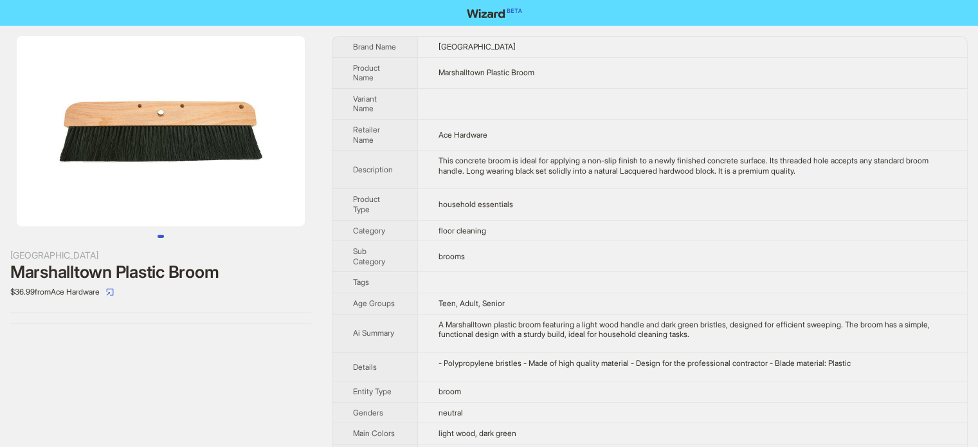
scroll to position [603, 0]
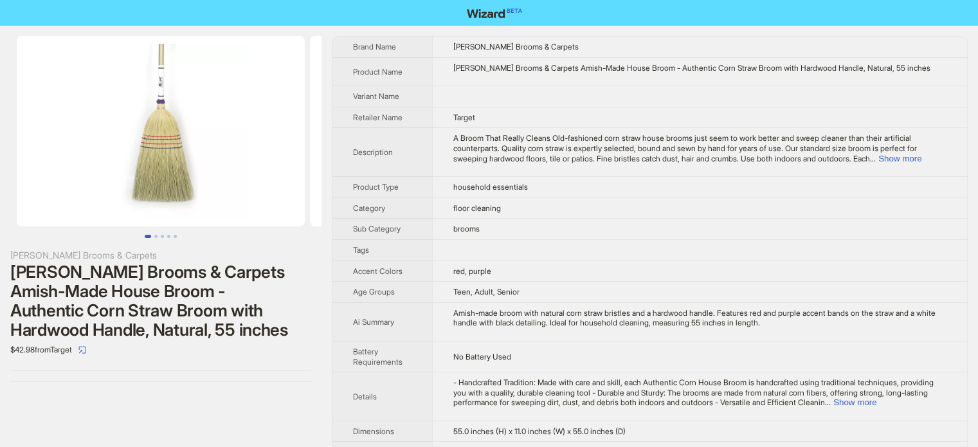
scroll to position [603, 0]
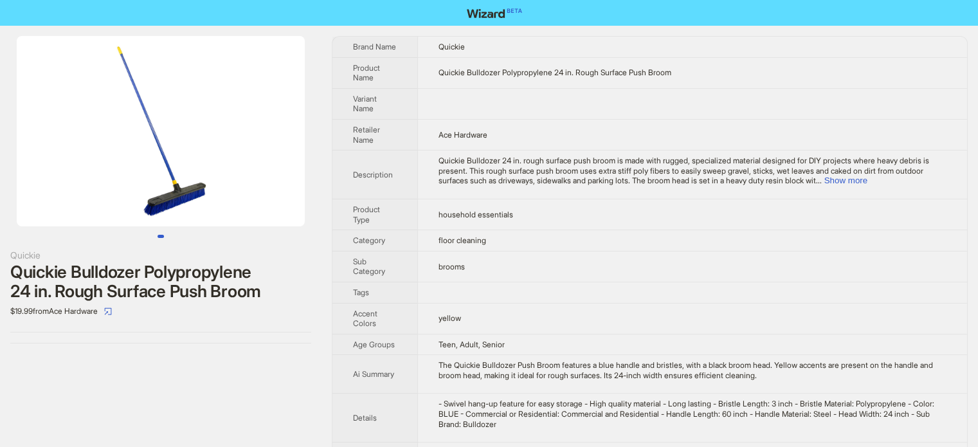
scroll to position [603, 0]
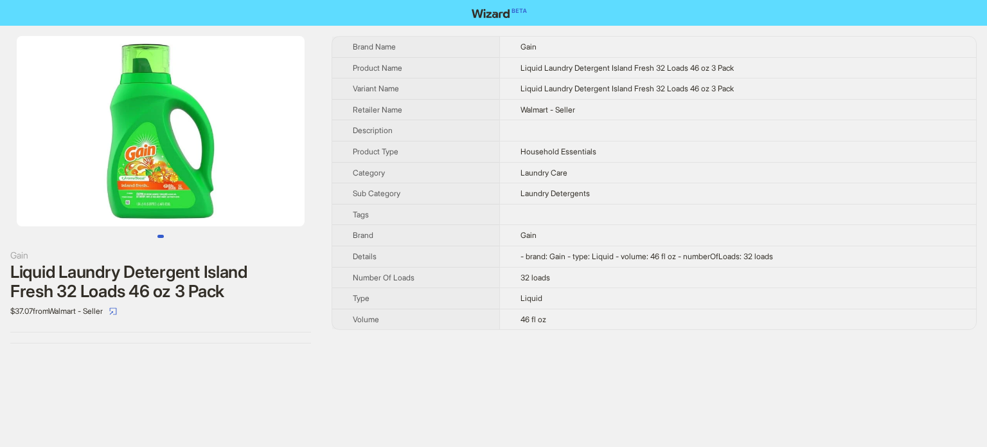
click at [109, 123] on img at bounding box center [161, 131] width 288 height 190
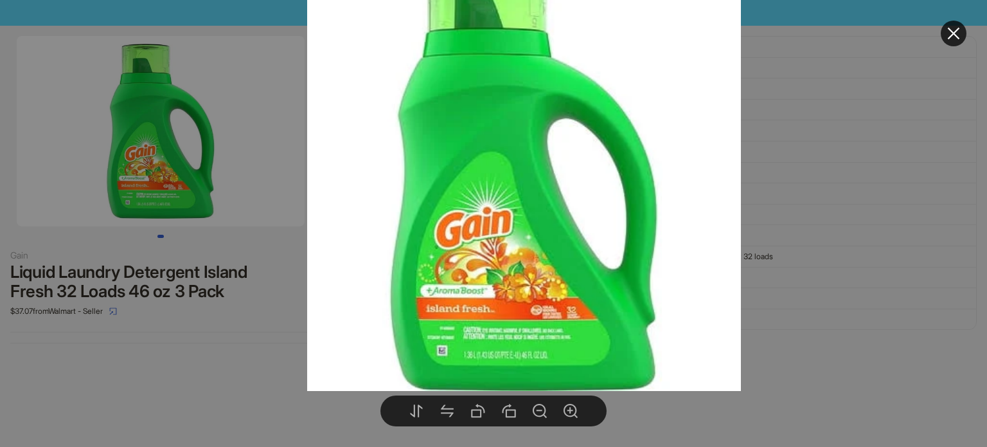
click at [301, 393] on div at bounding box center [493, 223] width 987 height 447
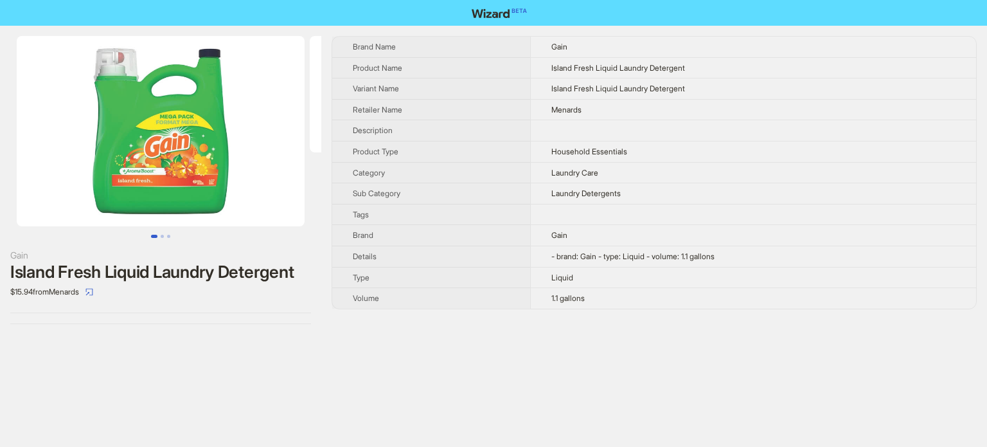
scroll to position [603, 0]
click at [168, 178] on img at bounding box center [161, 131] width 288 height 190
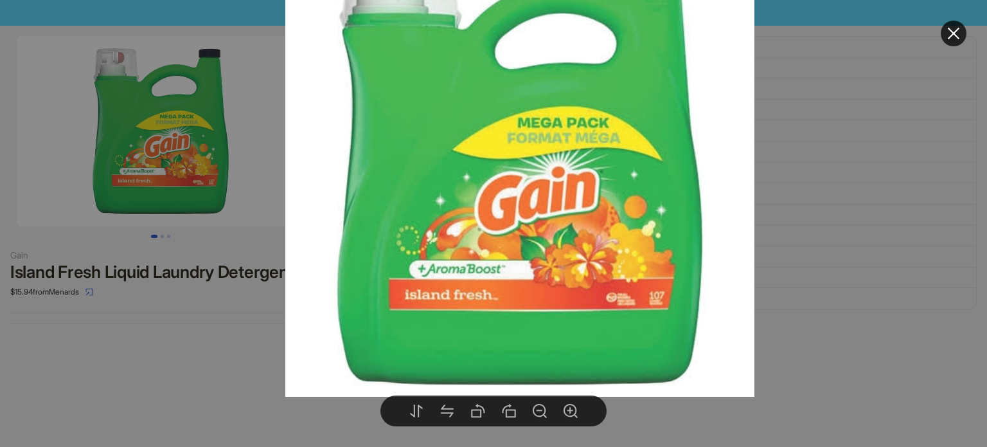
click at [226, 382] on div at bounding box center [493, 223] width 987 height 447
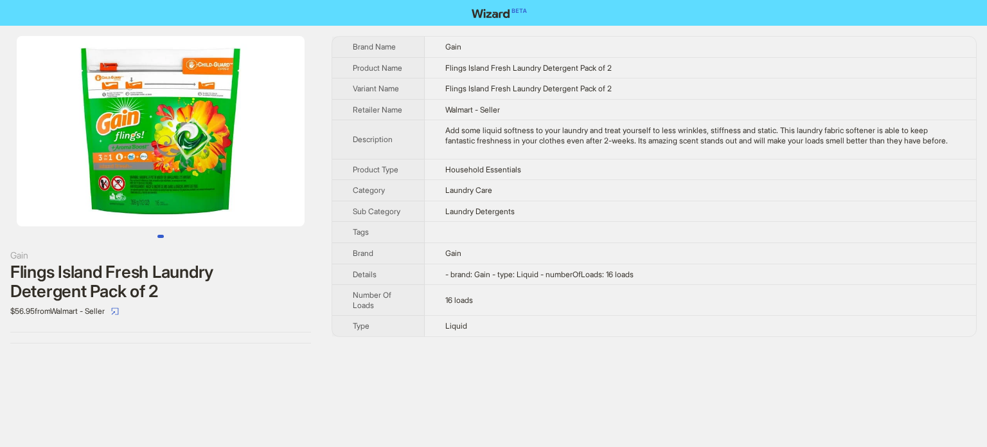
scroll to position [603, 0]
click at [174, 136] on img at bounding box center [161, 131] width 288 height 190
click at [136, 142] on img at bounding box center [161, 131] width 288 height 190
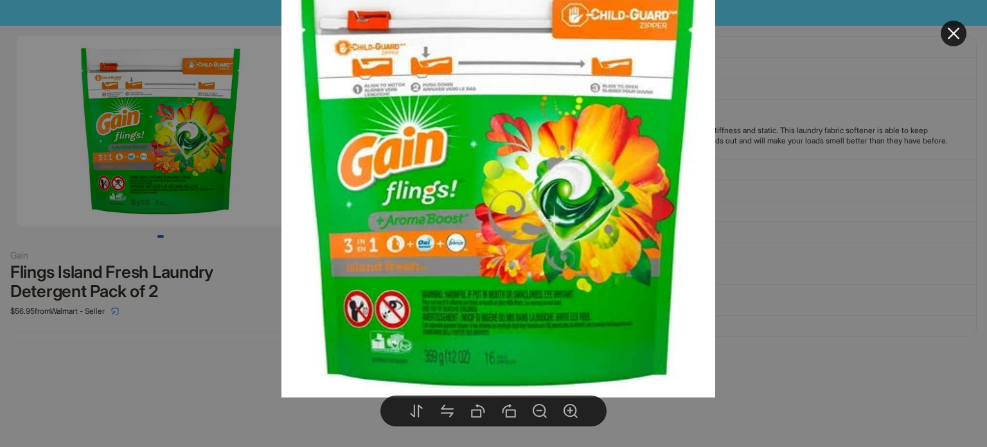
click at [221, 380] on div at bounding box center [493, 223] width 987 height 447
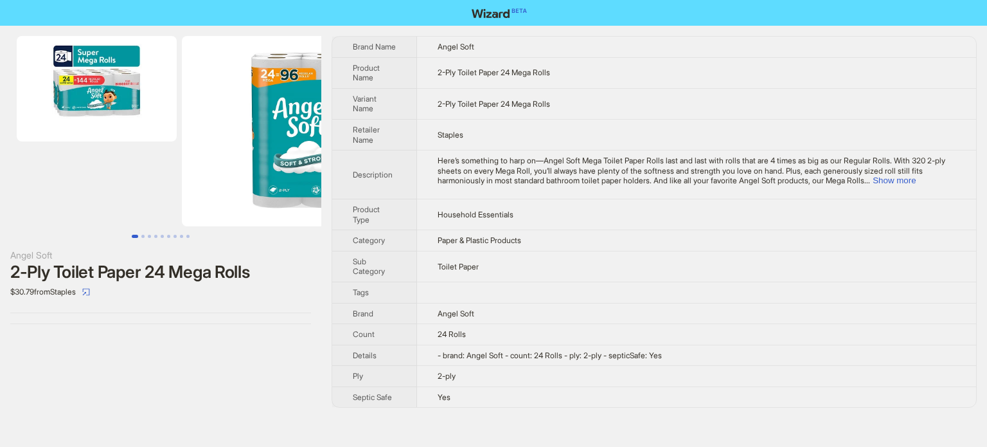
scroll to position [603, 0]
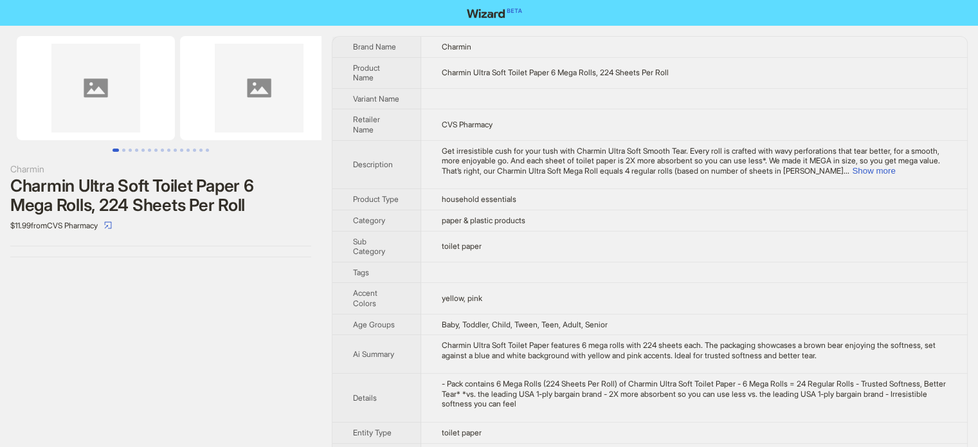
click at [533, 285] on td "yellow, pink" at bounding box center [694, 298] width 546 height 31
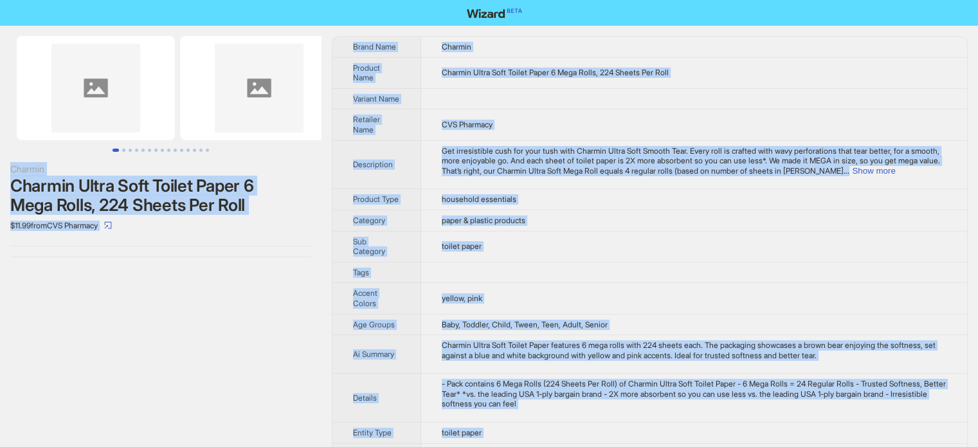
copy body "Charmin Charmin Ultra Soft Toilet Paper 6 Mega Rolls, 224 Sheets Per Roll $11.9…"
type textarea "**********"
click at [632, 224] on td "paper & plastic products" at bounding box center [694, 220] width 546 height 21
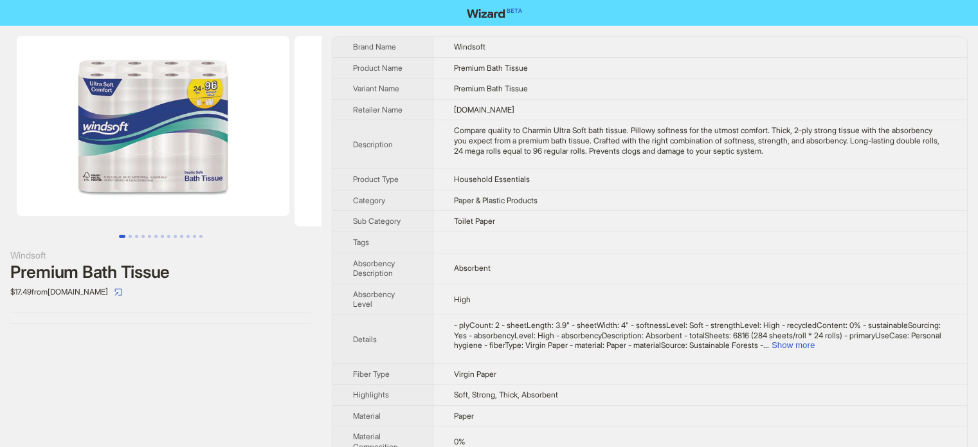
scroll to position [603, 0]
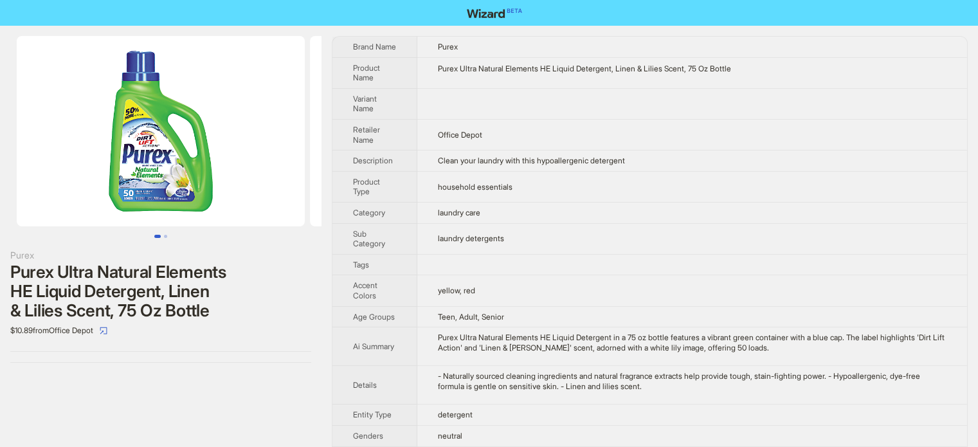
scroll to position [603, 0]
drag, startPoint x: 748, startPoint y: 375, endPoint x: 766, endPoint y: 376, distance: 18.0
type textarea "*****"
click at [766, 376] on div "- Naturally sourced cleaning ingredients and natural fragrance extracts help pr…" at bounding box center [692, 381] width 508 height 20
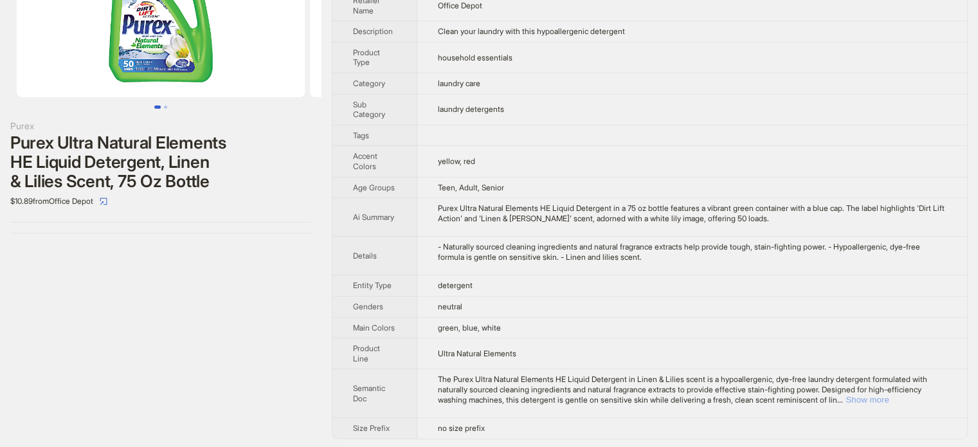
click at [888, 398] on button "Show more" at bounding box center [866, 400] width 43 height 10
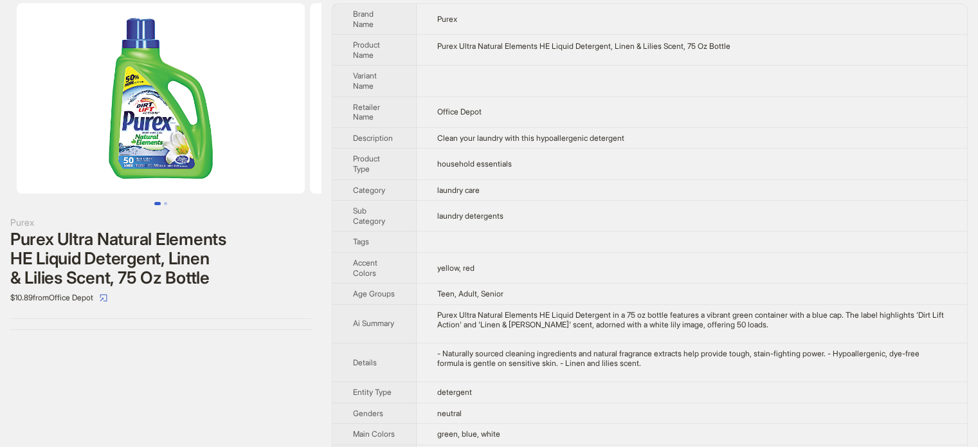
scroll to position [0, 0]
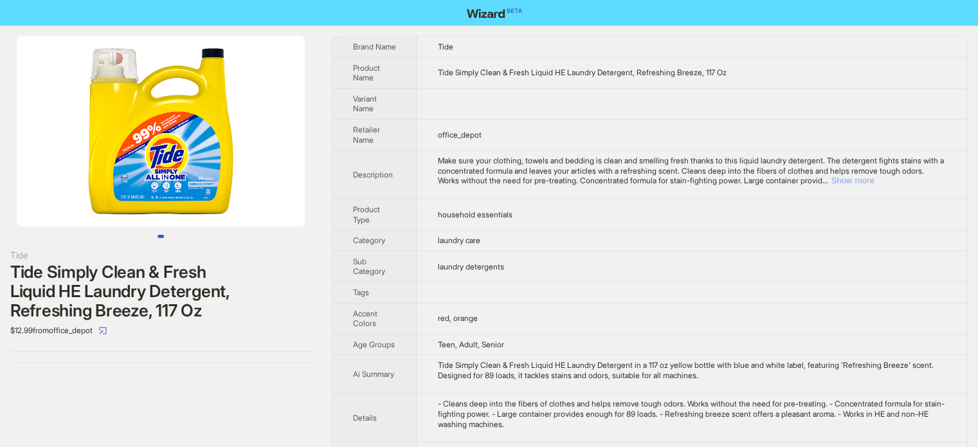
click at [873, 179] on button "Show more" at bounding box center [851, 180] width 43 height 10
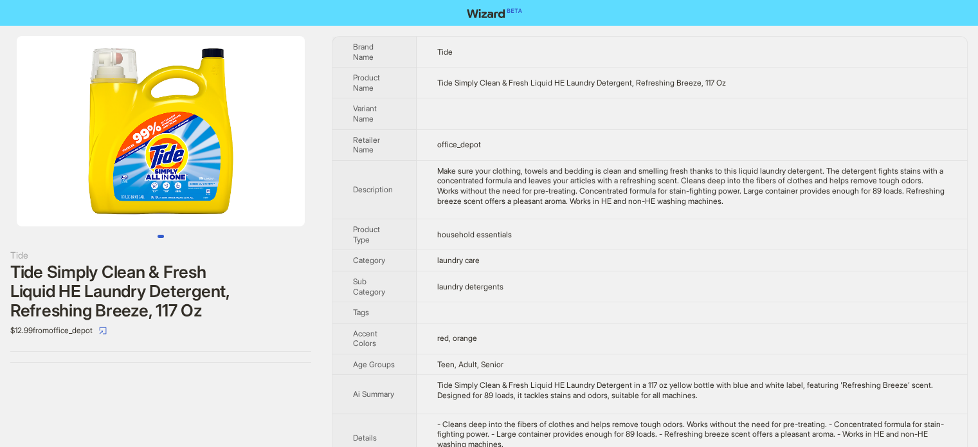
scroll to position [187, 0]
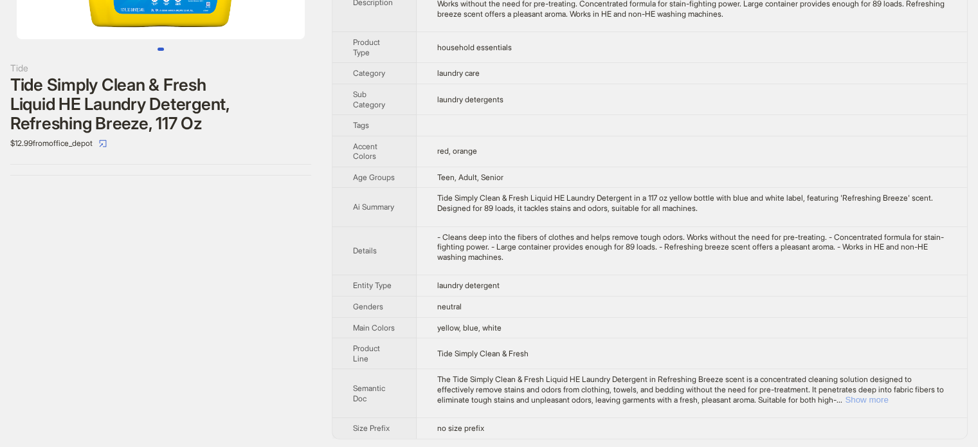
click at [888, 398] on button "Show more" at bounding box center [865, 400] width 43 height 10
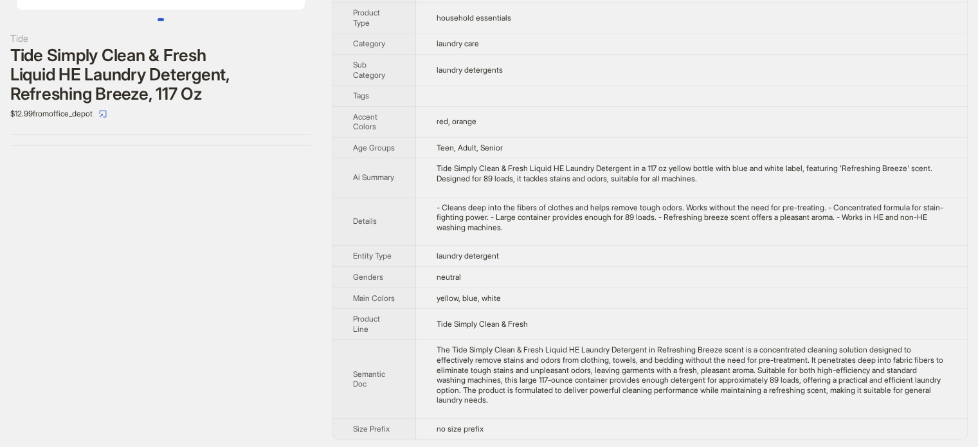
scroll to position [0, 0]
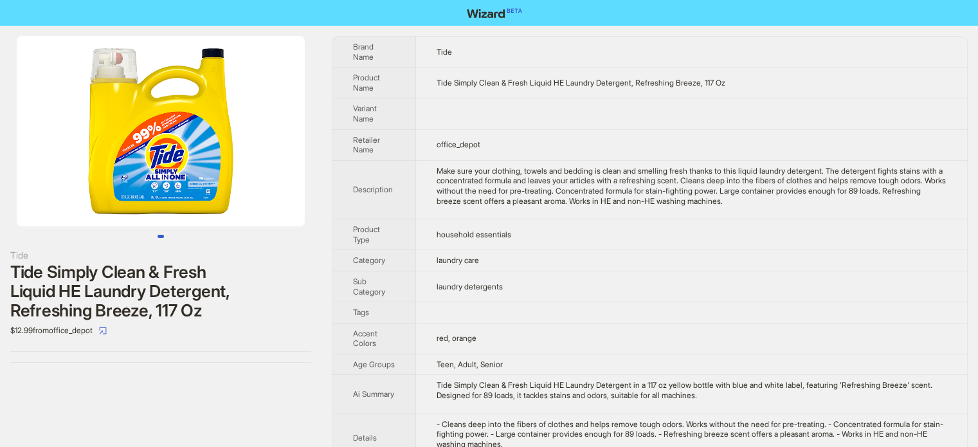
click at [453, 133] on td "office_depot" at bounding box center [691, 144] width 551 height 31
click at [508, 229] on span "household essentials" at bounding box center [473, 234] width 75 height 10
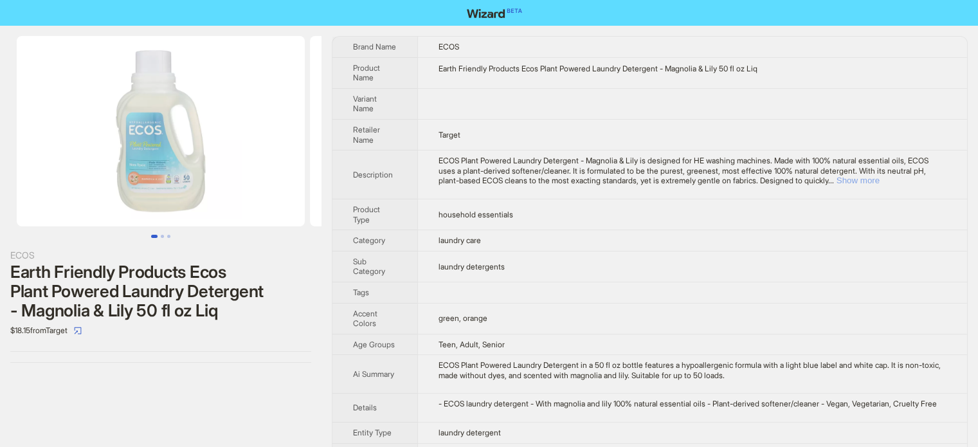
click at [879, 179] on button "Show more" at bounding box center [857, 180] width 43 height 10
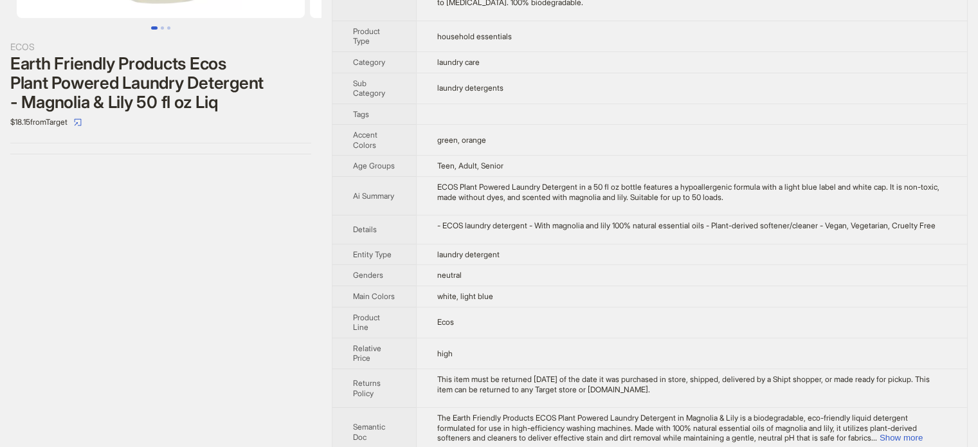
scroll to position [256, 0]
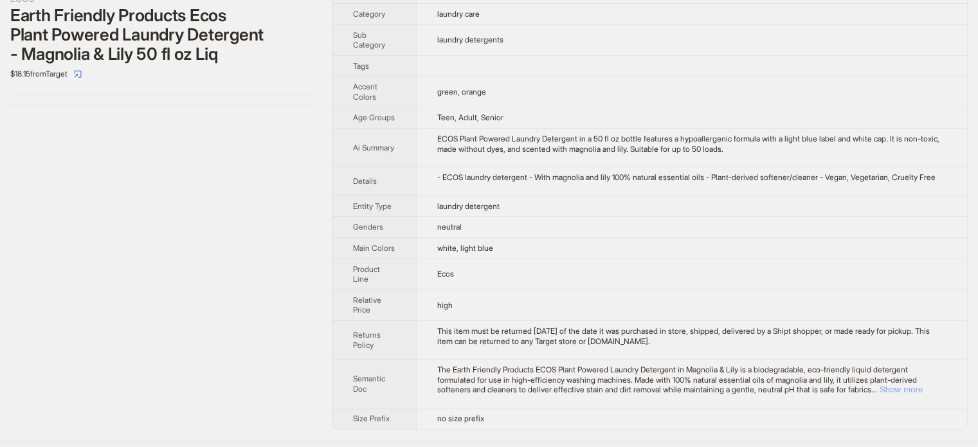
click at [909, 394] on button "Show more" at bounding box center [900, 389] width 43 height 10
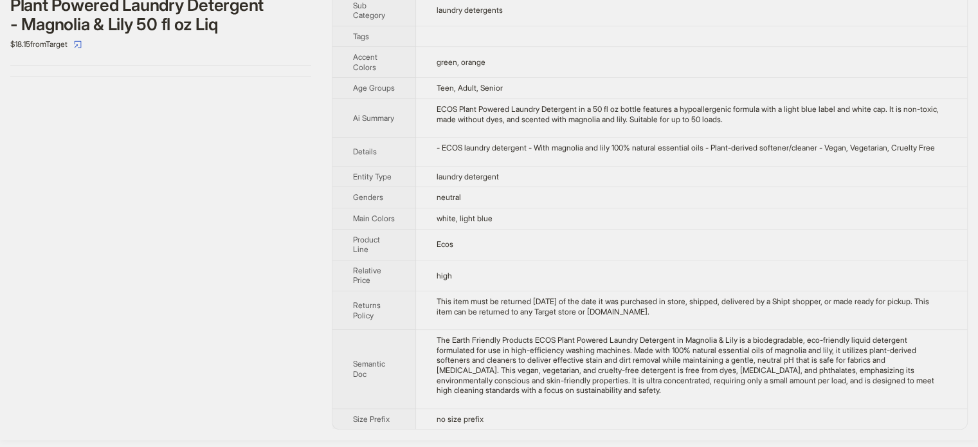
scroll to position [0, 0]
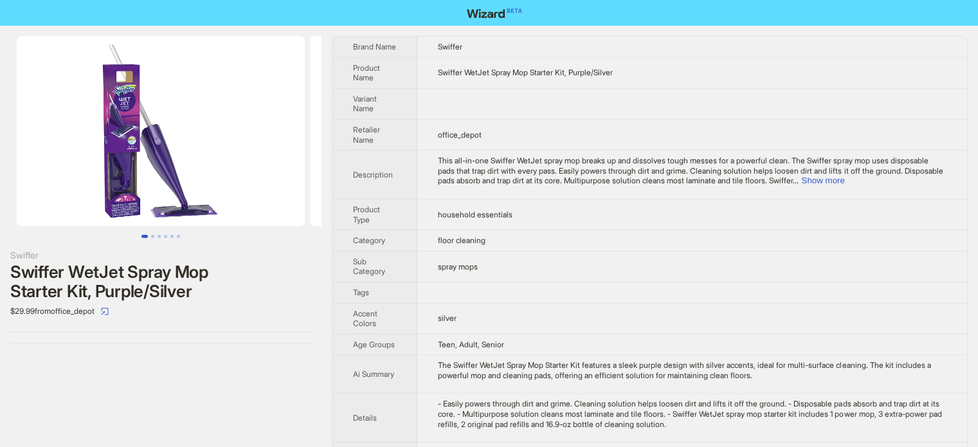
scroll to position [603, 0]
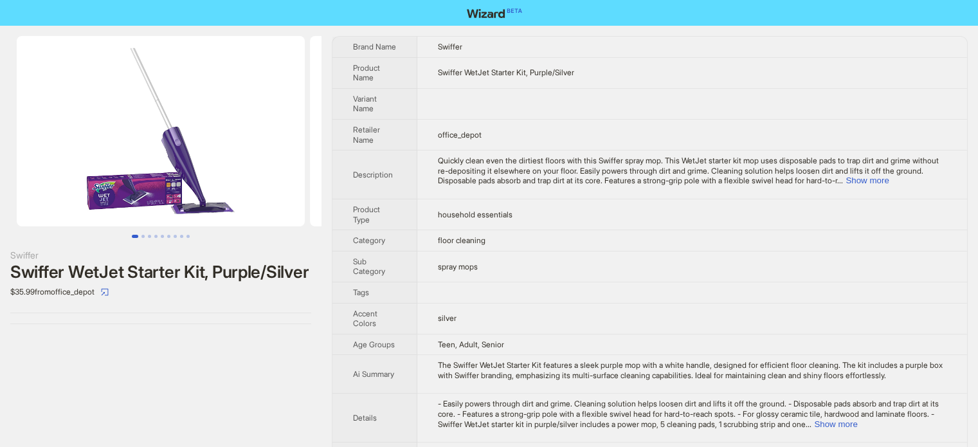
scroll to position [603, 0]
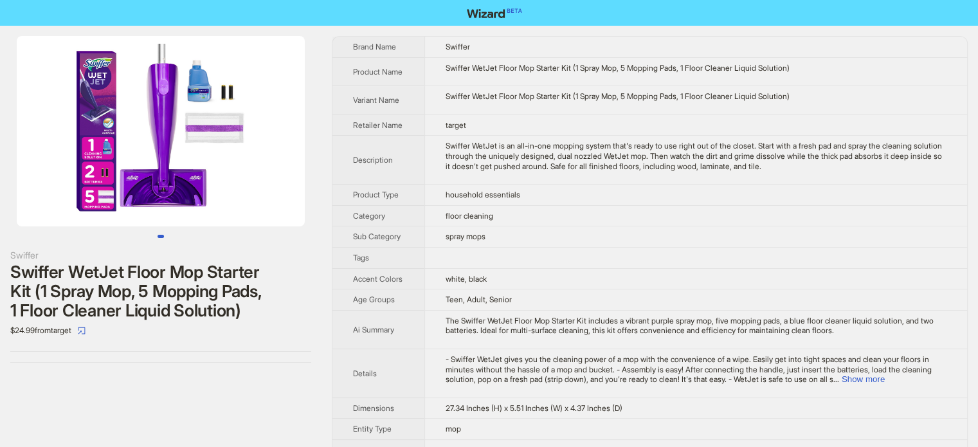
scroll to position [603, 0]
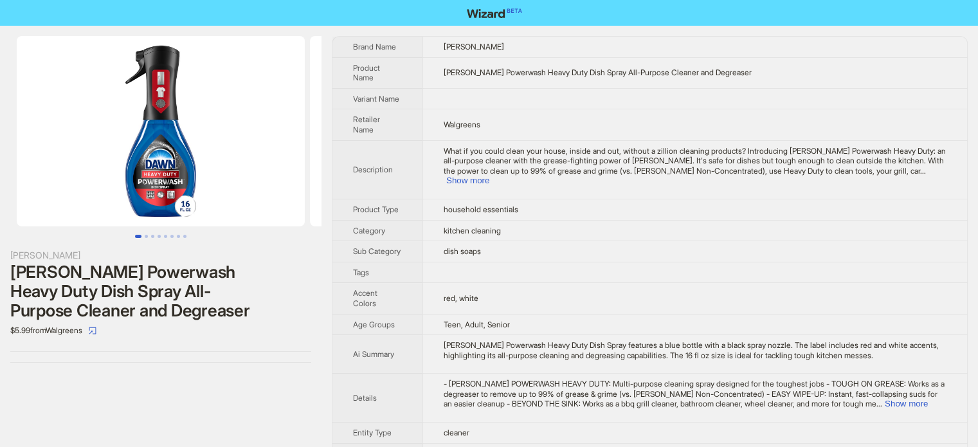
scroll to position [603, 0]
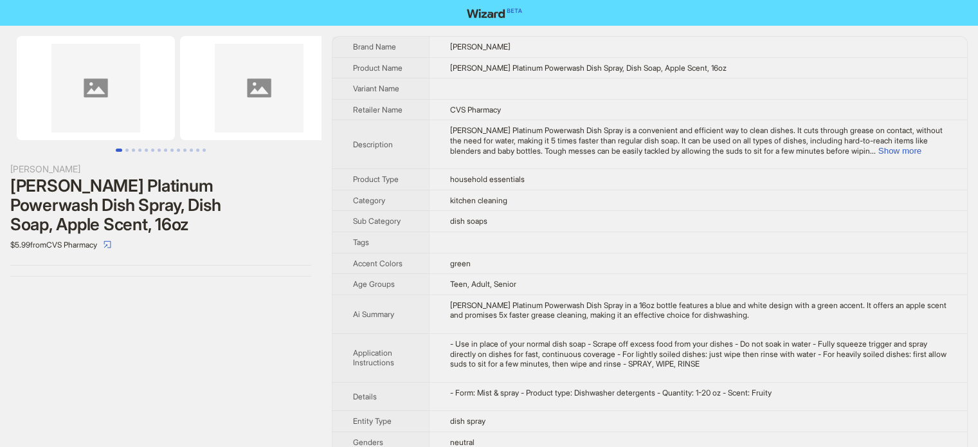
scroll to position [603, 0]
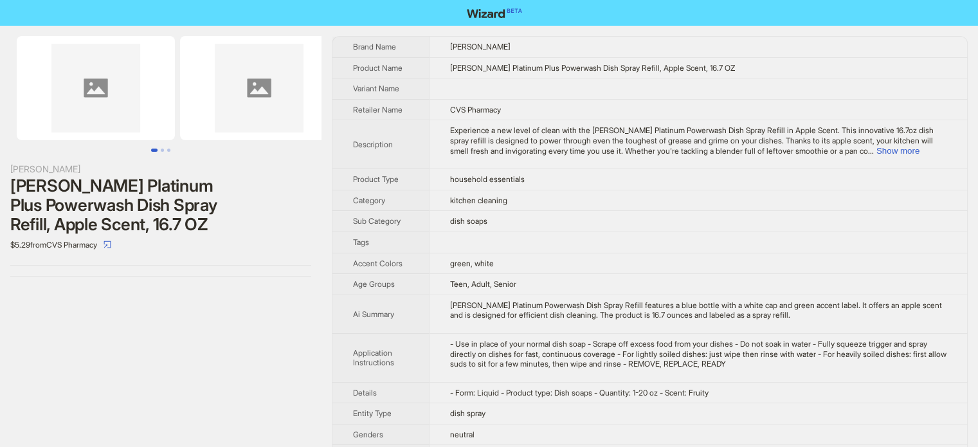
scroll to position [603, 0]
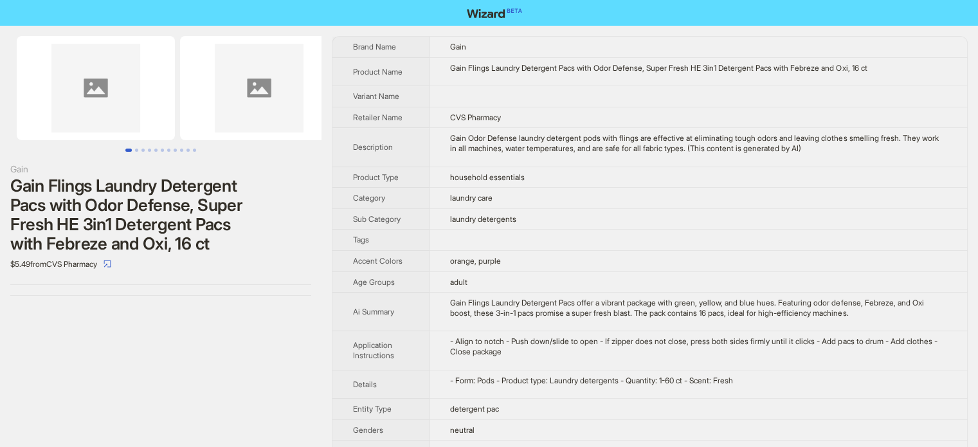
scroll to position [603, 0]
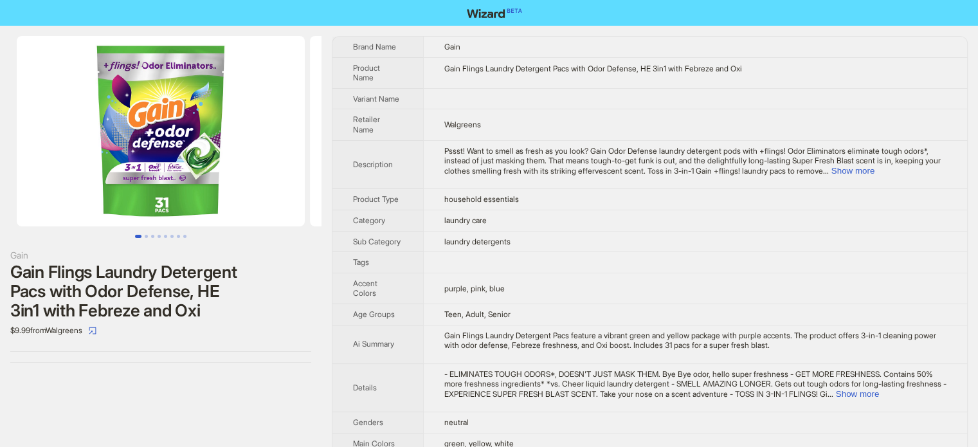
scroll to position [603, 0]
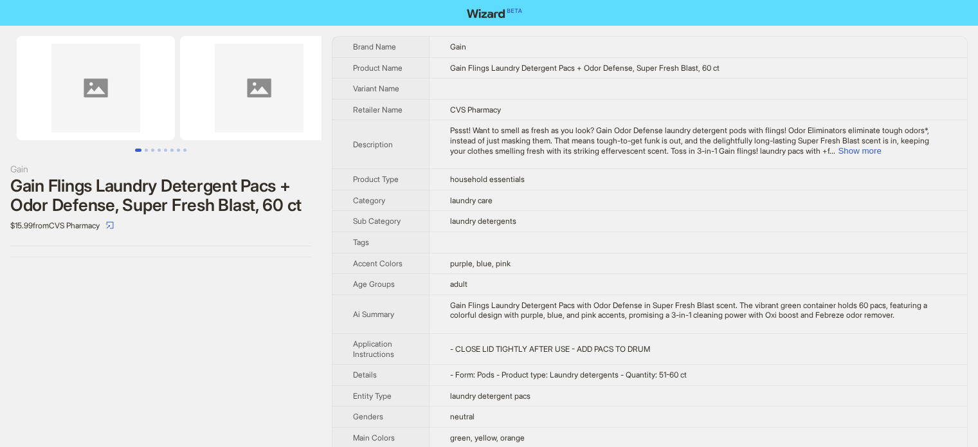
scroll to position [603, 0]
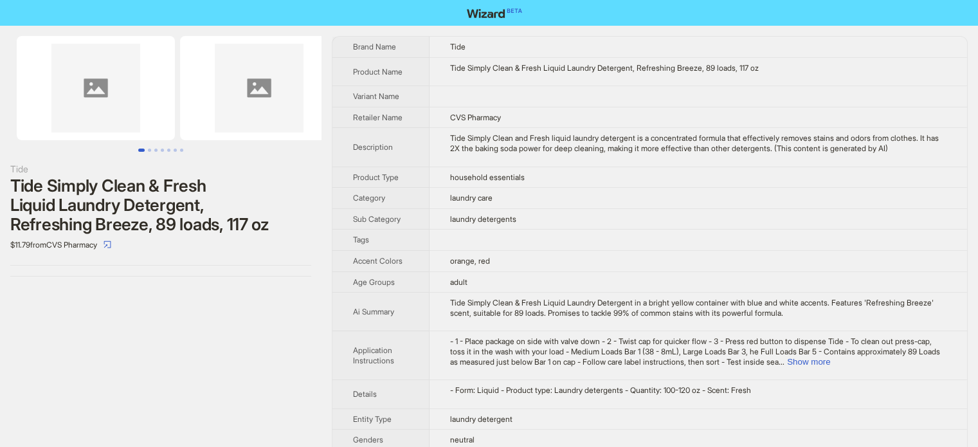
scroll to position [603, 0]
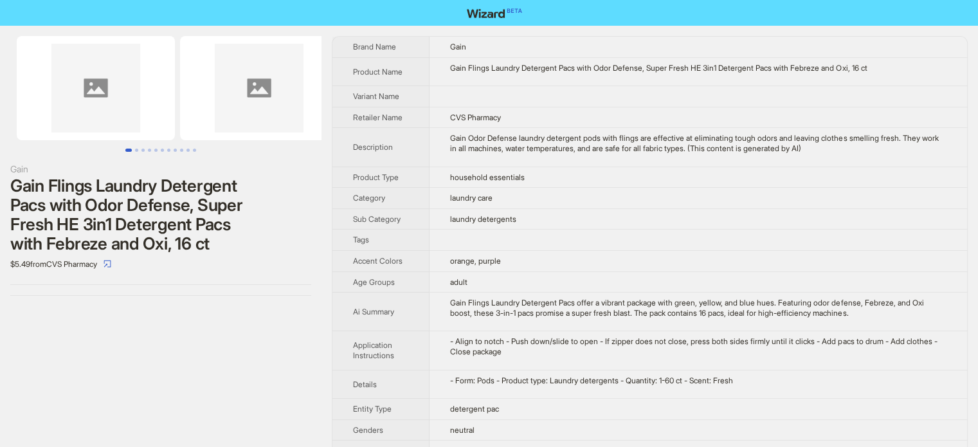
scroll to position [603, 0]
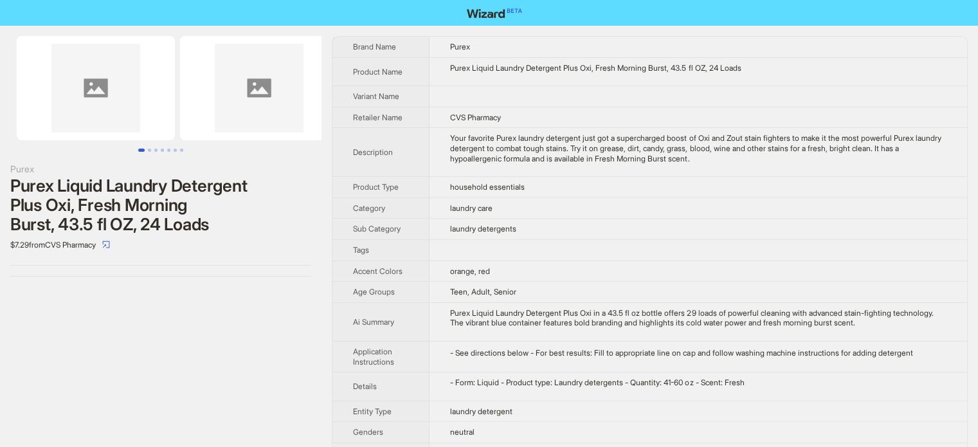
scroll to position [603, 0]
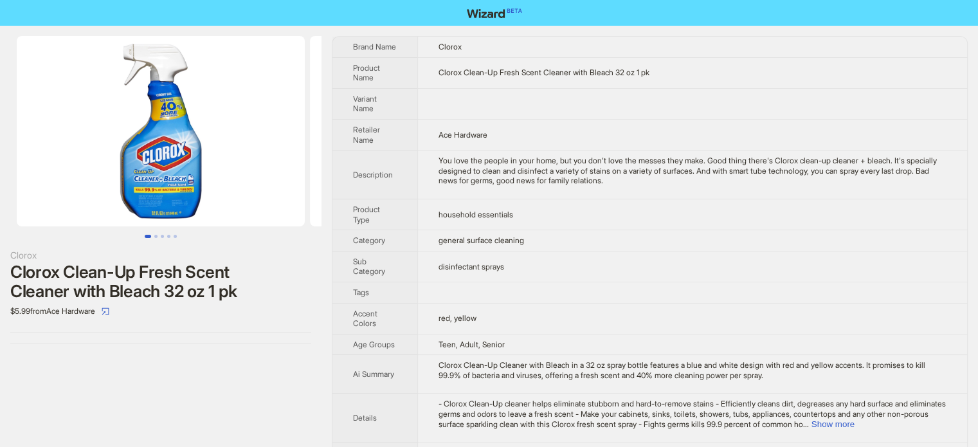
scroll to position [603, 0]
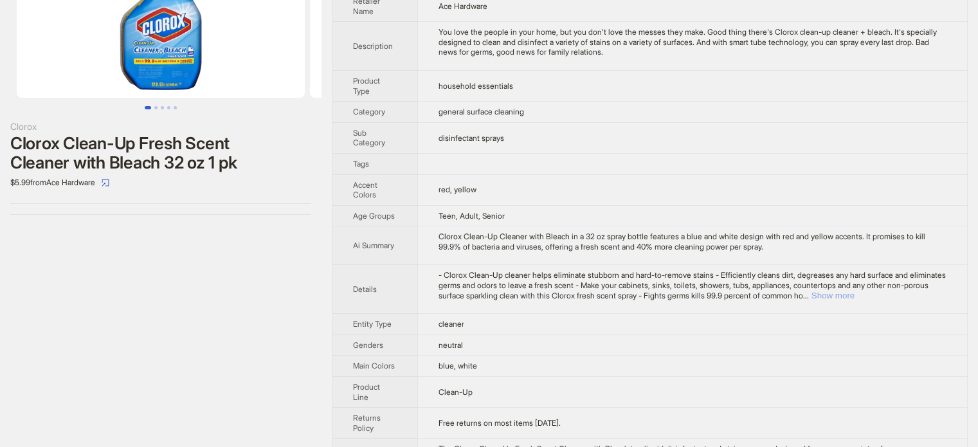
click at [898, 294] on div "- Clorox Clean-Up cleaner helps eliminate stubborn and hard-to-remove stains - …" at bounding box center [692, 285] width 508 height 30
click at [854, 294] on button "Show more" at bounding box center [832, 295] width 43 height 10
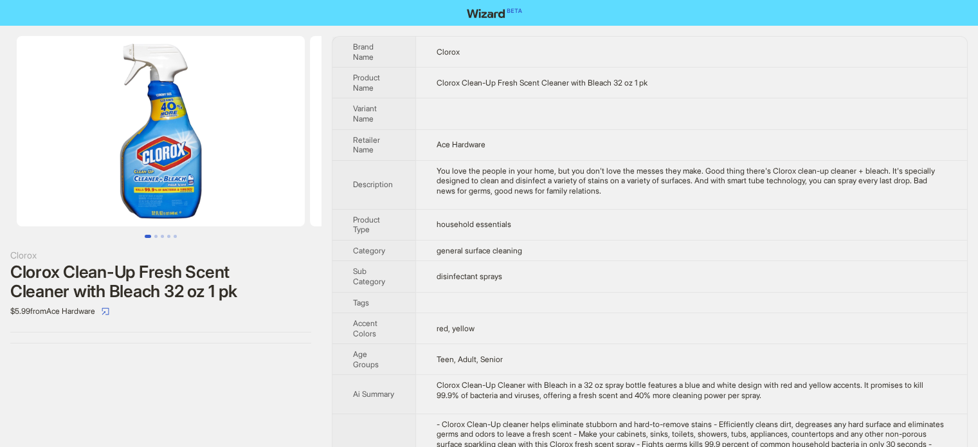
scroll to position [0, 0]
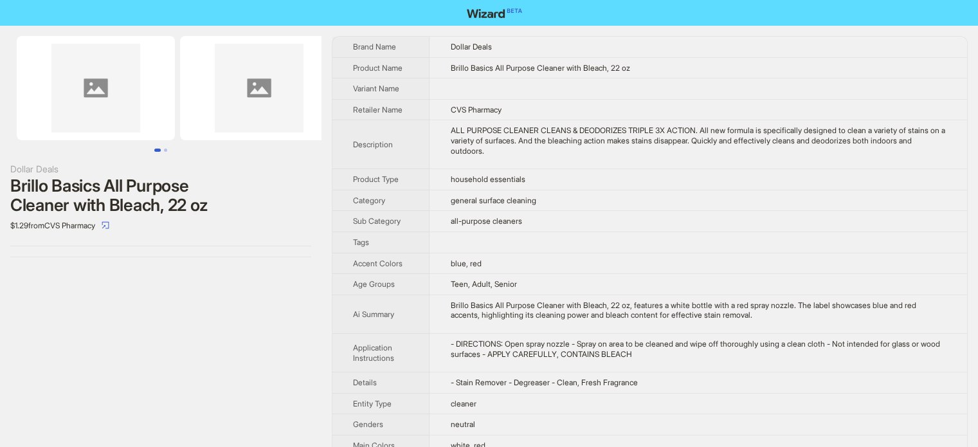
scroll to position [97, 0]
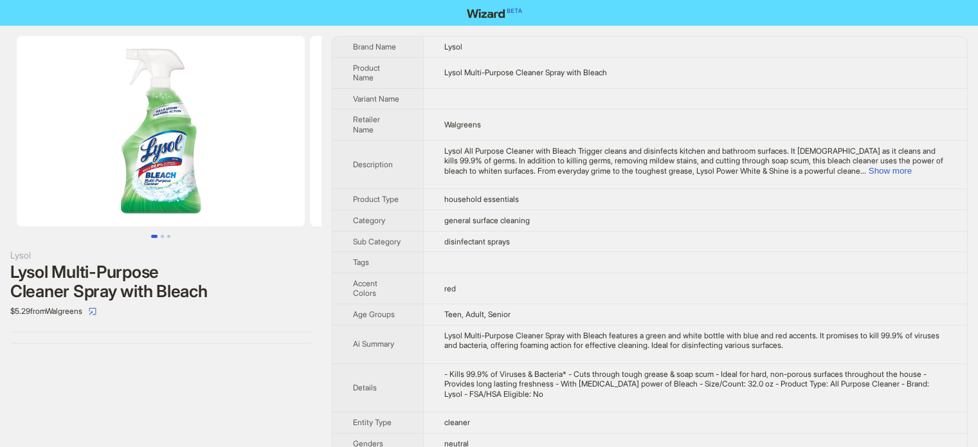
scroll to position [603, 0]
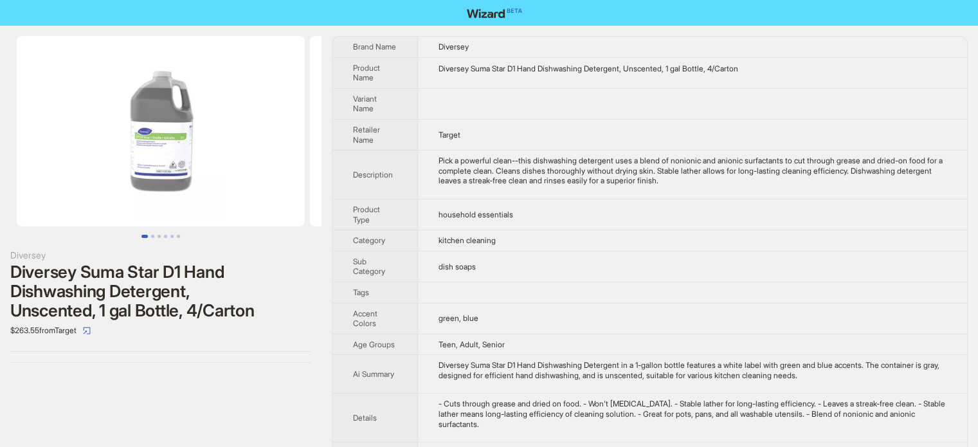
scroll to position [603, 0]
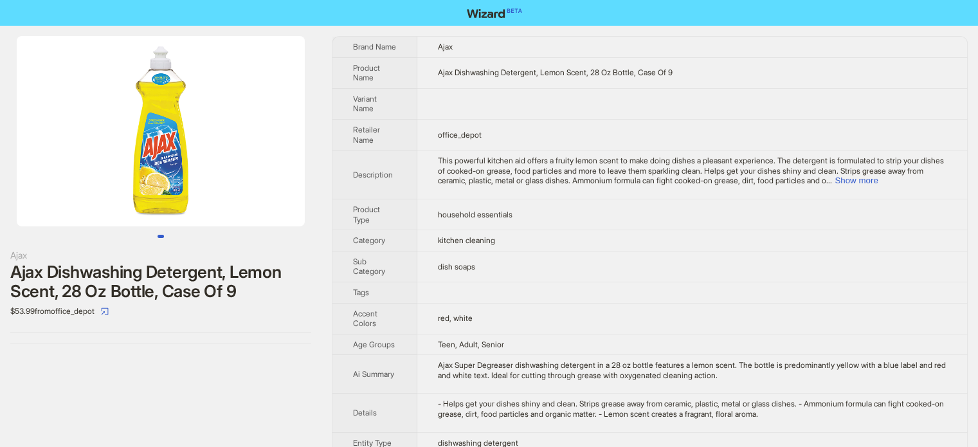
scroll to position [603, 0]
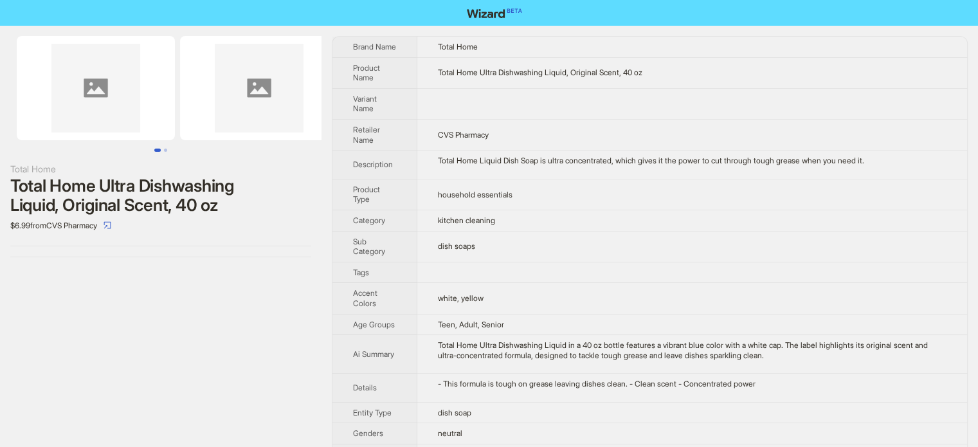
scroll to position [603, 0]
click at [534, 189] on td "household essentials" at bounding box center [691, 194] width 549 height 31
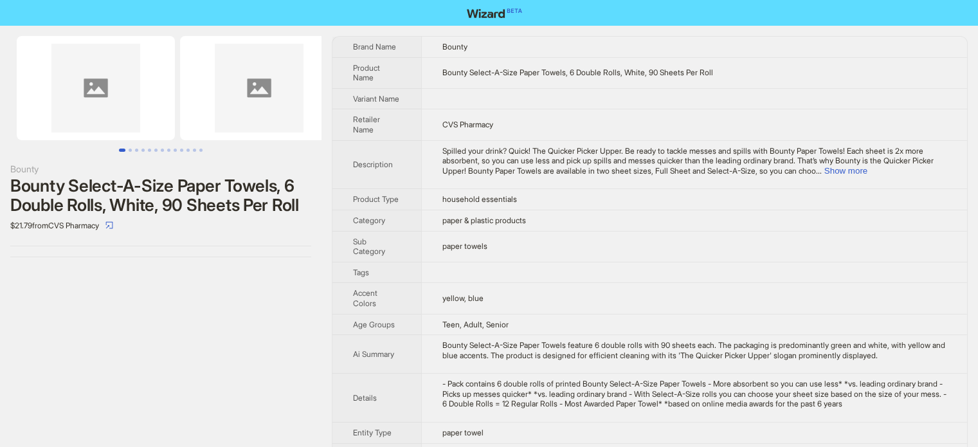
scroll to position [603, 0]
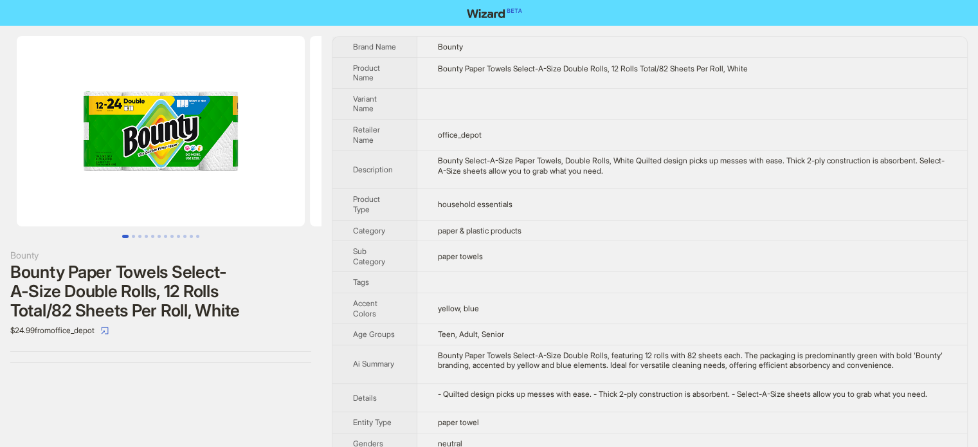
scroll to position [603, 0]
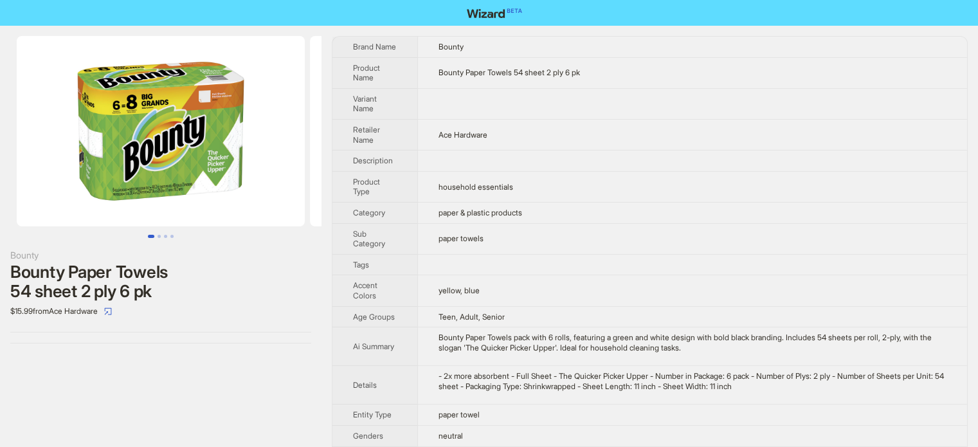
scroll to position [603, 0]
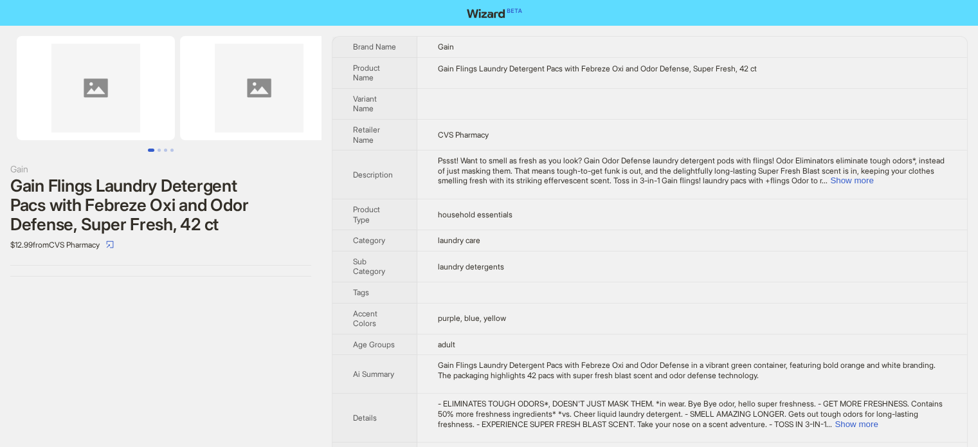
scroll to position [603, 0]
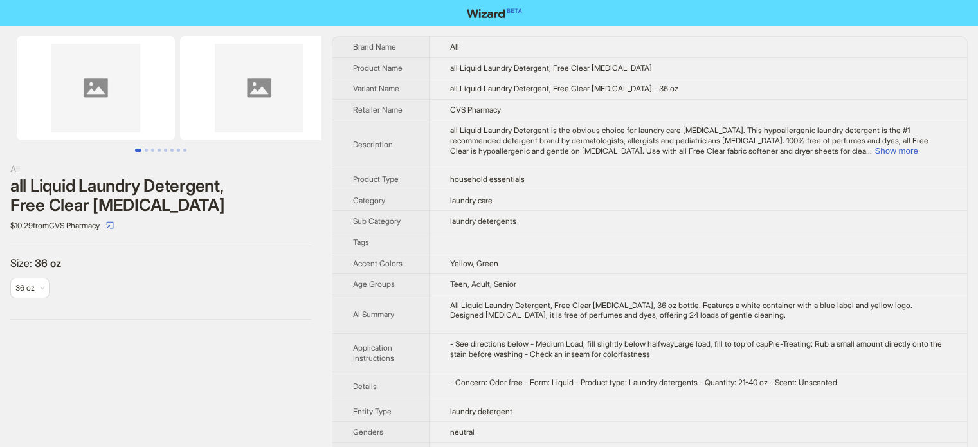
scroll to position [603, 0]
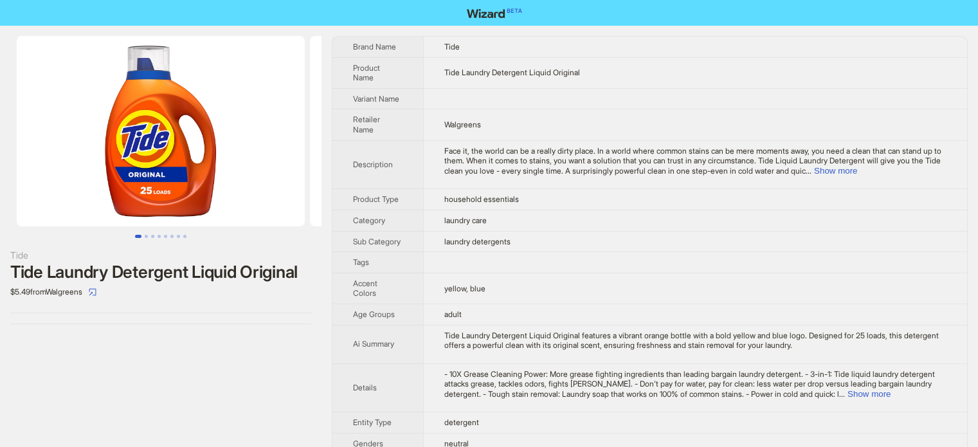
scroll to position [603, 0]
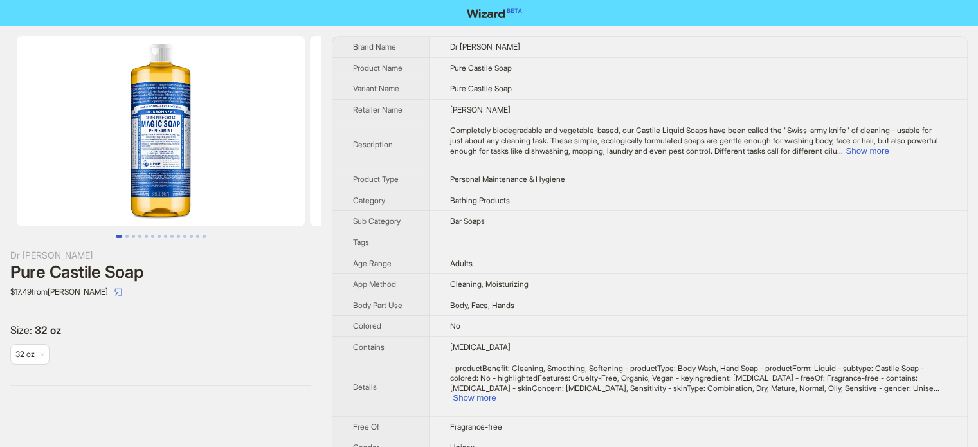
click at [154, 140] on img at bounding box center [161, 131] width 288 height 190
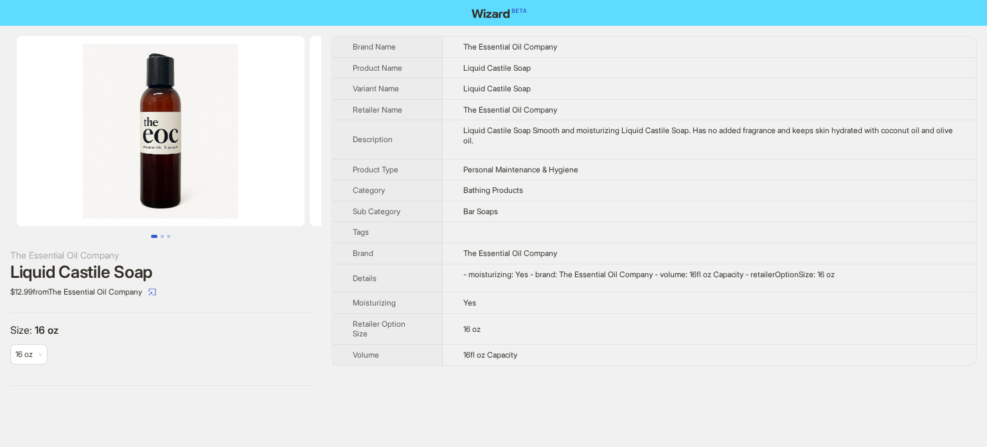
scroll to position [603, 0]
drag, startPoint x: 488, startPoint y: 66, endPoint x: 557, endPoint y: 67, distance: 68.8
type textarea "**********"
click at [557, 67] on td "Liquid Castile Soap" at bounding box center [709, 67] width 533 height 21
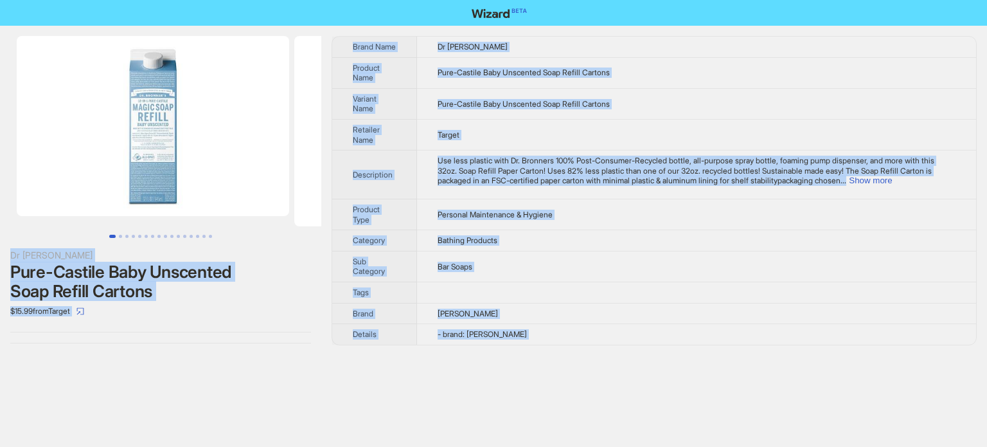
scroll to position [603, 0]
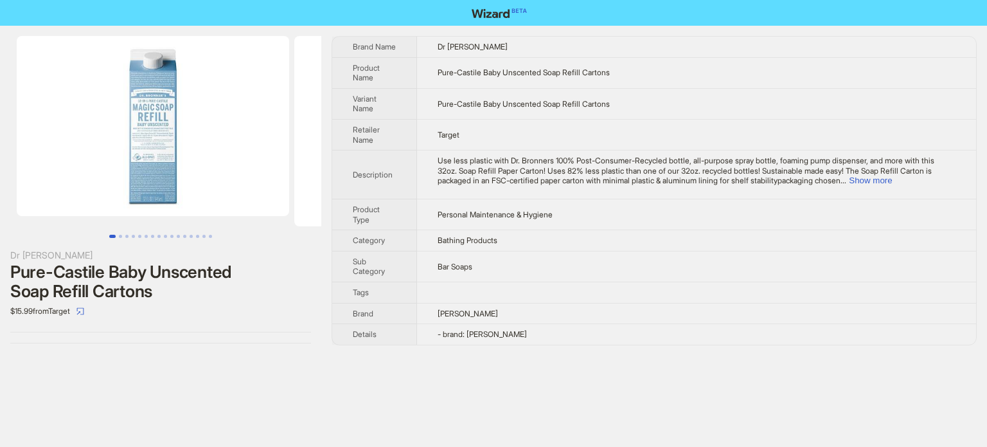
click at [126, 104] on img at bounding box center [153, 126] width 272 height 180
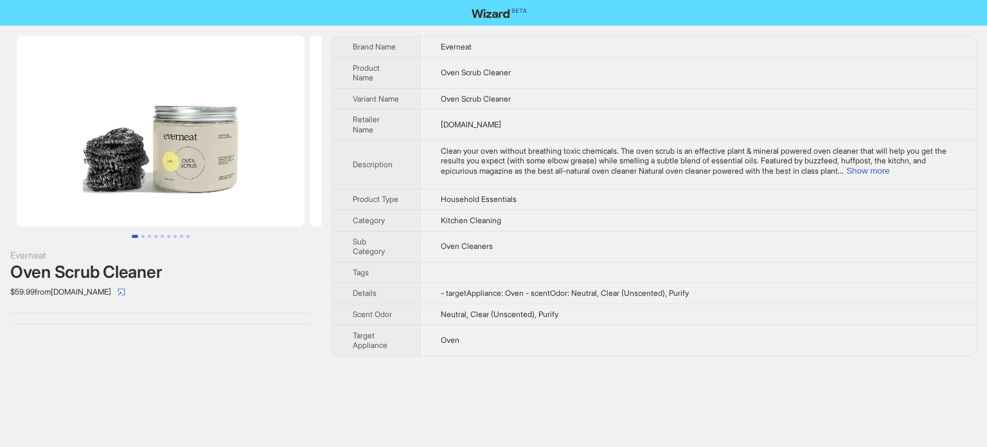
scroll to position [603, 0]
drag, startPoint x: 440, startPoint y: 69, endPoint x: 460, endPoint y: 74, distance: 20.0
type textarea "****"
click at [460, 74] on td "Oven Scrub Cleaner" at bounding box center [698, 72] width 556 height 31
copy span "Oven"
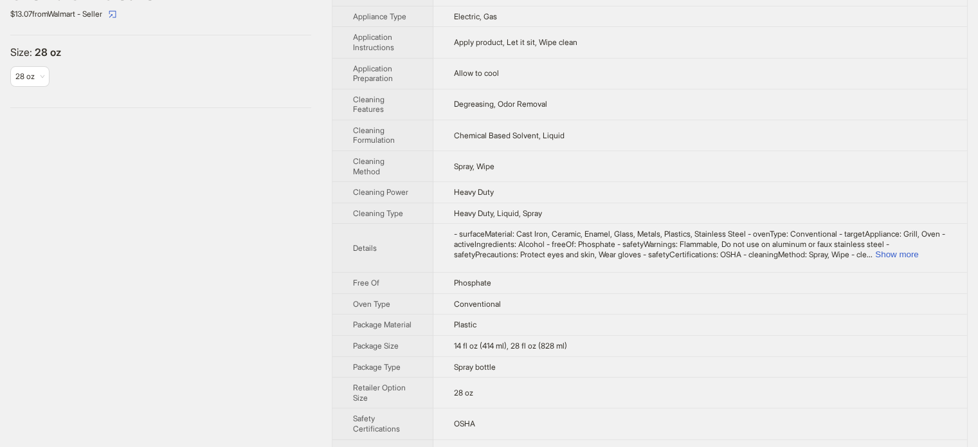
scroll to position [442, 0]
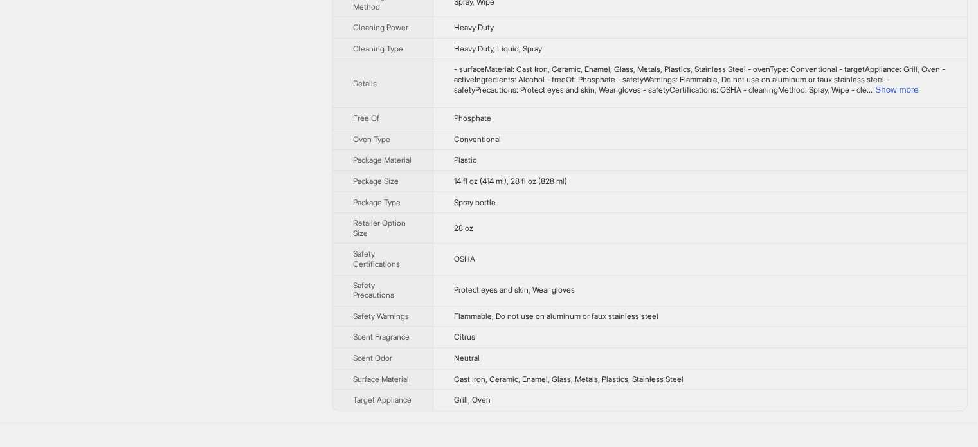
click at [936, 105] on td "- surfaceMaterial: Cast Iron, Ceramic, Enamel, Glass, Metals, Plastics, Stainle…" at bounding box center [699, 83] width 533 height 49
click at [918, 94] on button "Show more" at bounding box center [896, 90] width 43 height 10
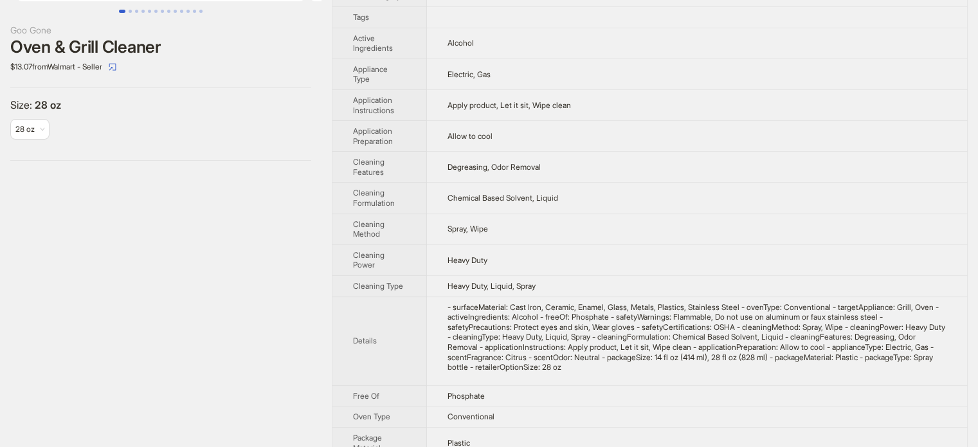
scroll to position [0, 0]
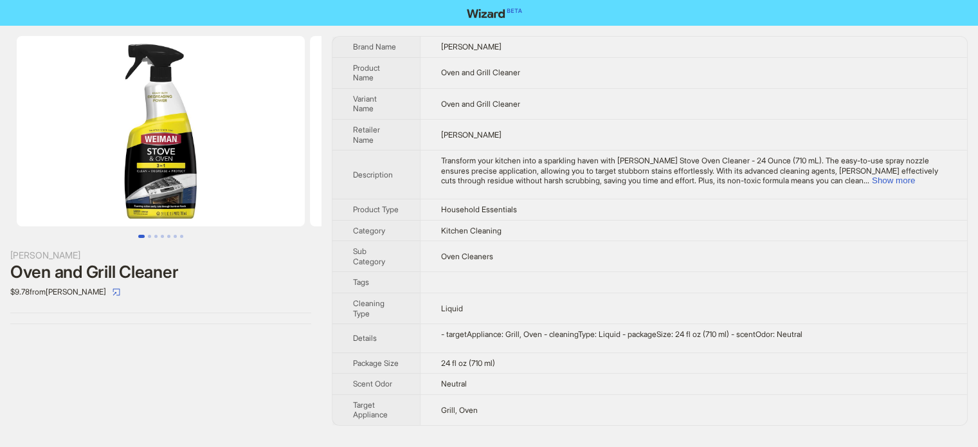
scroll to position [603, 0]
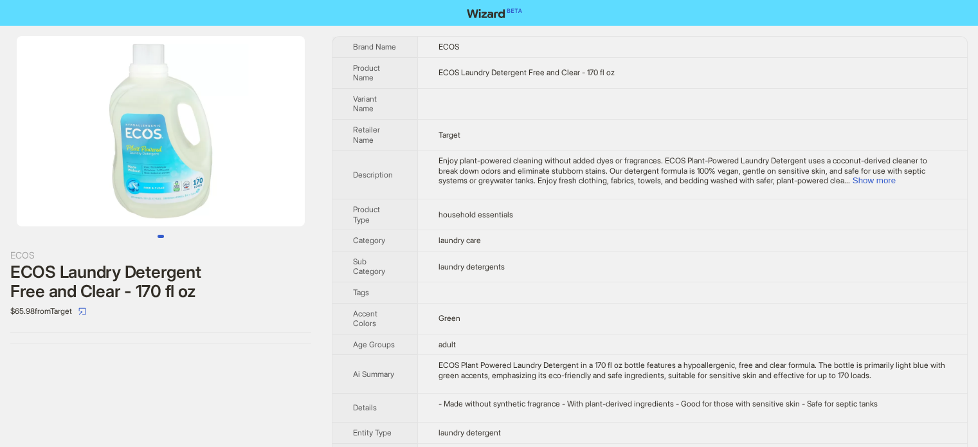
scroll to position [603, 0]
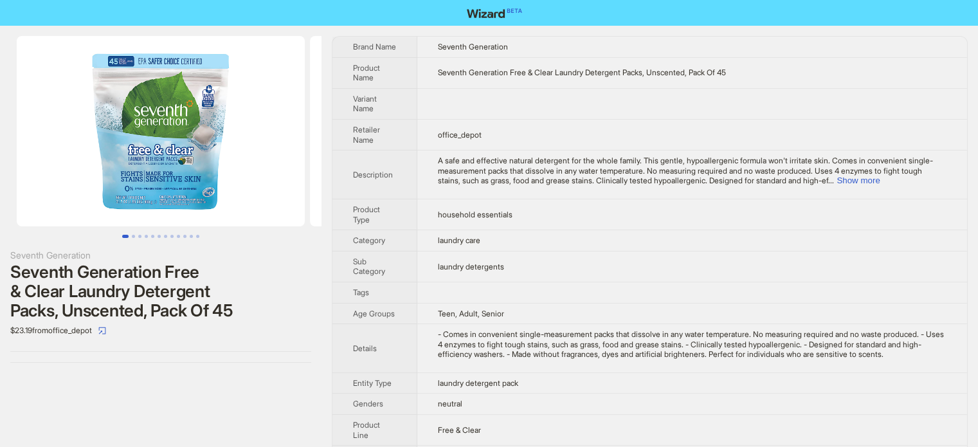
scroll to position [603, 0]
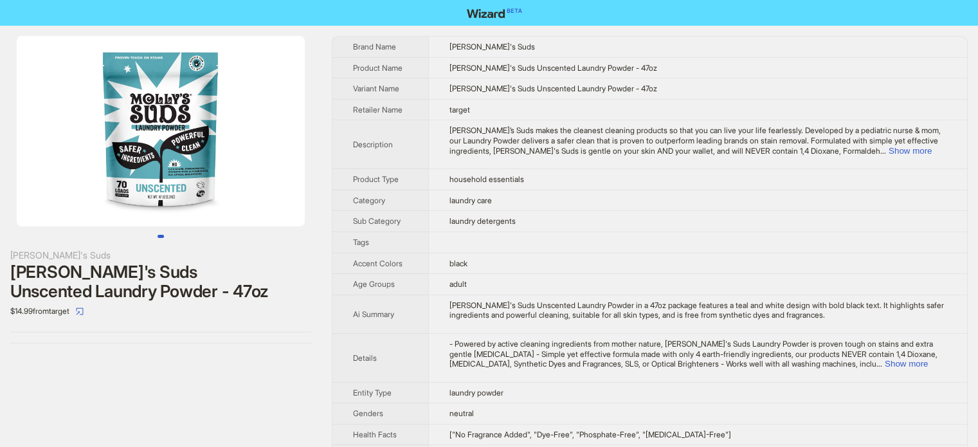
scroll to position [603, 0]
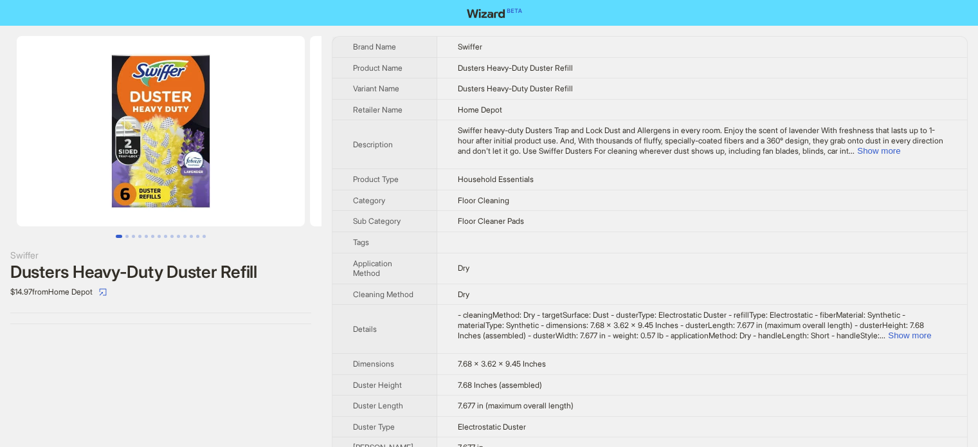
scroll to position [603, 0]
click at [132, 237] on button "Go to slide 3" at bounding box center [133, 236] width 3 height 3
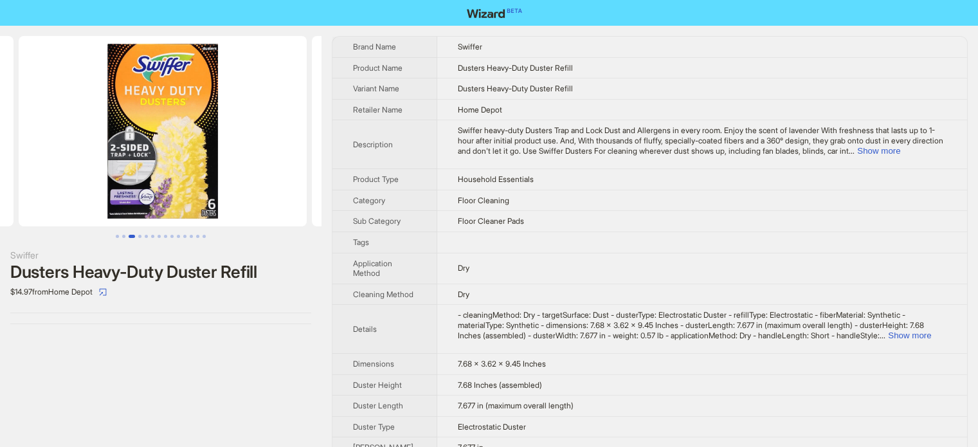
scroll to position [0, 586]
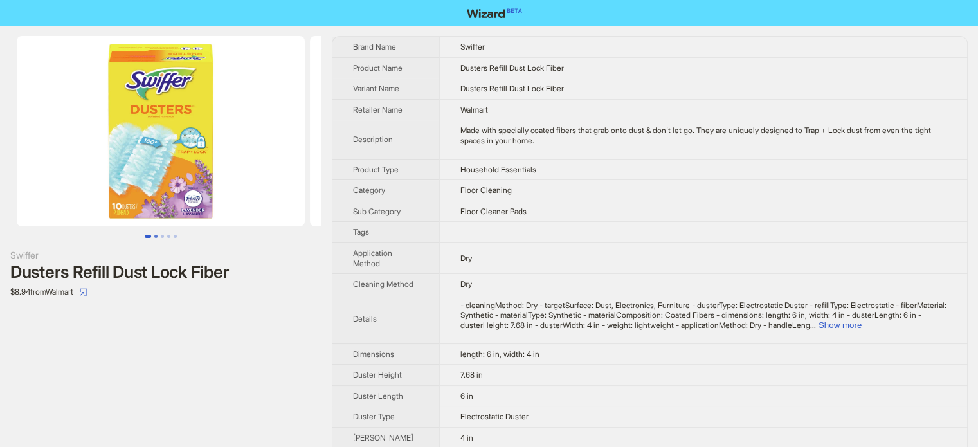
click at [155, 235] on button "Go to slide 2" at bounding box center [155, 236] width 3 height 3
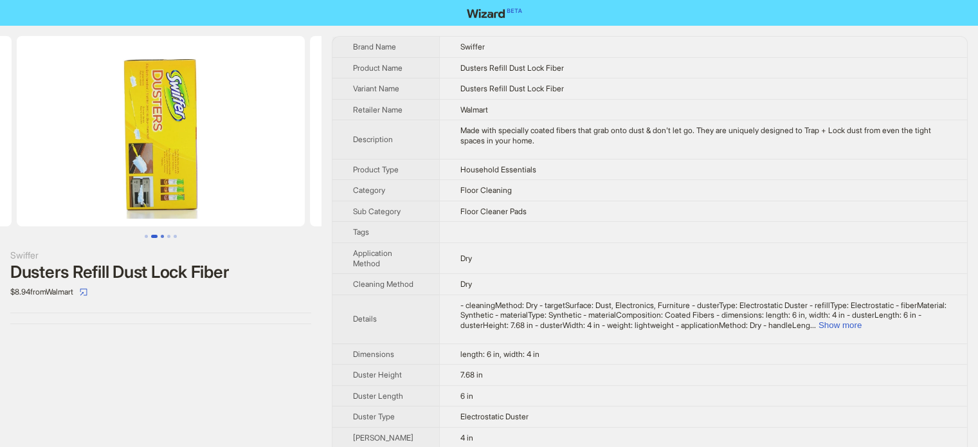
click at [162, 236] on button "Go to slide 3" at bounding box center [162, 236] width 3 height 3
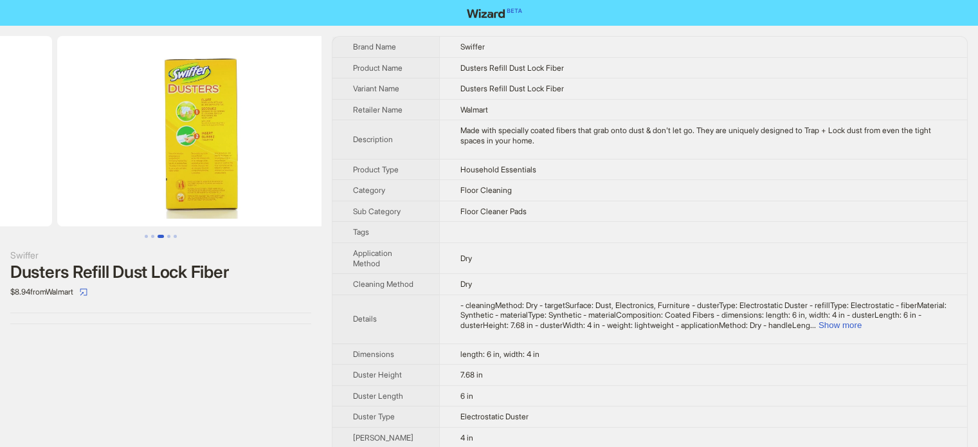
scroll to position [0, 586]
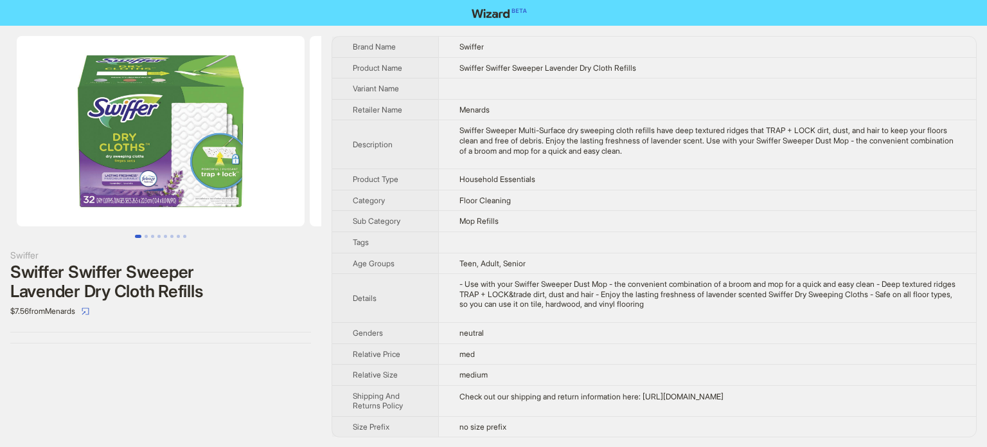
scroll to position [603, 0]
click at [371, 181] on span "Product Type" at bounding box center [376, 179] width 46 height 10
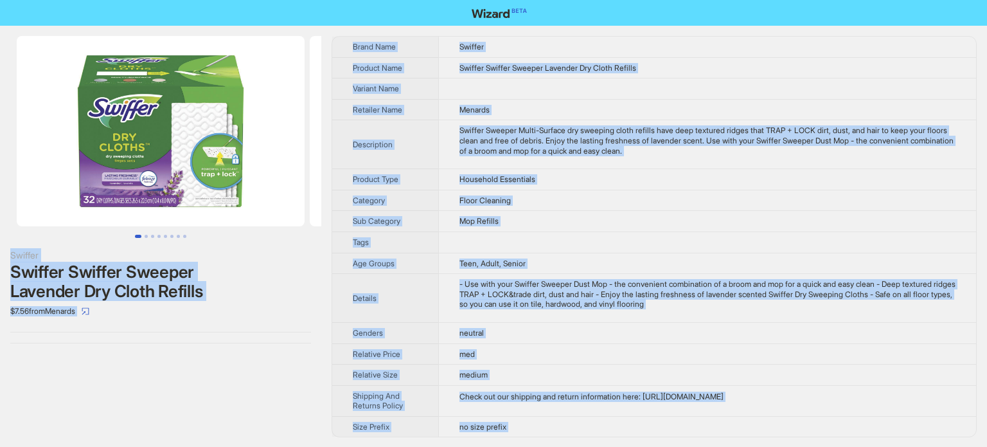
type textarea "**********"
click at [149, 125] on img at bounding box center [161, 131] width 288 height 190
click at [571, 110] on td "Menards" at bounding box center [707, 109] width 538 height 21
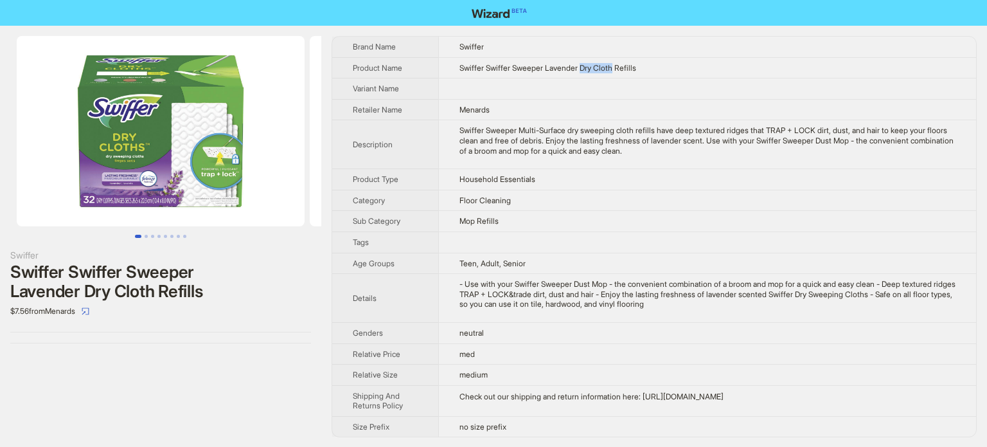
drag, startPoint x: 587, startPoint y: 69, endPoint x: 620, endPoint y: 70, distance: 32.8
click at [620, 70] on span "Swiffer Swiffer Sweeper Lavender Dry Cloth Refills" at bounding box center [548, 68] width 177 height 10
copy span "Dry Cloth"
click at [145, 235] on button "Go to slide 2" at bounding box center [146, 236] width 3 height 3
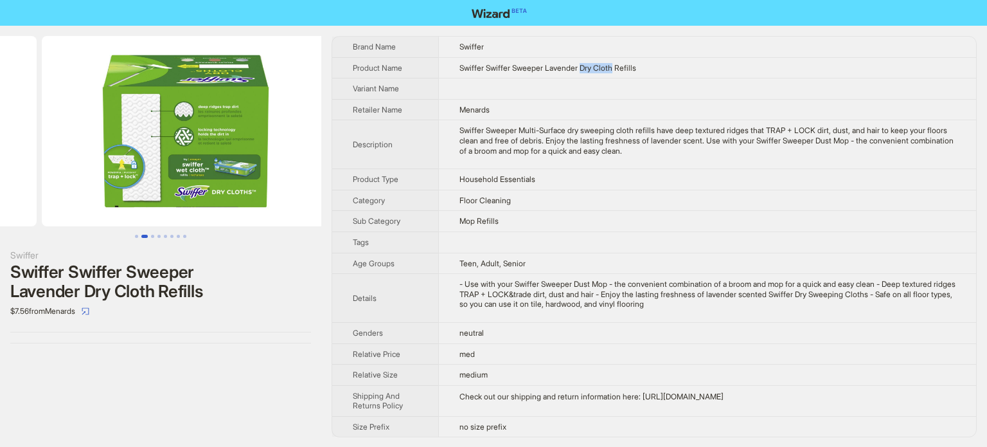
scroll to position [0, 293]
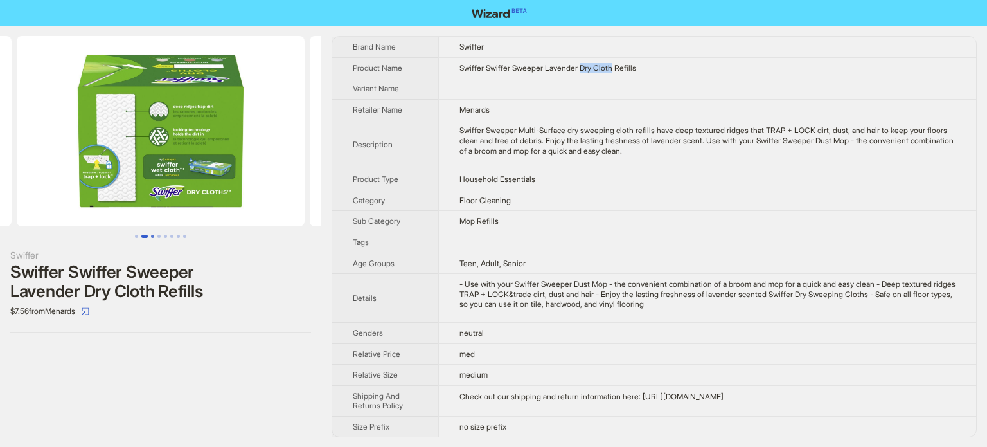
click at [154, 235] on button "Go to slide 3" at bounding box center [152, 236] width 3 height 3
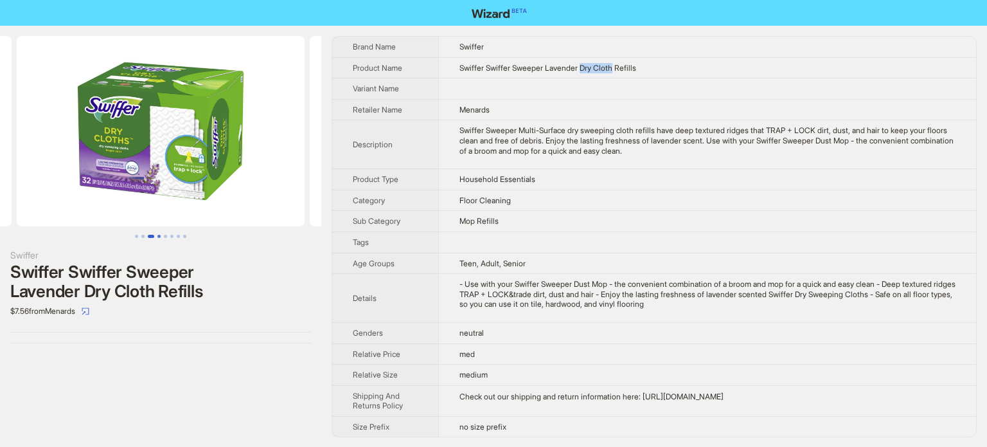
click at [160, 235] on button "Go to slide 4" at bounding box center [158, 236] width 3 height 3
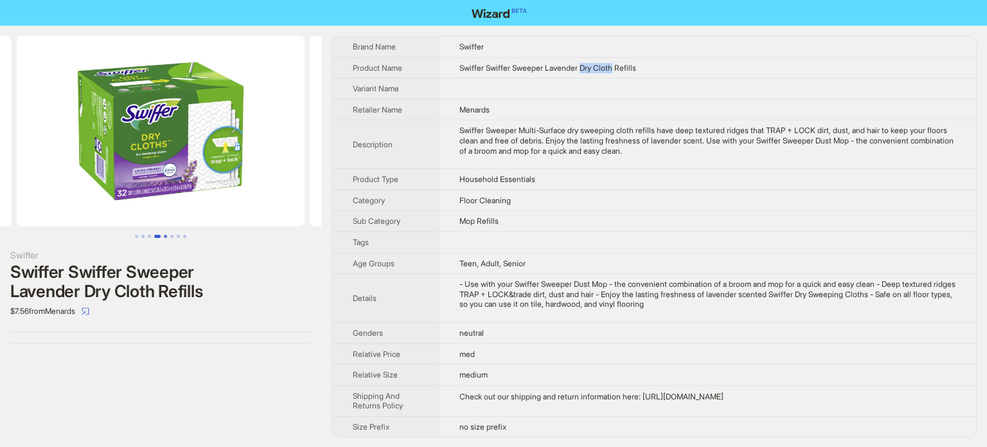
click at [165, 235] on button "Go to slide 5" at bounding box center [165, 236] width 3 height 3
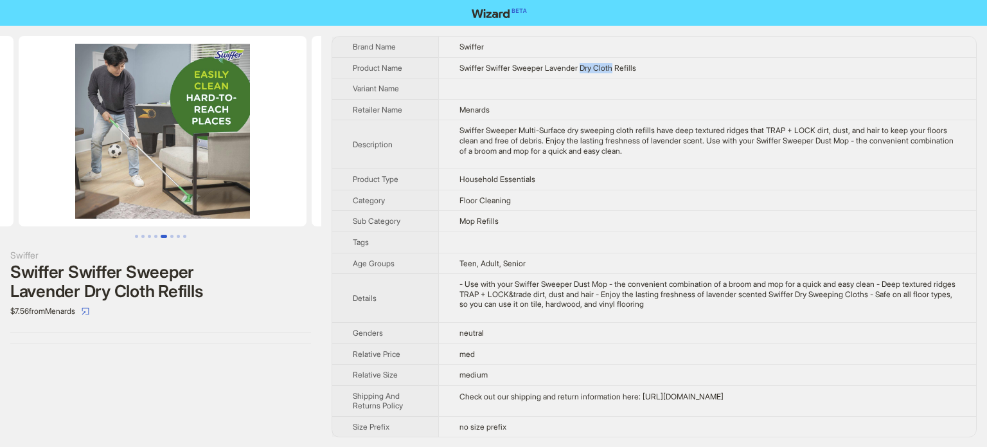
scroll to position [0, 1172]
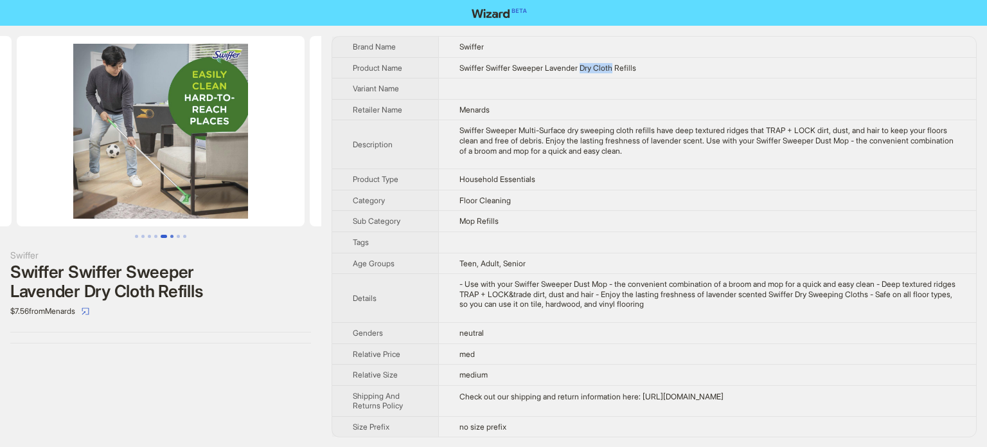
click at [173, 235] on button "Go to slide 6" at bounding box center [171, 236] width 3 height 3
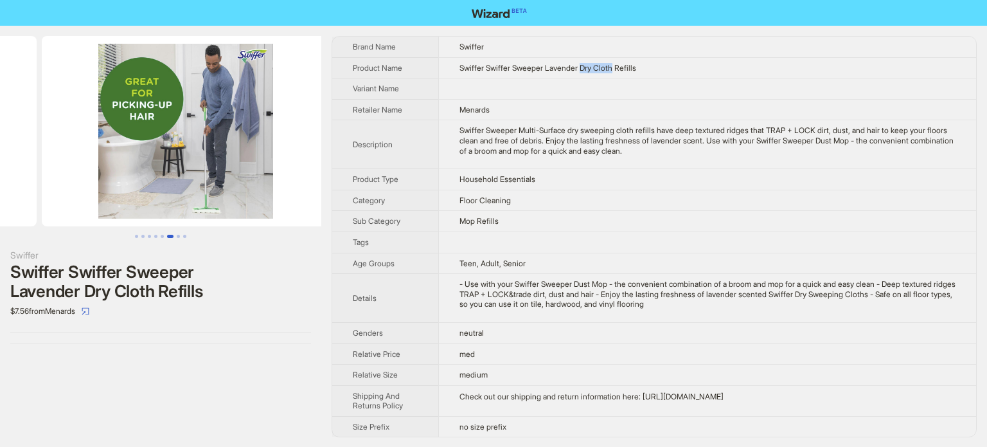
scroll to position [0, 1465]
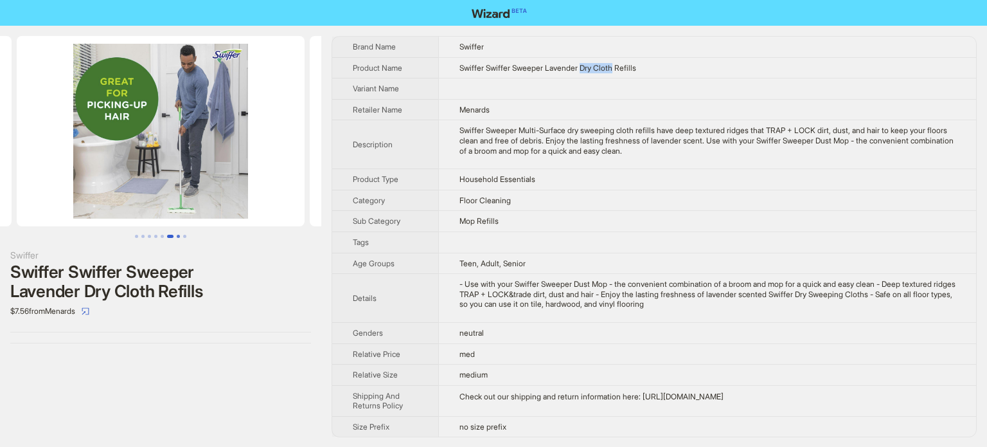
click at [179, 236] on button "Go to slide 7" at bounding box center [178, 236] width 3 height 3
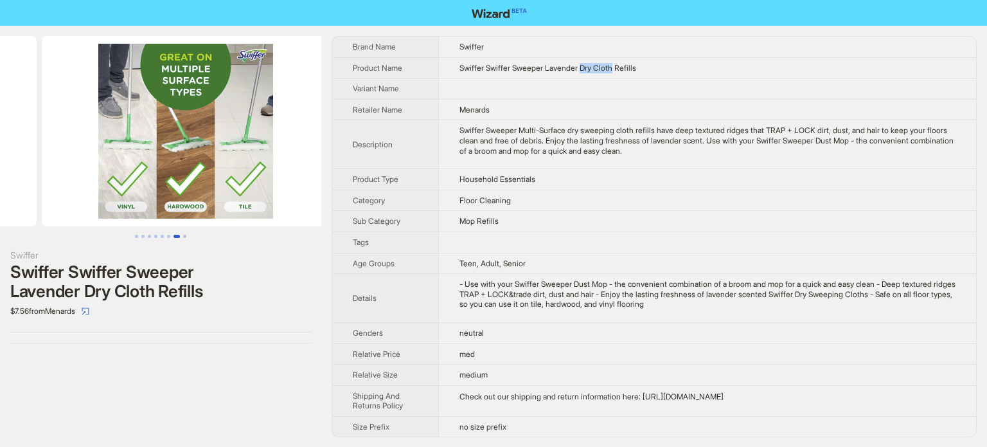
scroll to position [0, 1758]
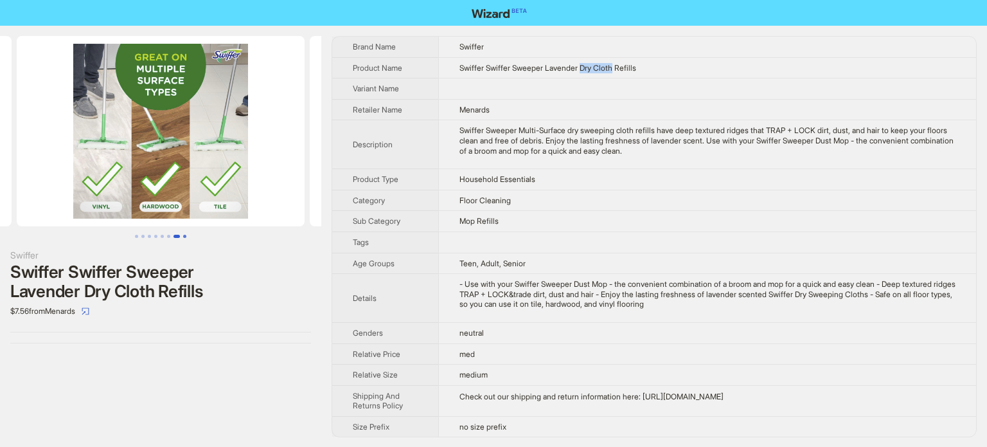
click at [184, 235] on button "Go to slide 8" at bounding box center [184, 236] width 3 height 3
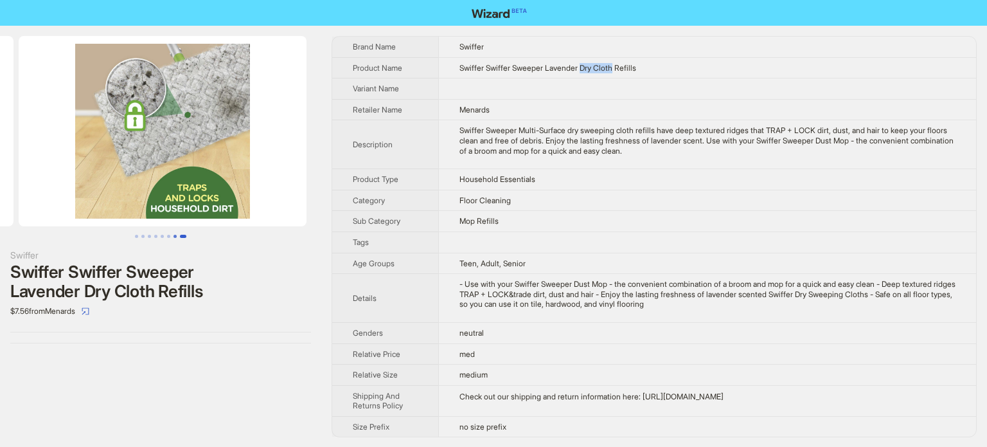
scroll to position [0, 2051]
click at [138, 237] on button "Go to slide 1" at bounding box center [136, 236] width 3 height 3
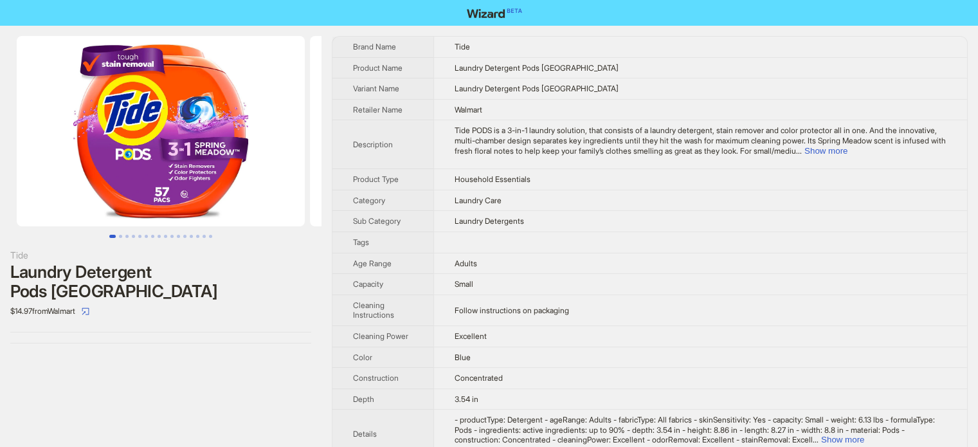
scroll to position [603, 0]
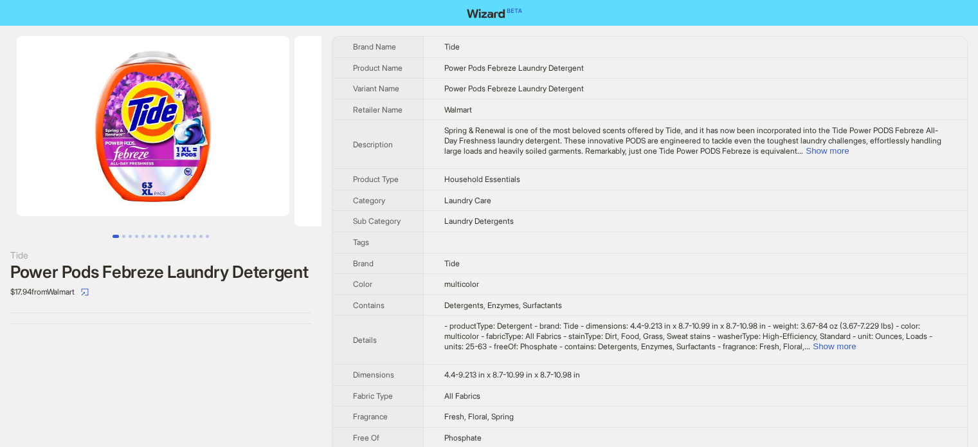
click at [201, 156] on img at bounding box center [153, 126] width 272 height 180
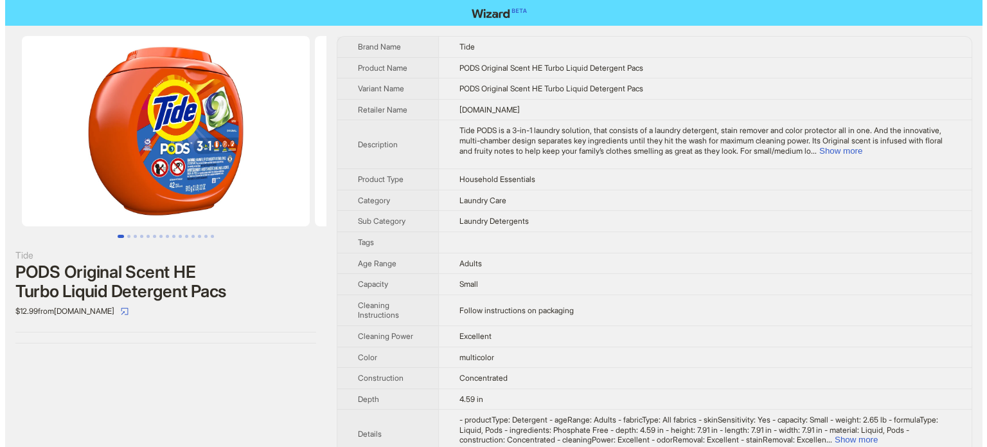
scroll to position [603, 0]
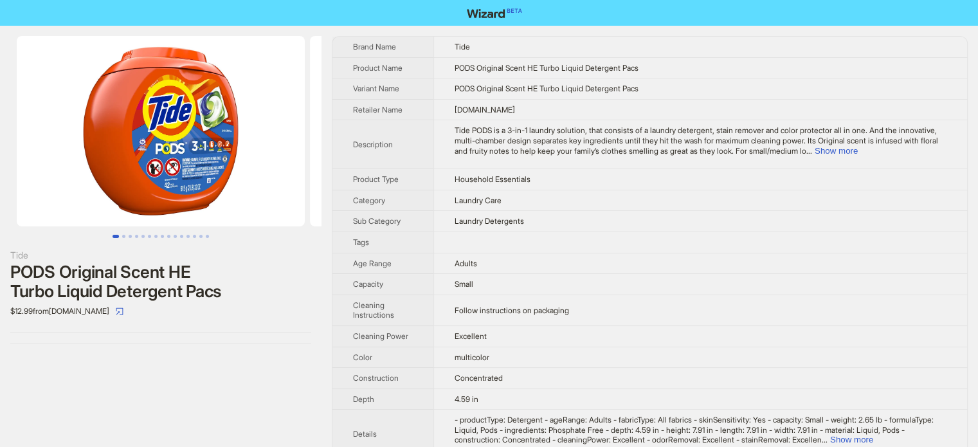
click at [155, 159] on img at bounding box center [161, 131] width 288 height 190
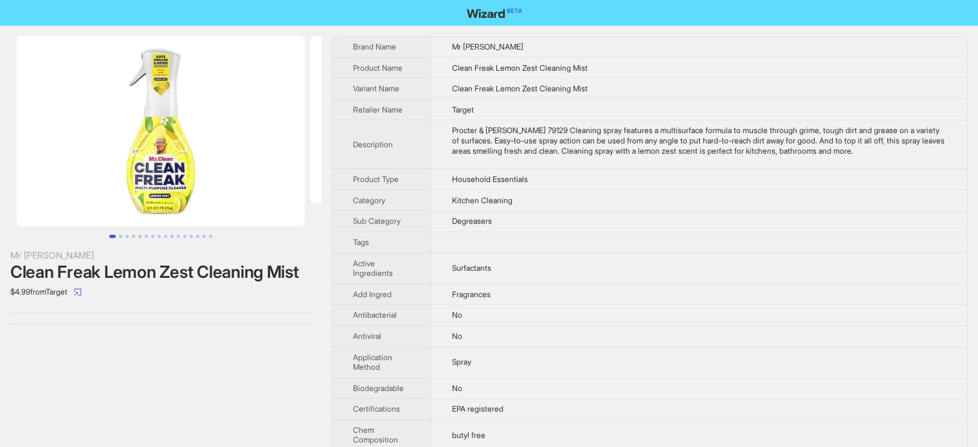
scroll to position [603, 0]
drag, startPoint x: 453, startPoint y: 63, endPoint x: 497, endPoint y: 69, distance: 44.1
type textarea "**********"
click at [497, 69] on span "Clean Freak Lemon Zest Cleaning Mist" at bounding box center [520, 68] width 136 height 10
copy span "Clean Freak"
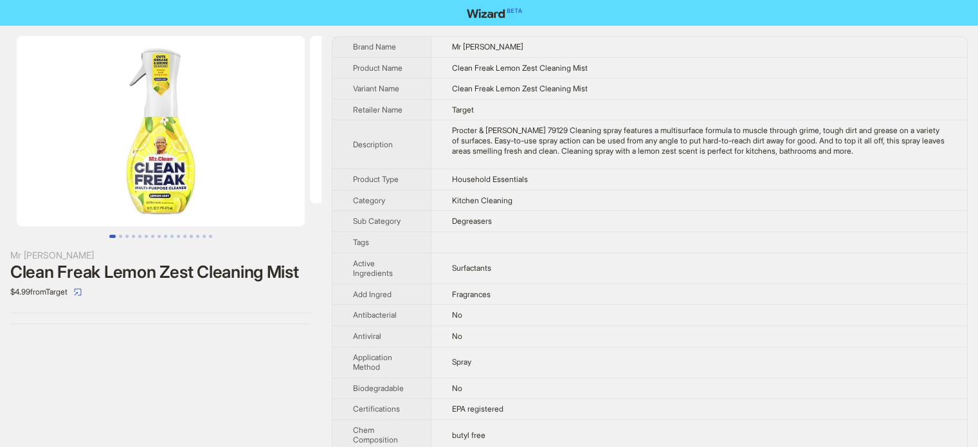
scroll to position [507, 0]
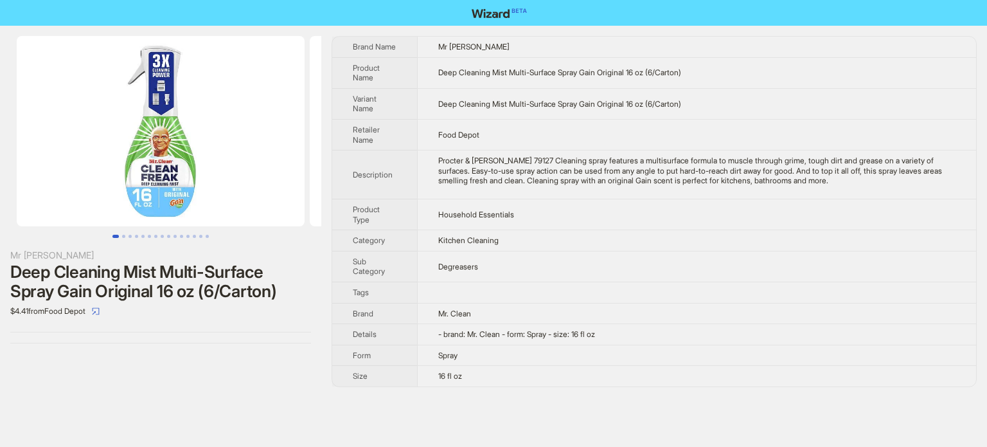
scroll to position [603, 0]
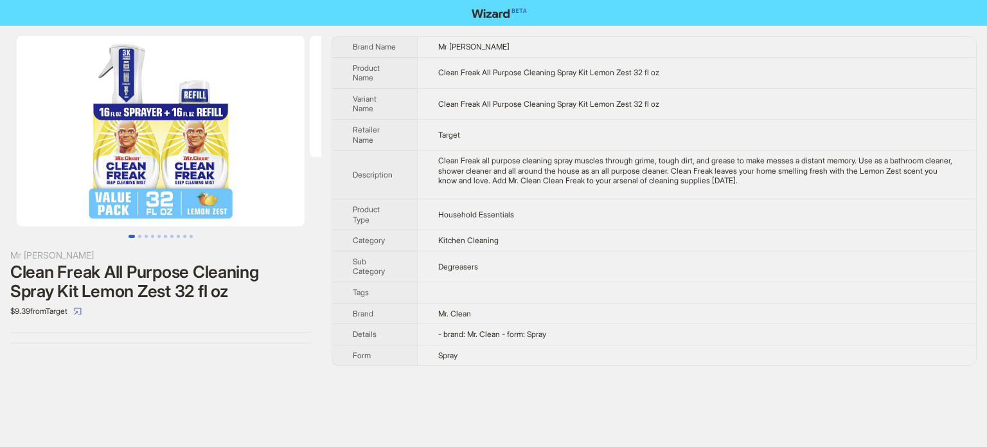
scroll to position [603, 0]
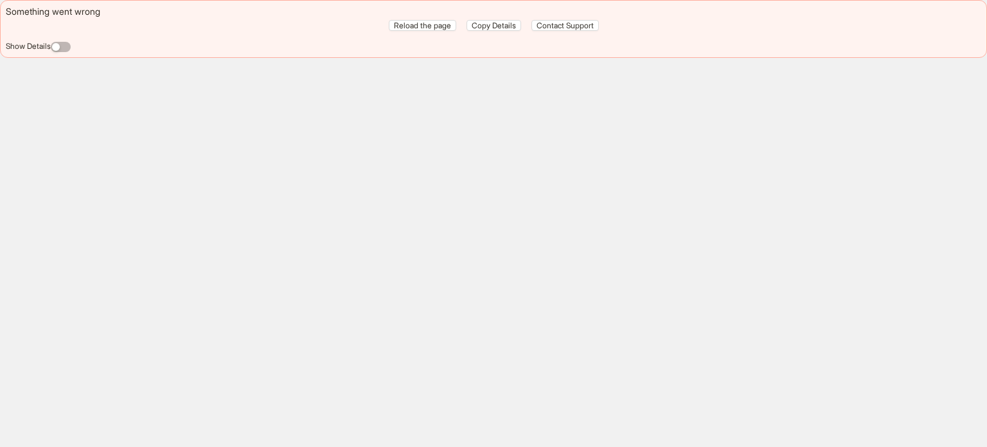
scroll to position [603, 0]
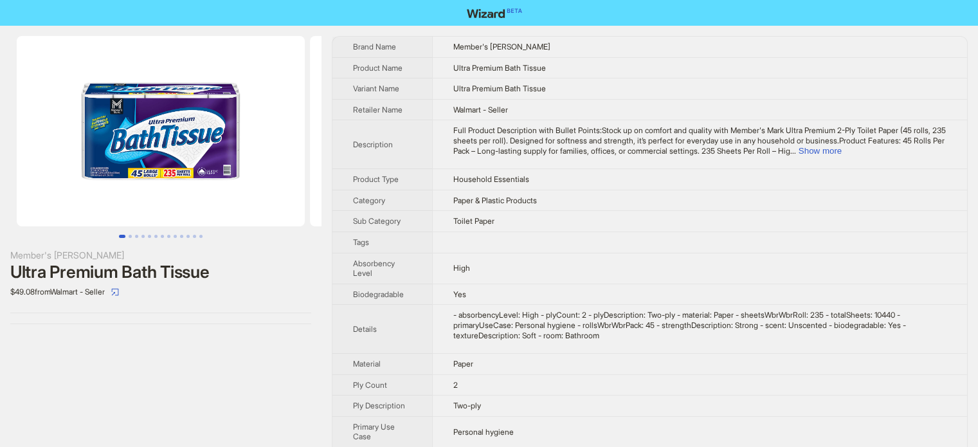
scroll to position [603, 0]
click at [549, 157] on td "Full Product Description with Bullet Points:Stock up on comfort and quality wit…" at bounding box center [699, 144] width 535 height 49
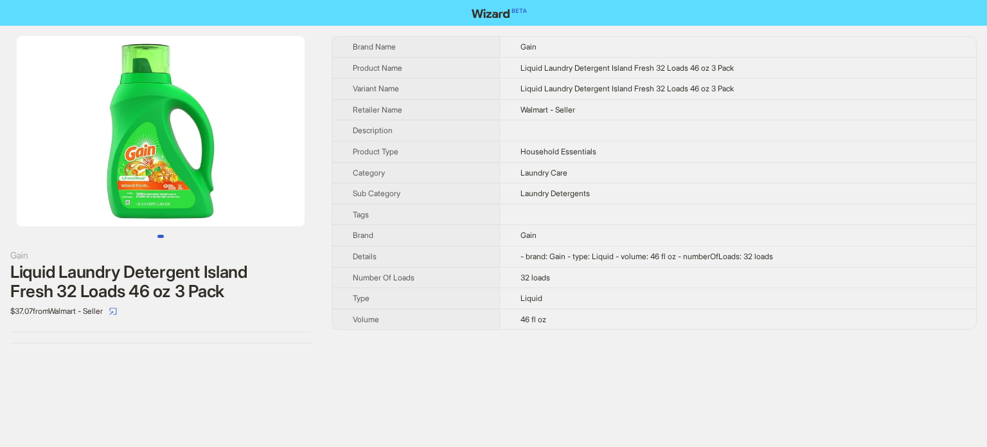
scroll to position [603, 0]
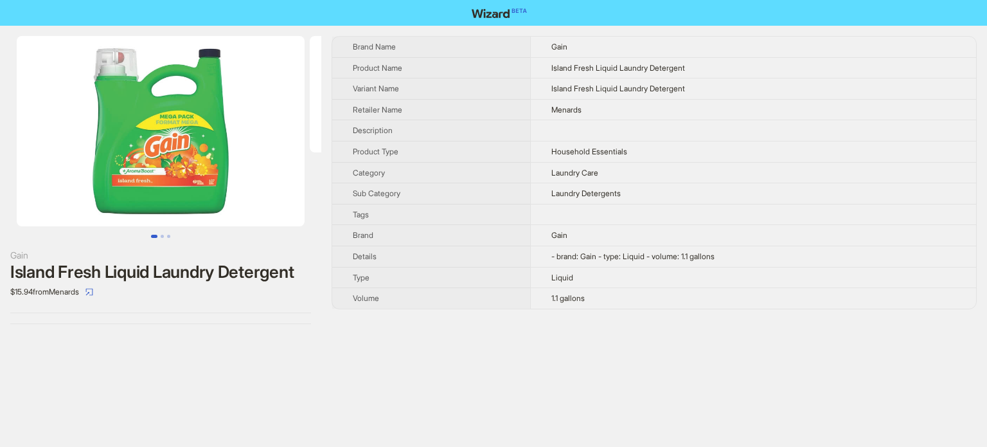
scroll to position [603, 0]
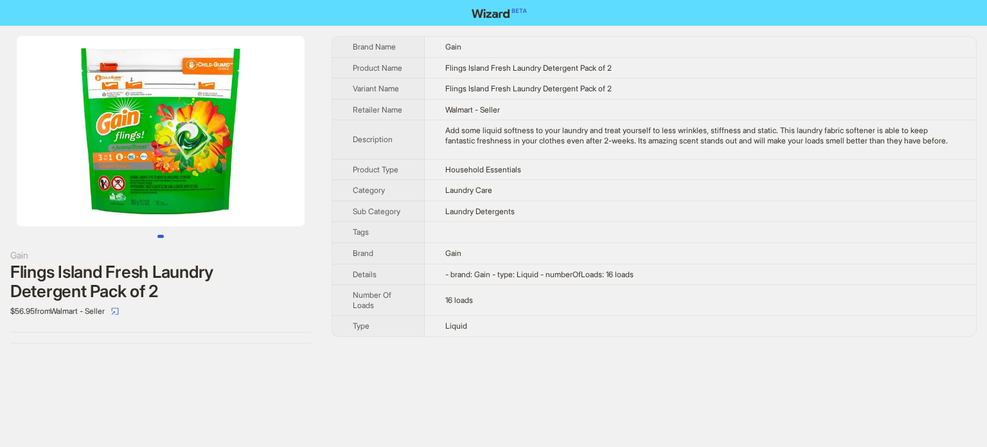
click at [512, 253] on td "Gain" at bounding box center [700, 252] width 551 height 21
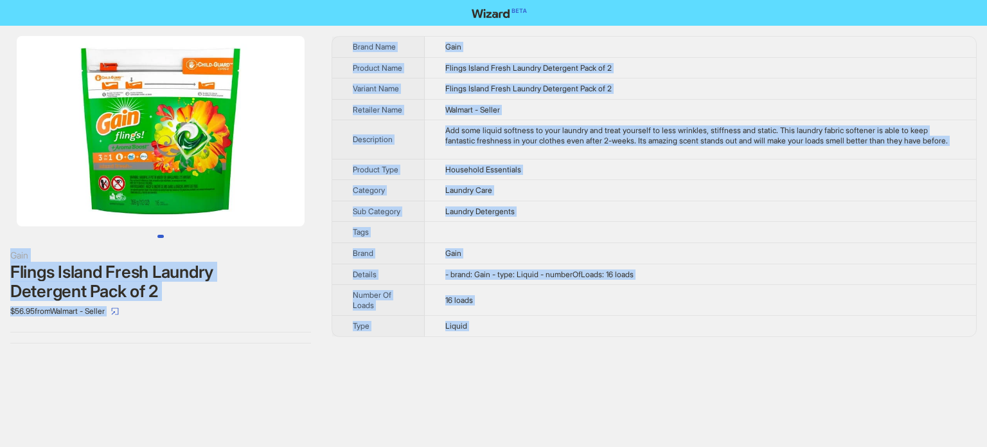
copy body "Gain Flings Island Fresh Laundry Detergent Pack of 2 $56.95 from Walmart - Sell…"
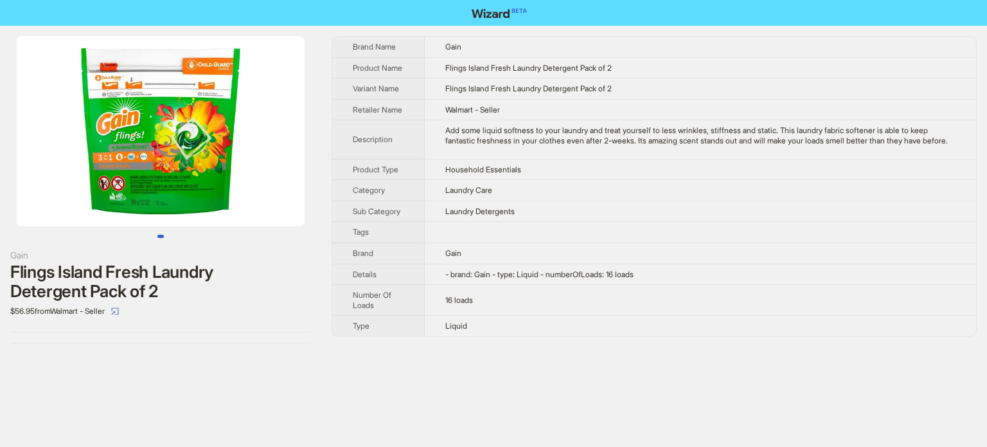
click at [380, 180] on th "Product Type" at bounding box center [378, 169] width 93 height 21
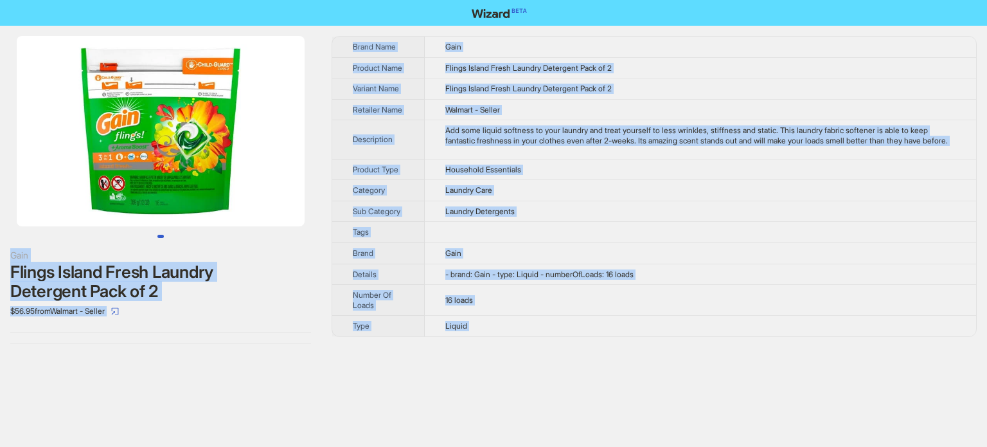
copy span
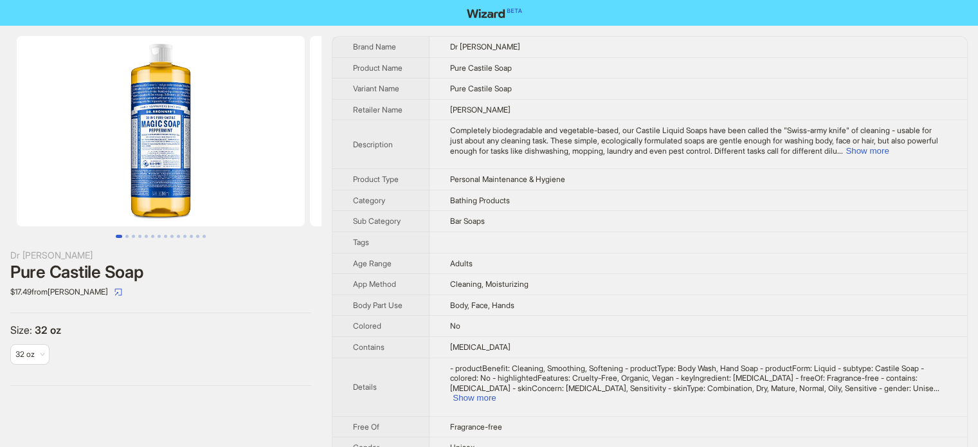
scroll to position [603, 0]
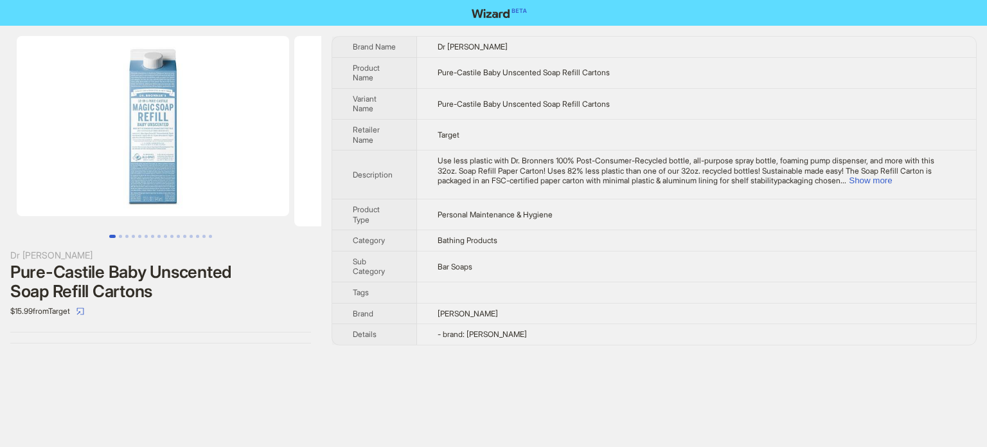
scroll to position [603, 0]
drag, startPoint x: 443, startPoint y: 45, endPoint x: 490, endPoint y: 44, distance: 47.6
type textarea "**********"
click at [490, 44] on td "Dr [PERSON_NAME]" at bounding box center [696, 47] width 559 height 21
copy span "Dr [PERSON_NAME]"
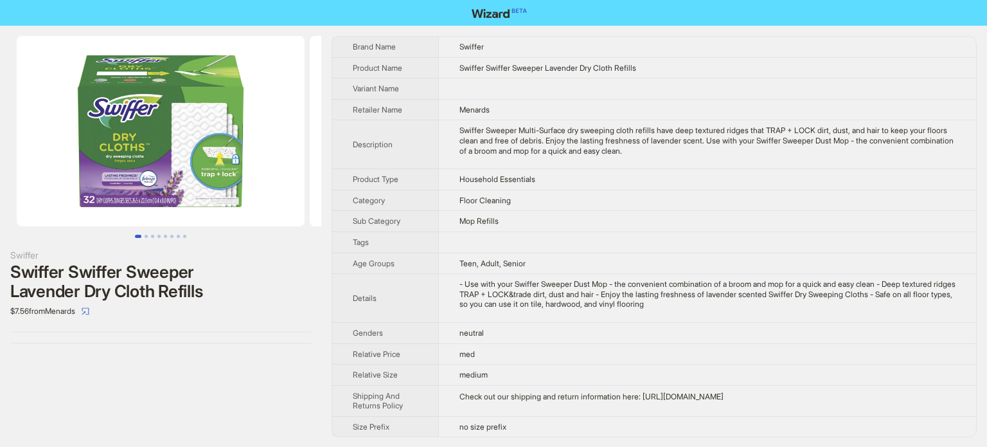
scroll to position [603, 0]
click at [170, 235] on button "Go to slide 6" at bounding box center [171, 236] width 3 height 3
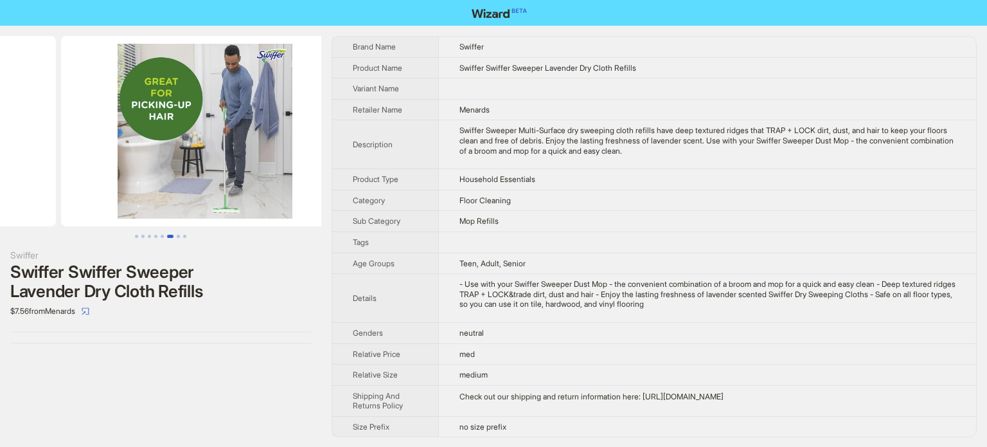
scroll to position [0, 1465]
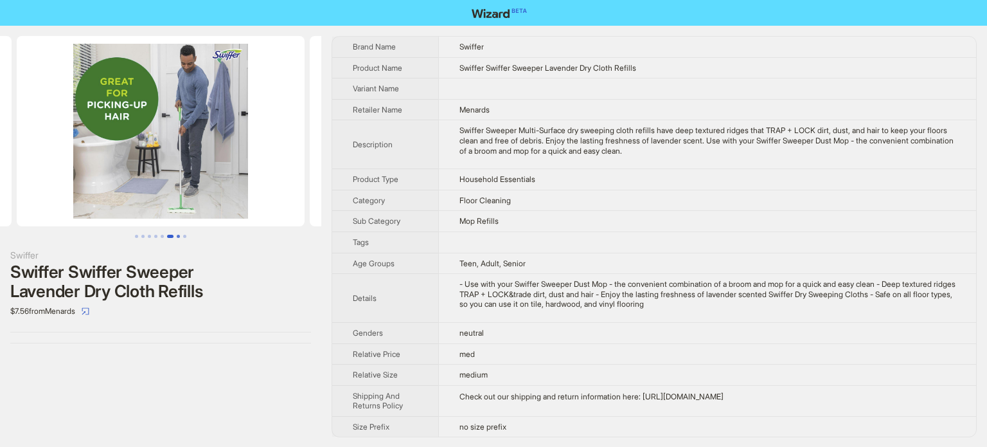
click at [179, 235] on button "Go to slide 7" at bounding box center [178, 236] width 3 height 3
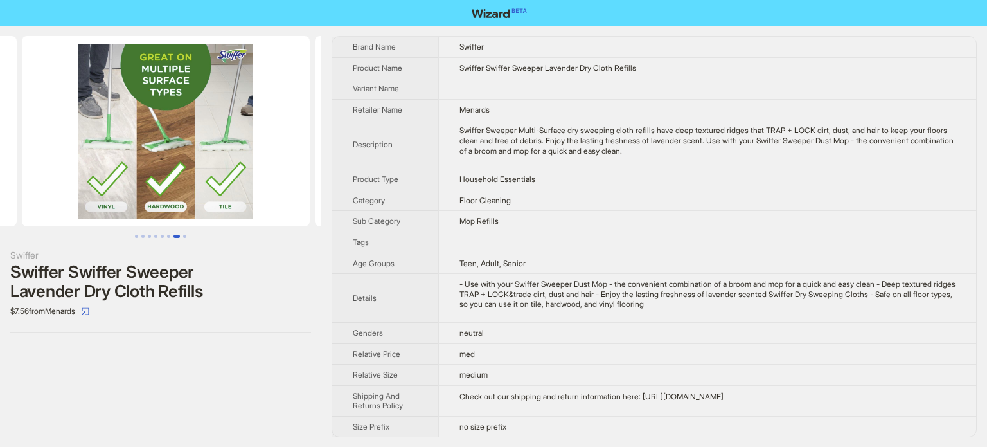
scroll to position [0, 1758]
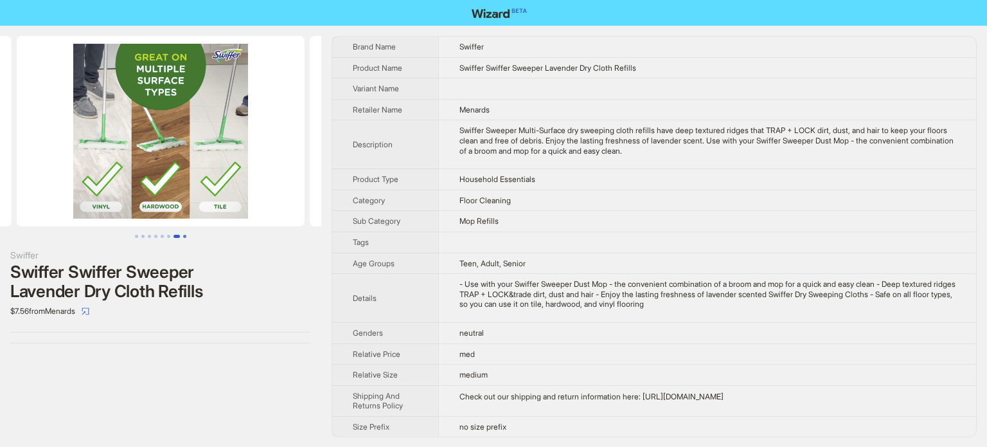
click at [183, 235] on button "Go to slide 8" at bounding box center [184, 236] width 3 height 3
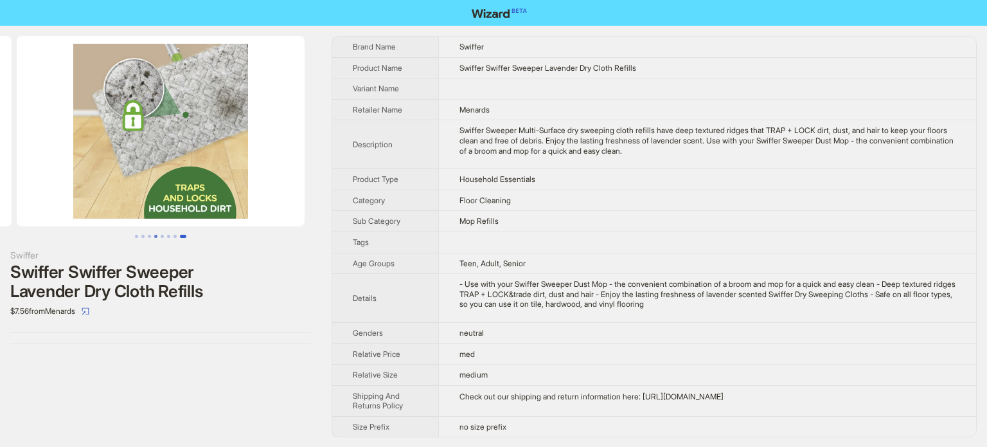
click at [155, 237] on button "Go to slide 4" at bounding box center [155, 236] width 3 height 3
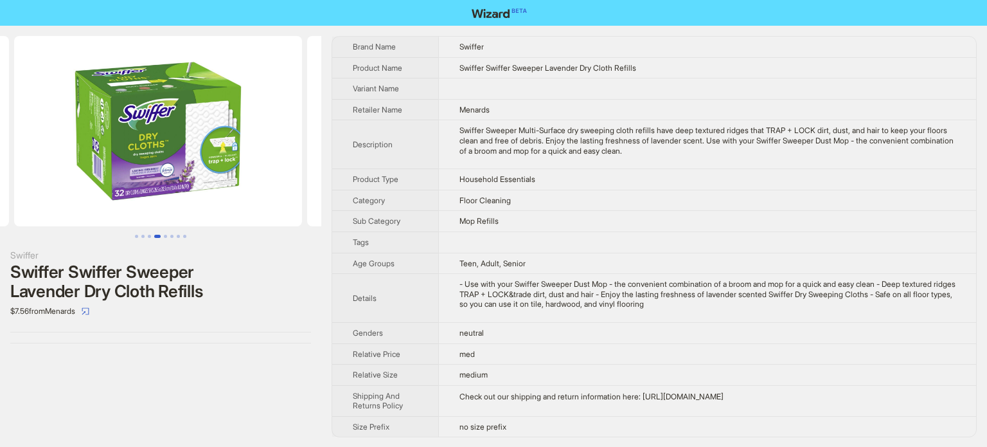
scroll to position [0, 879]
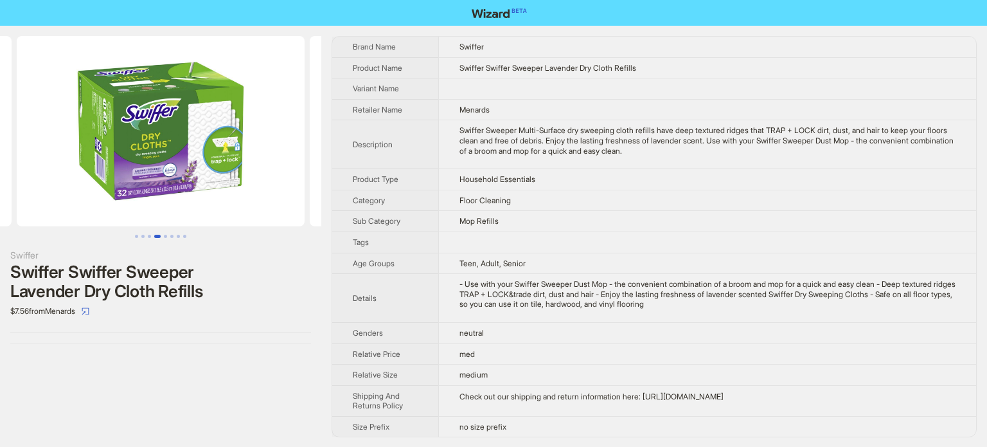
click at [608, 136] on div "Swiffer Sweeper Multi-Surface dry sweeping cloth refills have deep textured rid…" at bounding box center [708, 140] width 497 height 30
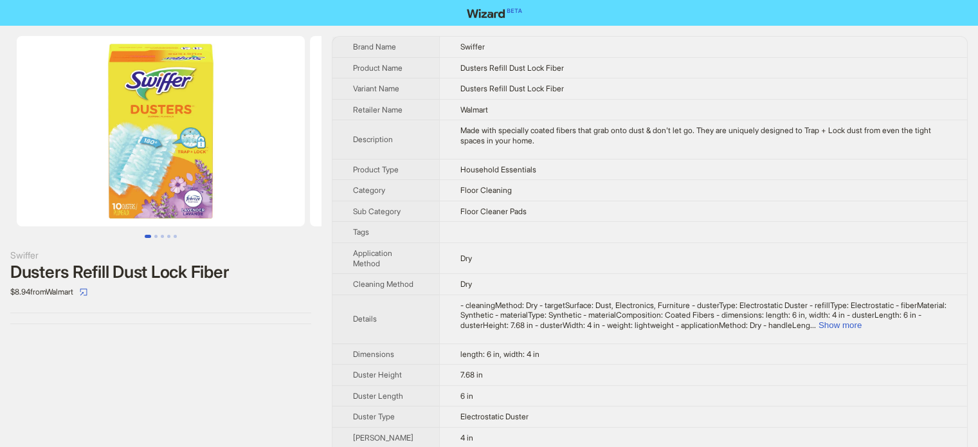
scroll to position [603, 0]
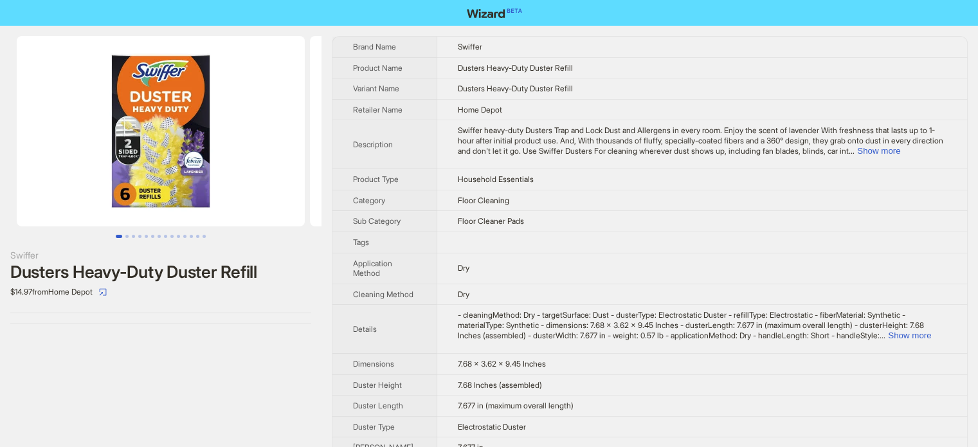
scroll to position [603, 0]
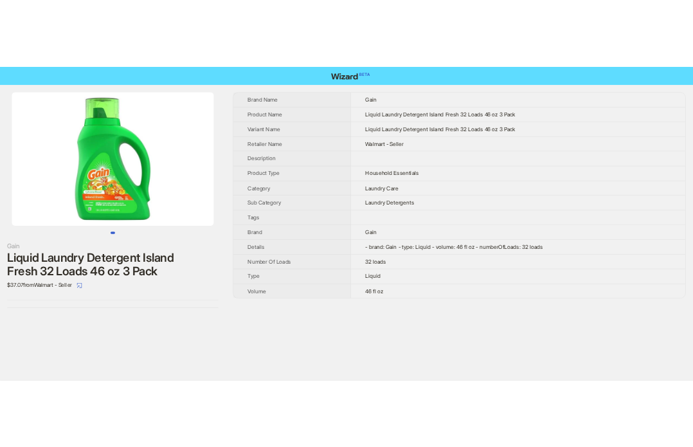
scroll to position [603, 0]
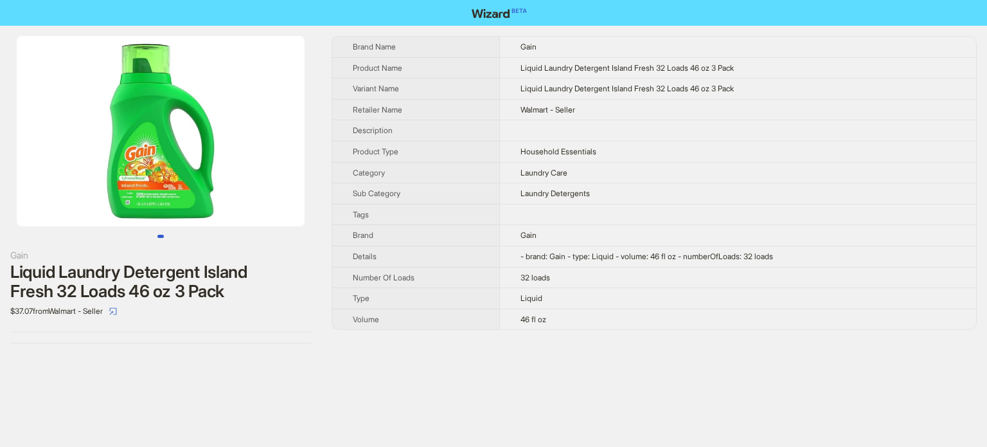
click at [199, 140] on img at bounding box center [161, 131] width 288 height 190
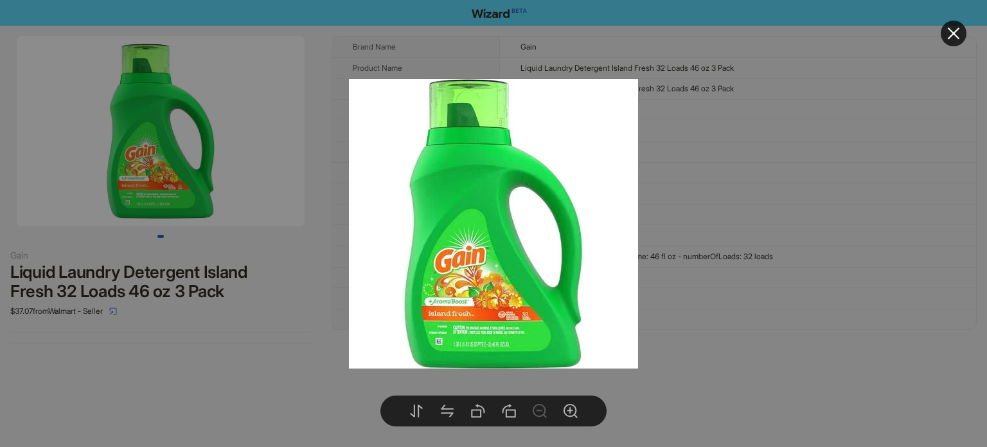
click at [337, 373] on div at bounding box center [493, 223] width 987 height 447
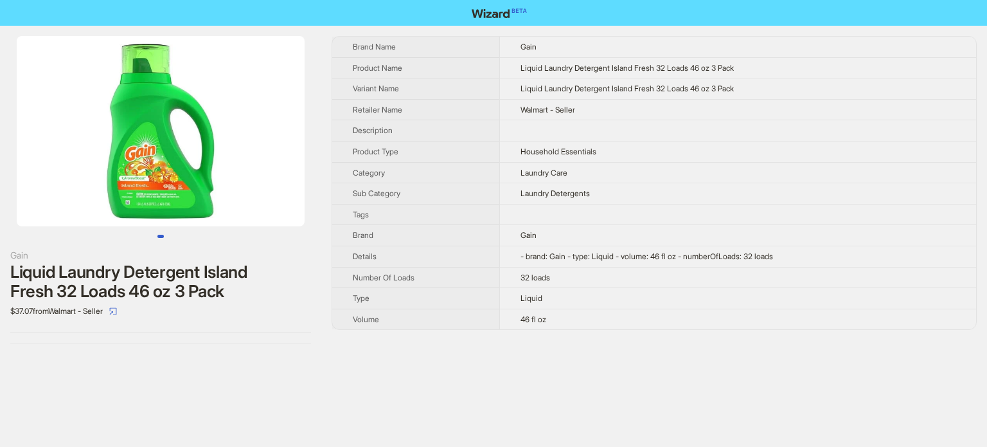
click at [88, 48] on img at bounding box center [161, 131] width 288 height 190
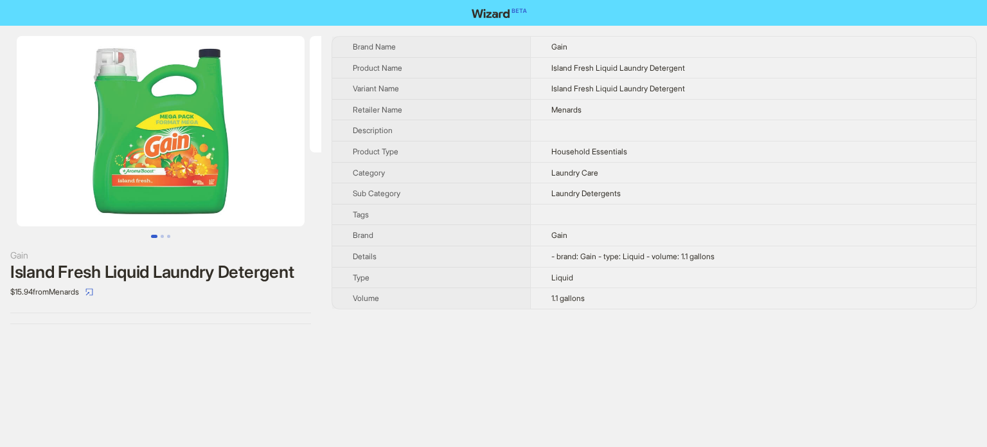
scroll to position [603, 0]
click at [152, 128] on img at bounding box center [161, 131] width 288 height 190
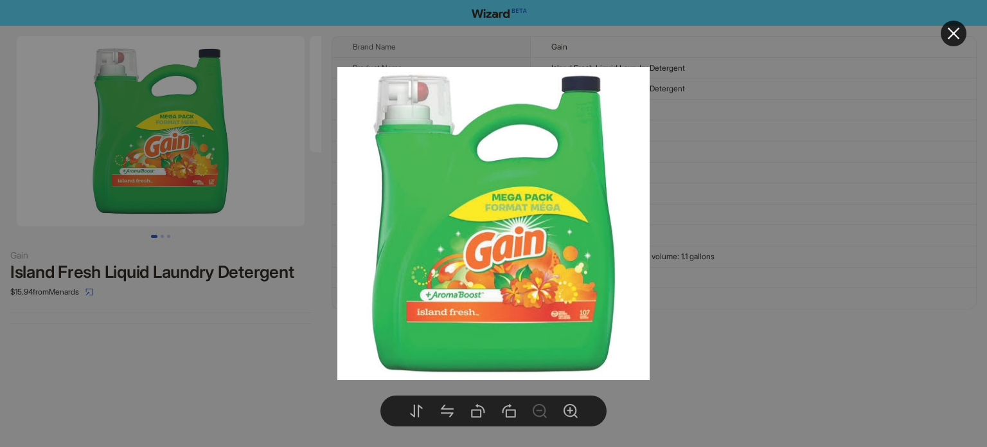
click at [206, 368] on div at bounding box center [493, 223] width 987 height 447
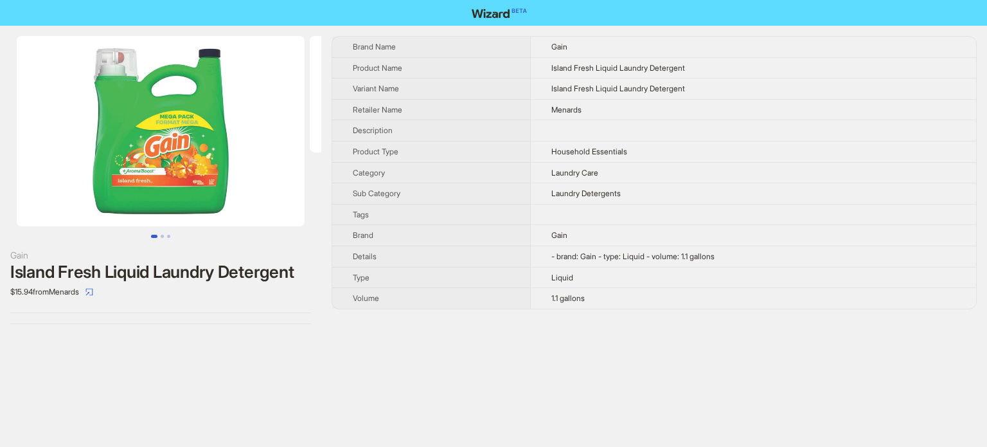
click at [197, 145] on img at bounding box center [161, 131] width 288 height 190
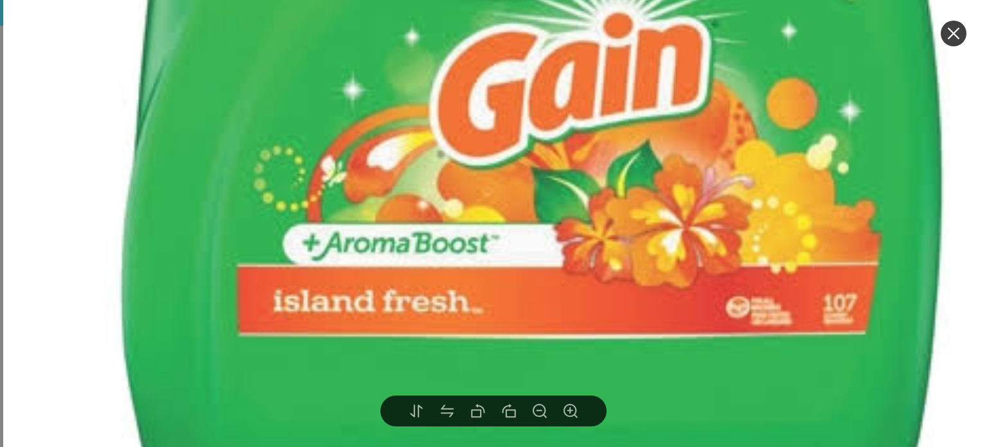
drag, startPoint x: 789, startPoint y: 307, endPoint x: 719, endPoint y: 318, distance: 70.9
click at [719, 318] on img at bounding box center [530, 1] width 1055 height 1055
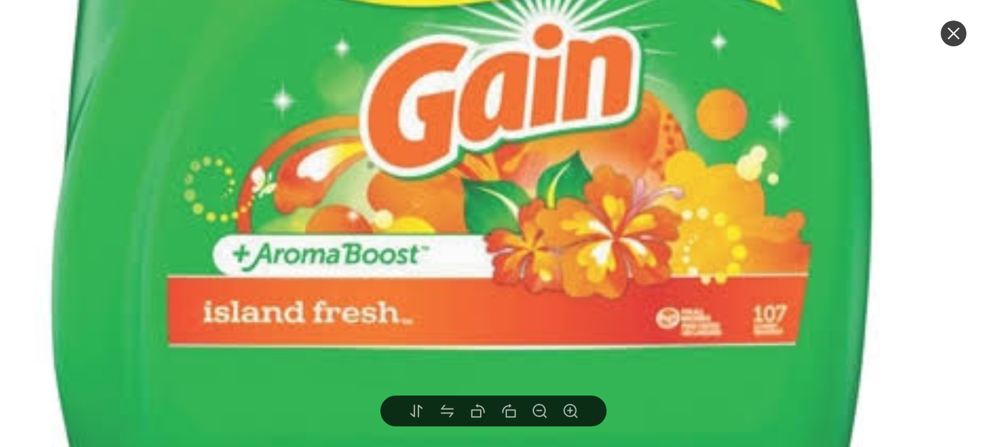
click at [961, 175] on img at bounding box center [460, 12] width 1055 height 1055
click at [900, 177] on img at bounding box center [460, 12] width 1055 height 1055
click at [954, 38] on icon "close" at bounding box center [953, 33] width 15 height 15
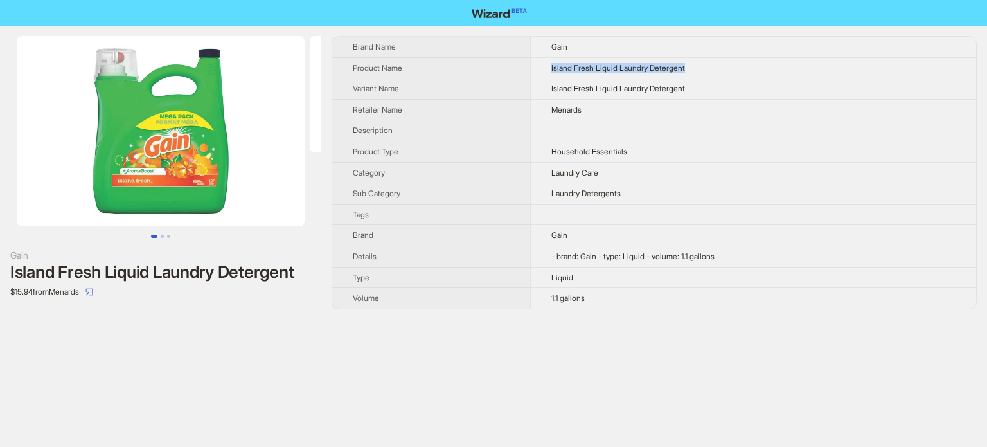
drag, startPoint x: 564, startPoint y: 65, endPoint x: 748, endPoint y: 48, distance: 185.2
type textarea "**********"
click at [703, 63] on td "Island Fresh Liquid Laundry Detergent" at bounding box center [753, 67] width 446 height 21
copy span "Island Fresh Liquid Laundry Detergent"
click at [370, 135] on th "Description" at bounding box center [431, 130] width 198 height 21
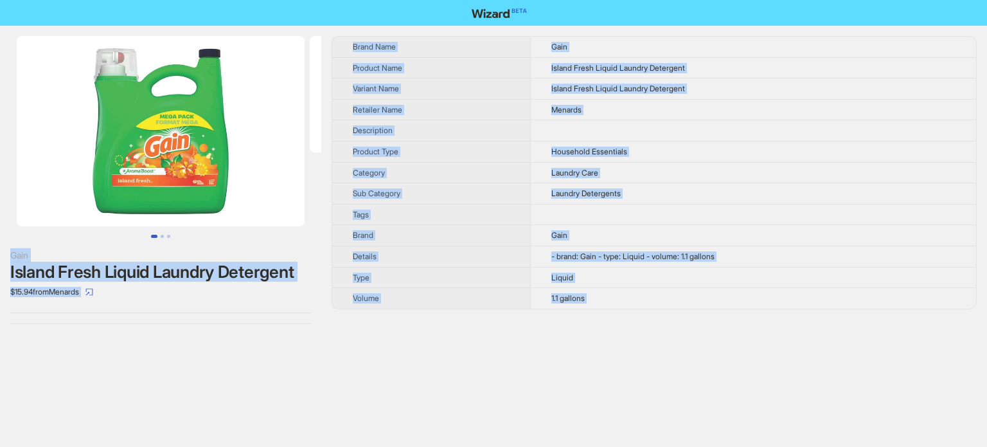
click at [558, 126] on td at bounding box center [753, 130] width 446 height 21
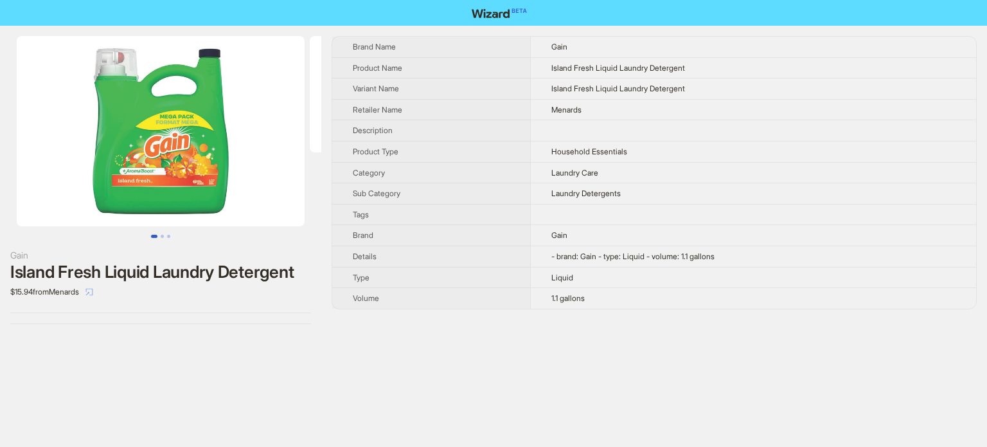
click at [93, 296] on icon "select" at bounding box center [89, 292] width 8 height 8
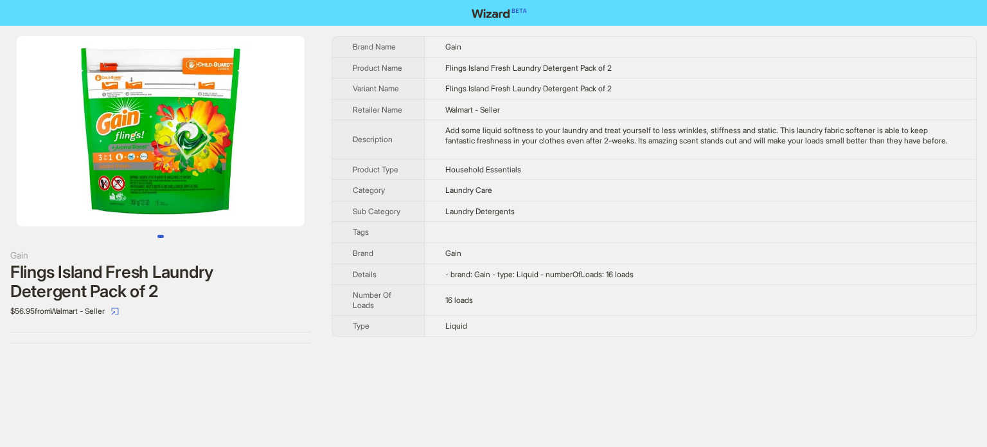
scroll to position [603, 0]
click at [206, 169] on img at bounding box center [161, 131] width 288 height 190
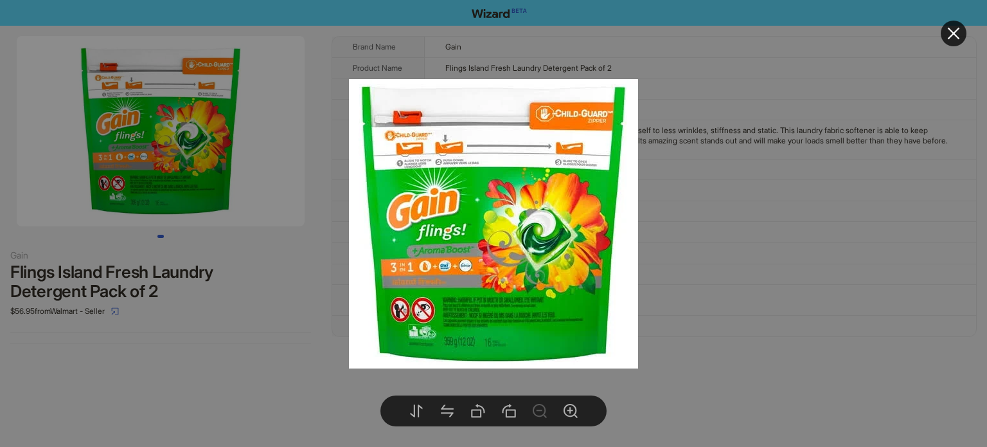
drag, startPoint x: 134, startPoint y: 383, endPoint x: 178, endPoint y: 211, distance: 177.9
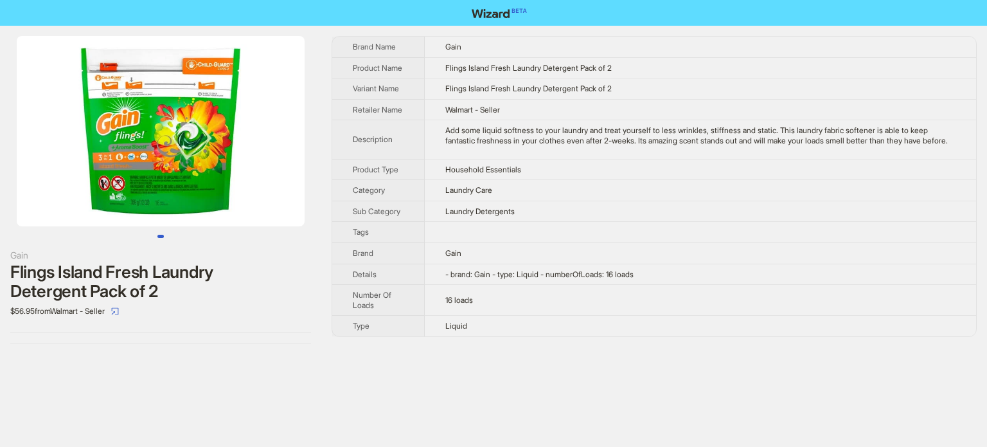
click at [165, 112] on img at bounding box center [161, 131] width 288 height 190
click at [172, 174] on img at bounding box center [161, 131] width 288 height 190
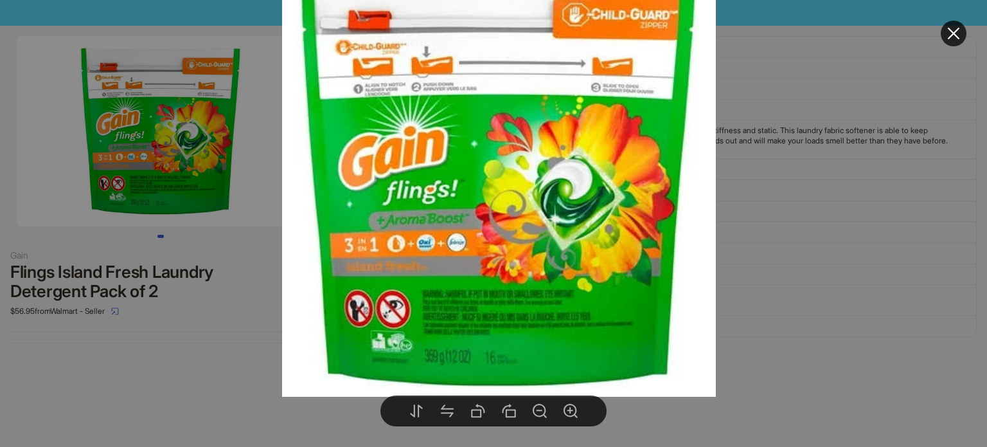
drag, startPoint x: 488, startPoint y: 298, endPoint x: 493, endPoint y: 285, distance: 13.6
click at [493, 285] on img at bounding box center [499, 180] width 434 height 434
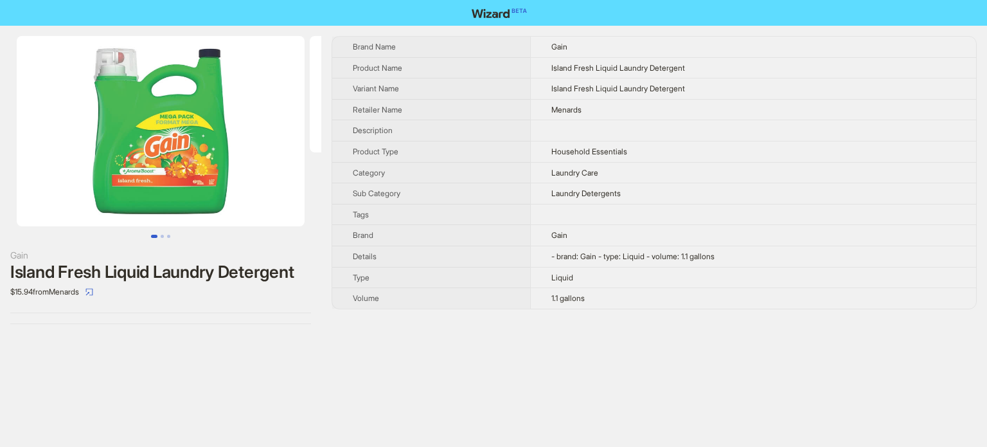
scroll to position [603, 0]
click at [179, 143] on img at bounding box center [161, 131] width 288 height 190
click at [200, 188] on img at bounding box center [161, 131] width 288 height 190
click at [182, 163] on img at bounding box center [161, 131] width 288 height 190
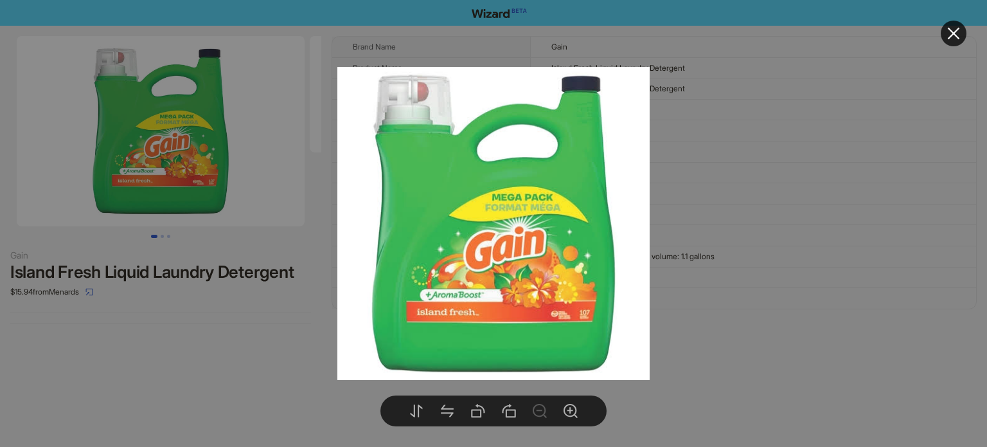
click at [693, 231] on div at bounding box center [493, 223] width 987 height 447
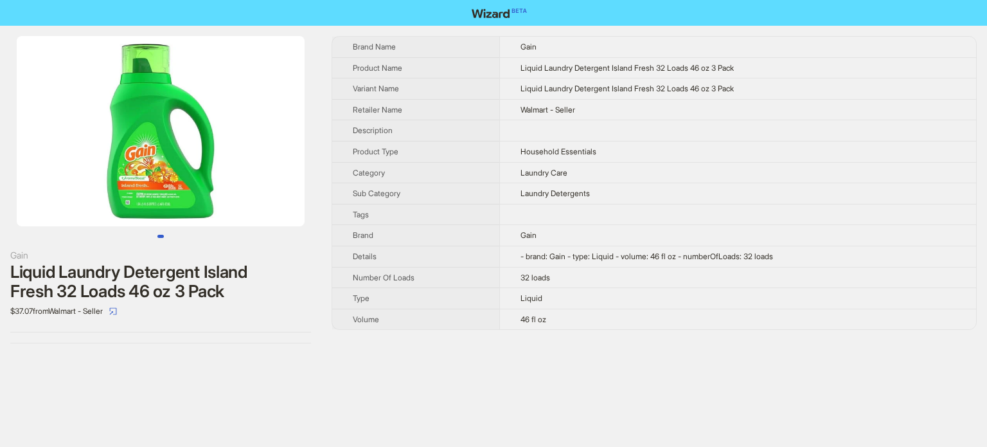
scroll to position [603, 0]
click at [164, 205] on img at bounding box center [161, 131] width 288 height 190
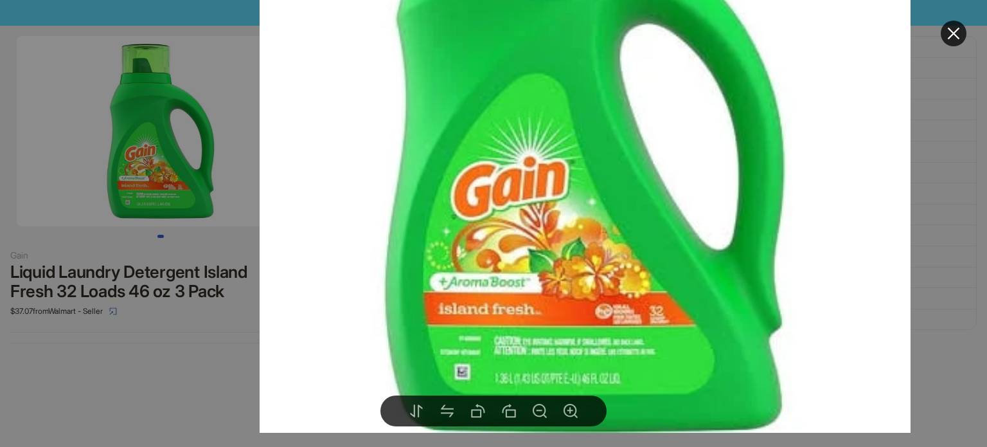
click at [205, 367] on div at bounding box center [493, 223] width 987 height 447
